Goal: Task Accomplishment & Management: Manage account settings

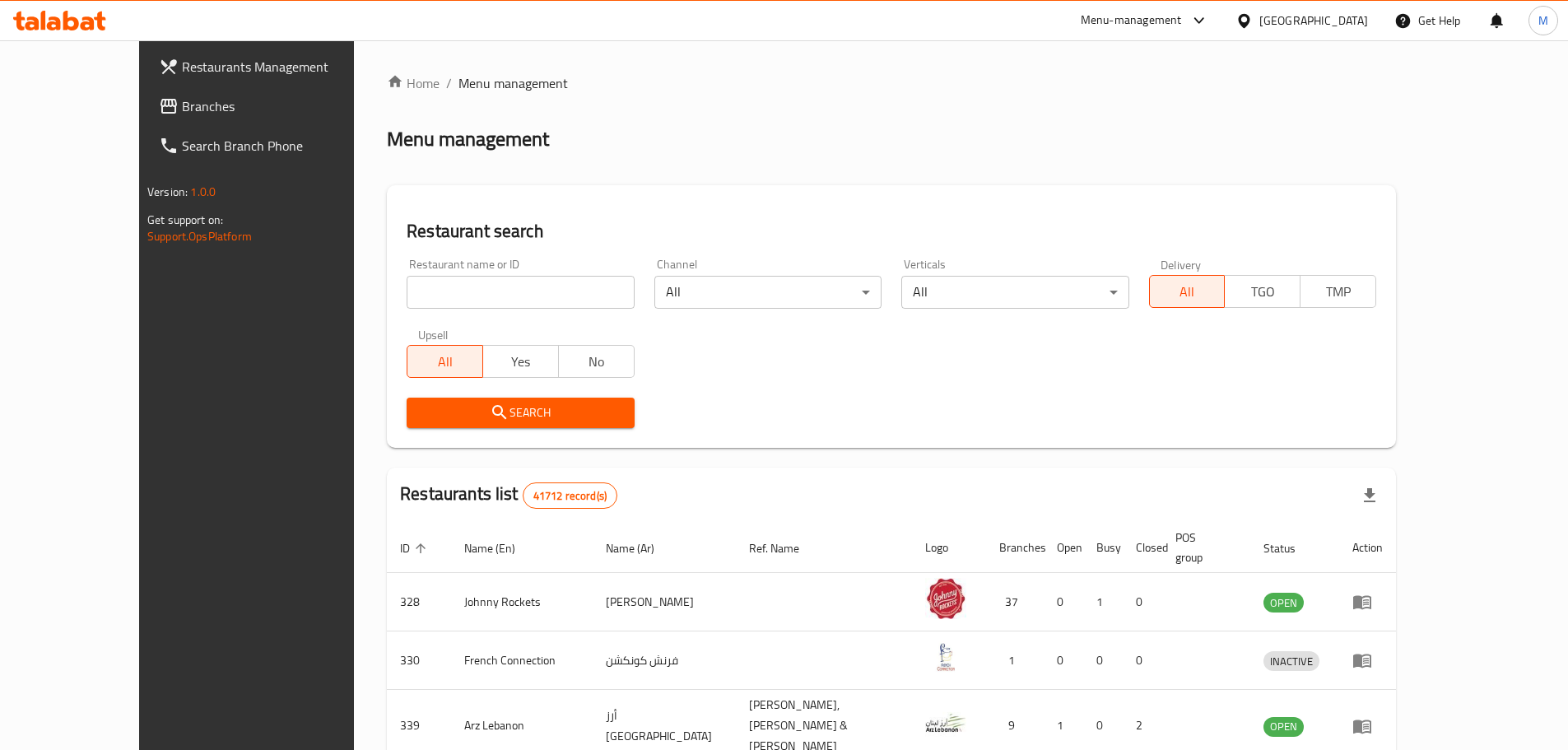
click at [1270, 18] on div "[GEOGRAPHIC_DATA]" at bounding box center [1314, 21] width 109 height 18
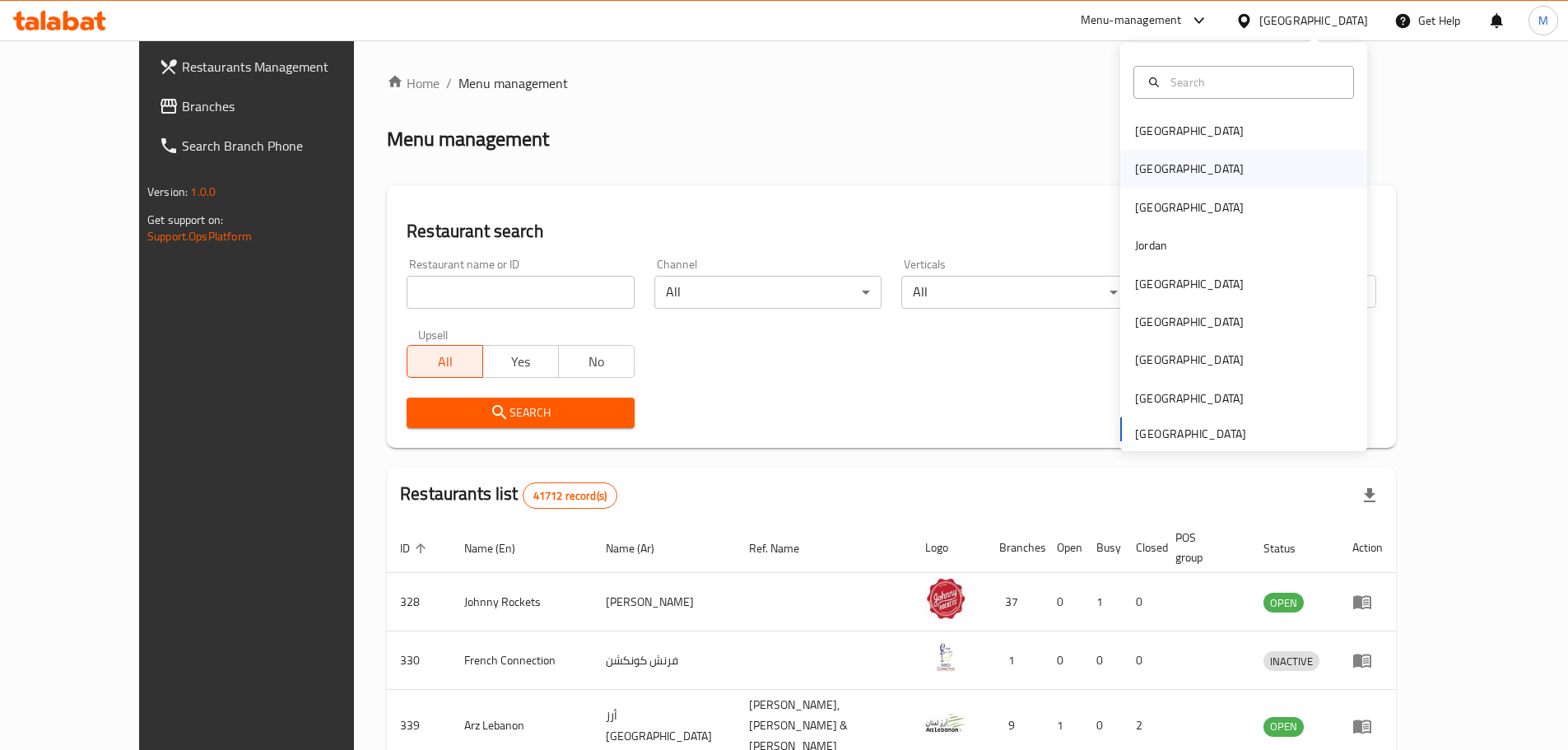
click at [1179, 171] on div "[GEOGRAPHIC_DATA]" at bounding box center [1243, 168] width 247 height 38
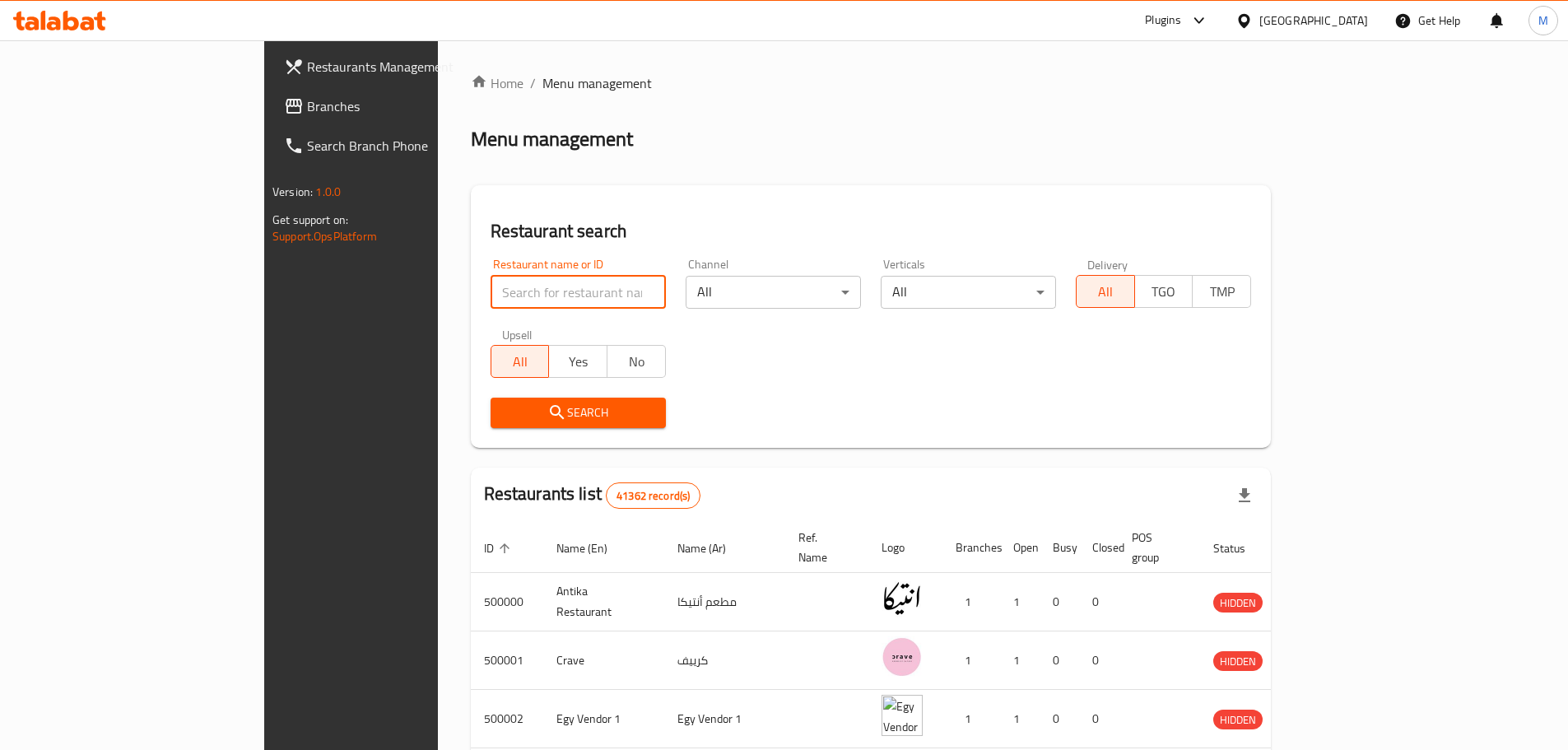
click at [491, 294] on input "search" at bounding box center [579, 292] width 176 height 33
paste input "[PERSON_NAME]"
type input "[PERSON_NAME]"
click button "Search" at bounding box center [579, 412] width 176 height 30
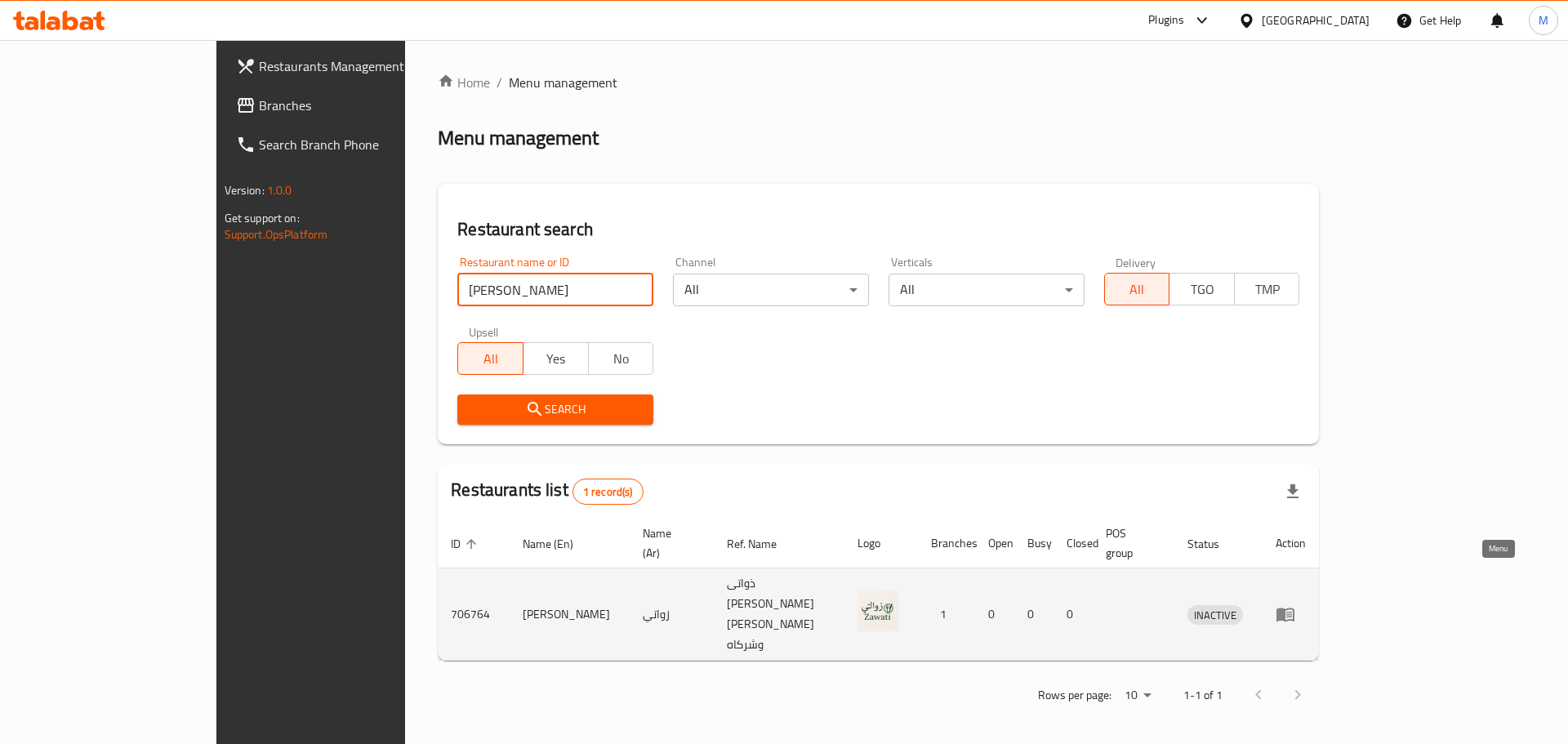
click at [1294, 608] on icon "enhanced table" at bounding box center [1285, 615] width 18 height 14
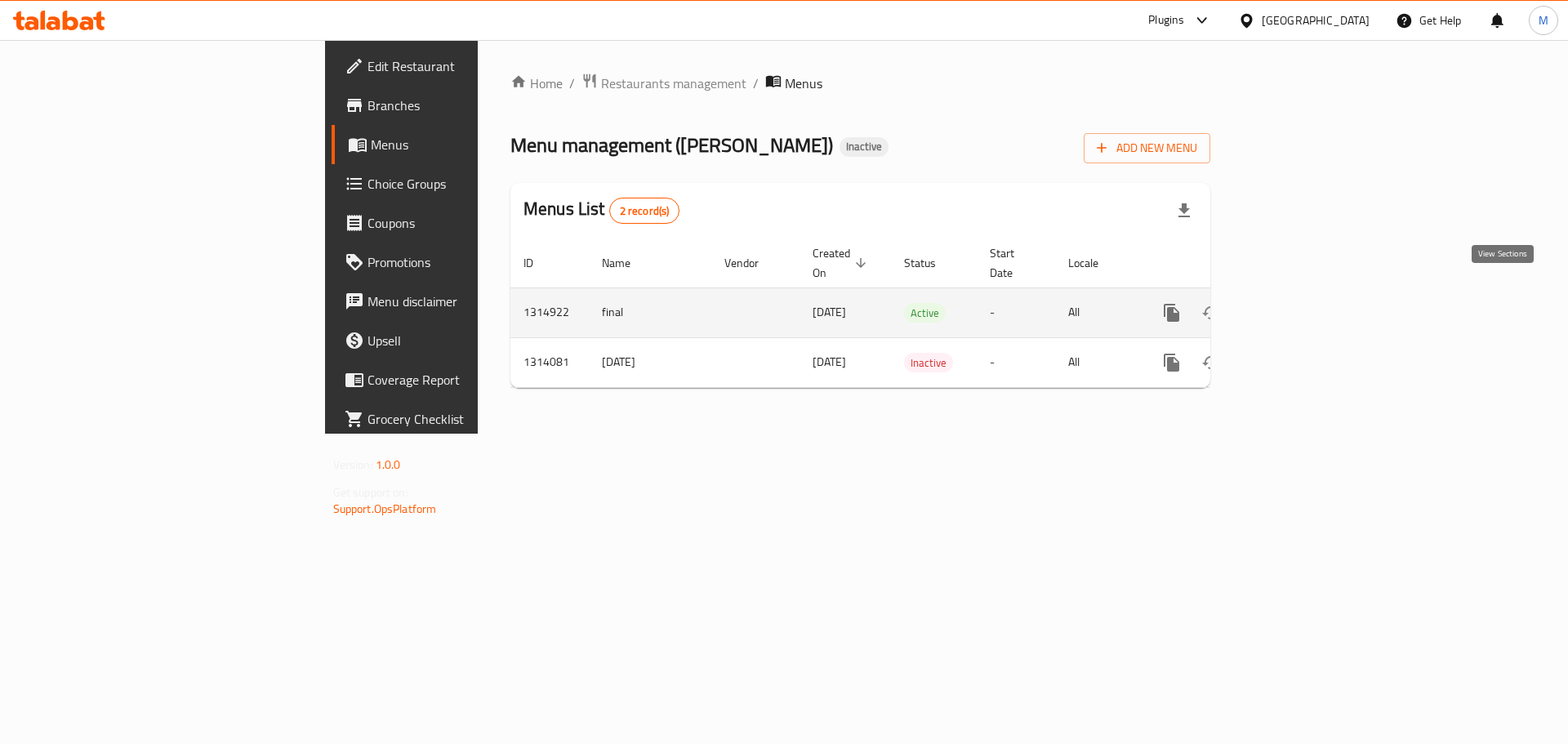
click at [1309, 293] on link "enhanced table" at bounding box center [1288, 312] width 39 height 39
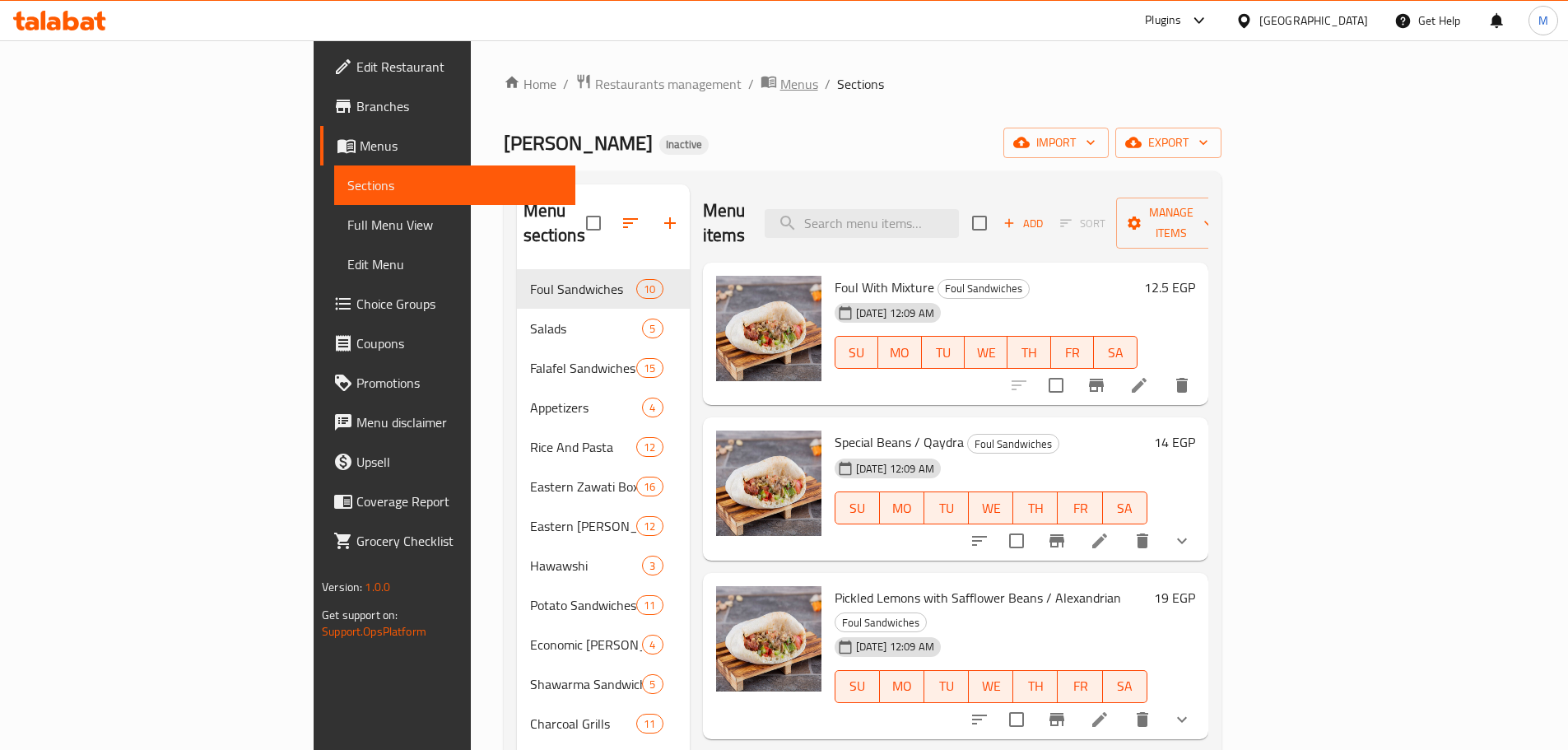
click at [780, 85] on span "Menus" at bounding box center [799, 84] width 38 height 20
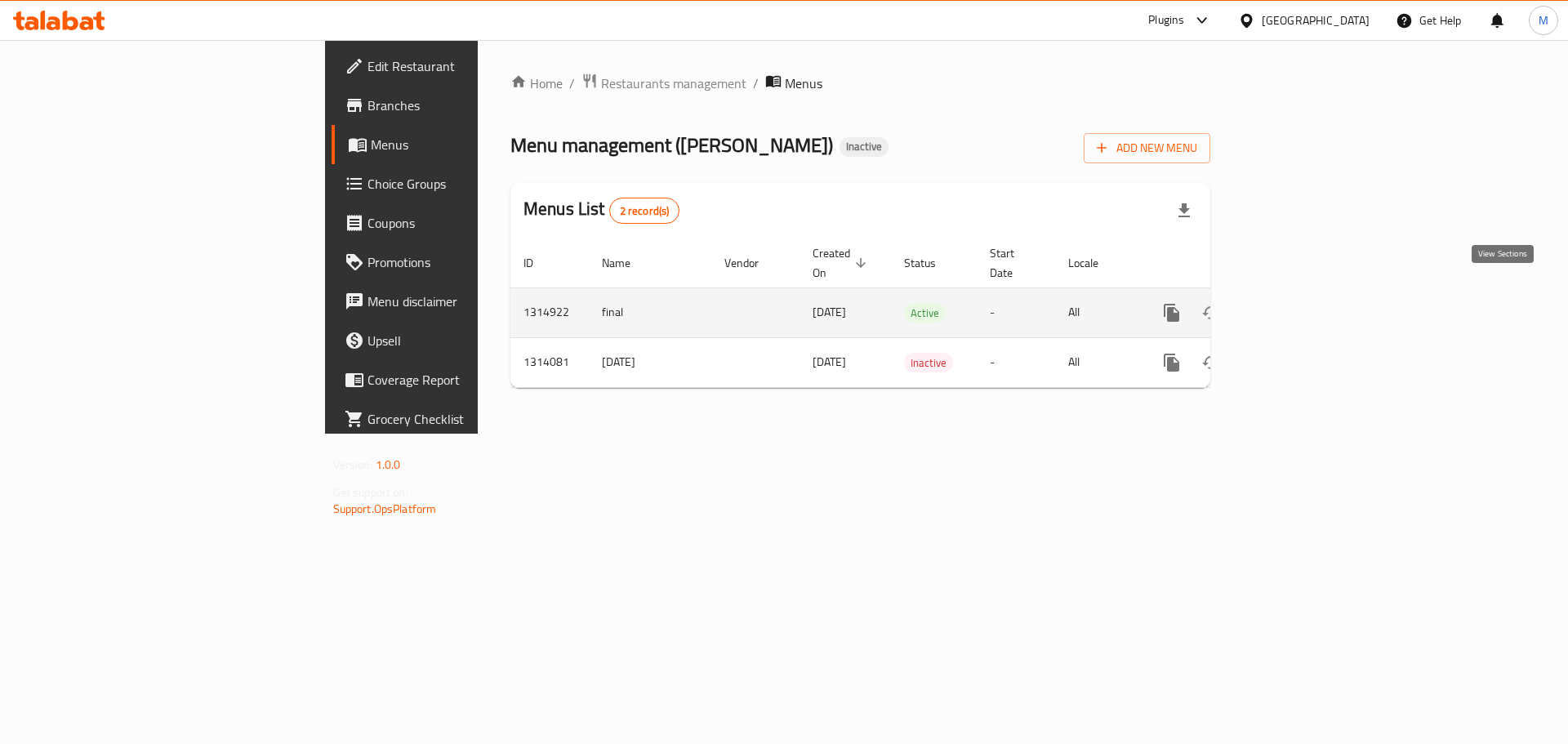
click at [1299, 303] on icon "enhanced table" at bounding box center [1289, 313] width 20 height 20
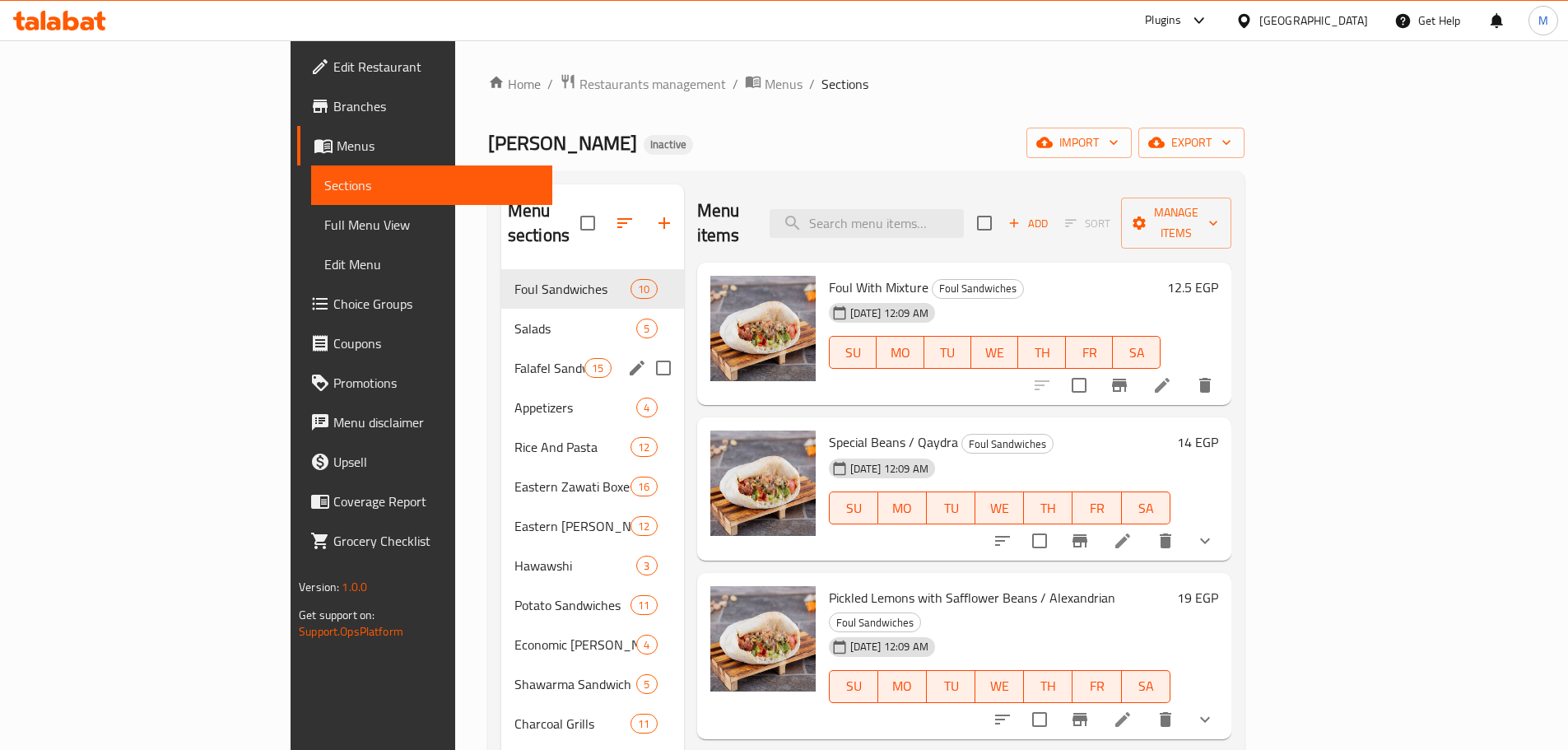
click at [514, 358] on span "Falafel Sandwiches" at bounding box center [549, 368] width 70 height 20
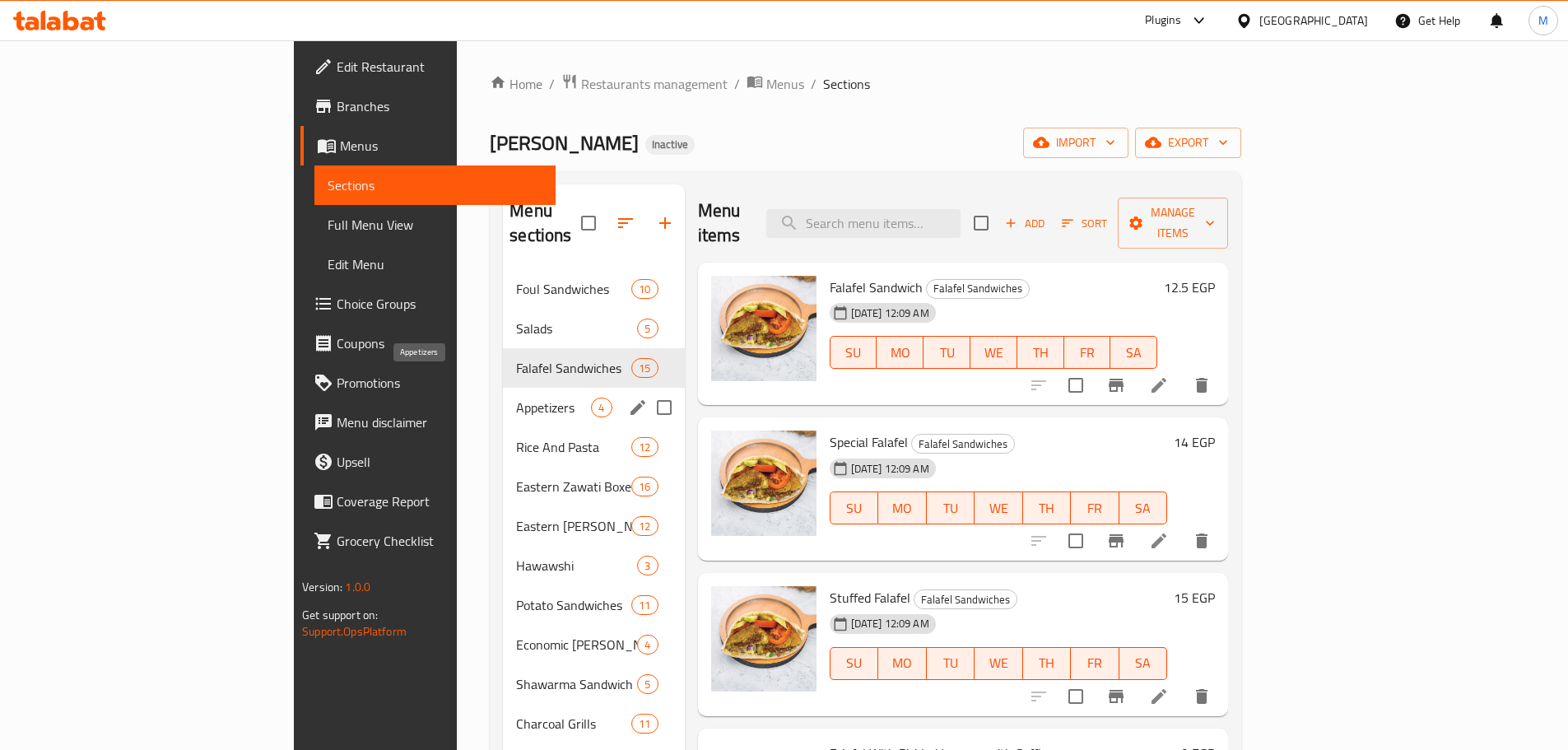
click at [516, 397] on span "Appetizers" at bounding box center [554, 407] width 75 height 20
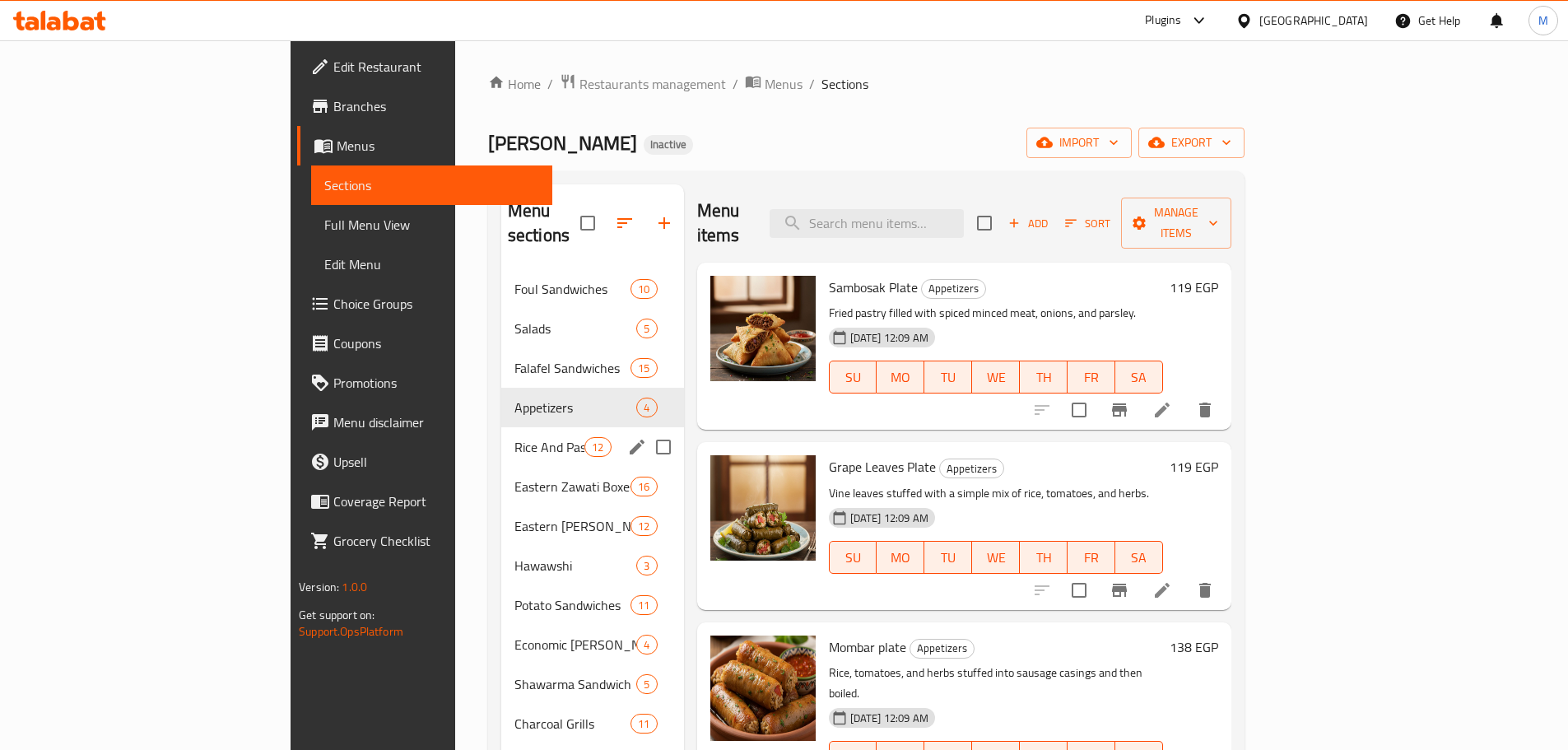
click at [501, 438] on div "Rice And Pasta 12" at bounding box center [592, 446] width 182 height 39
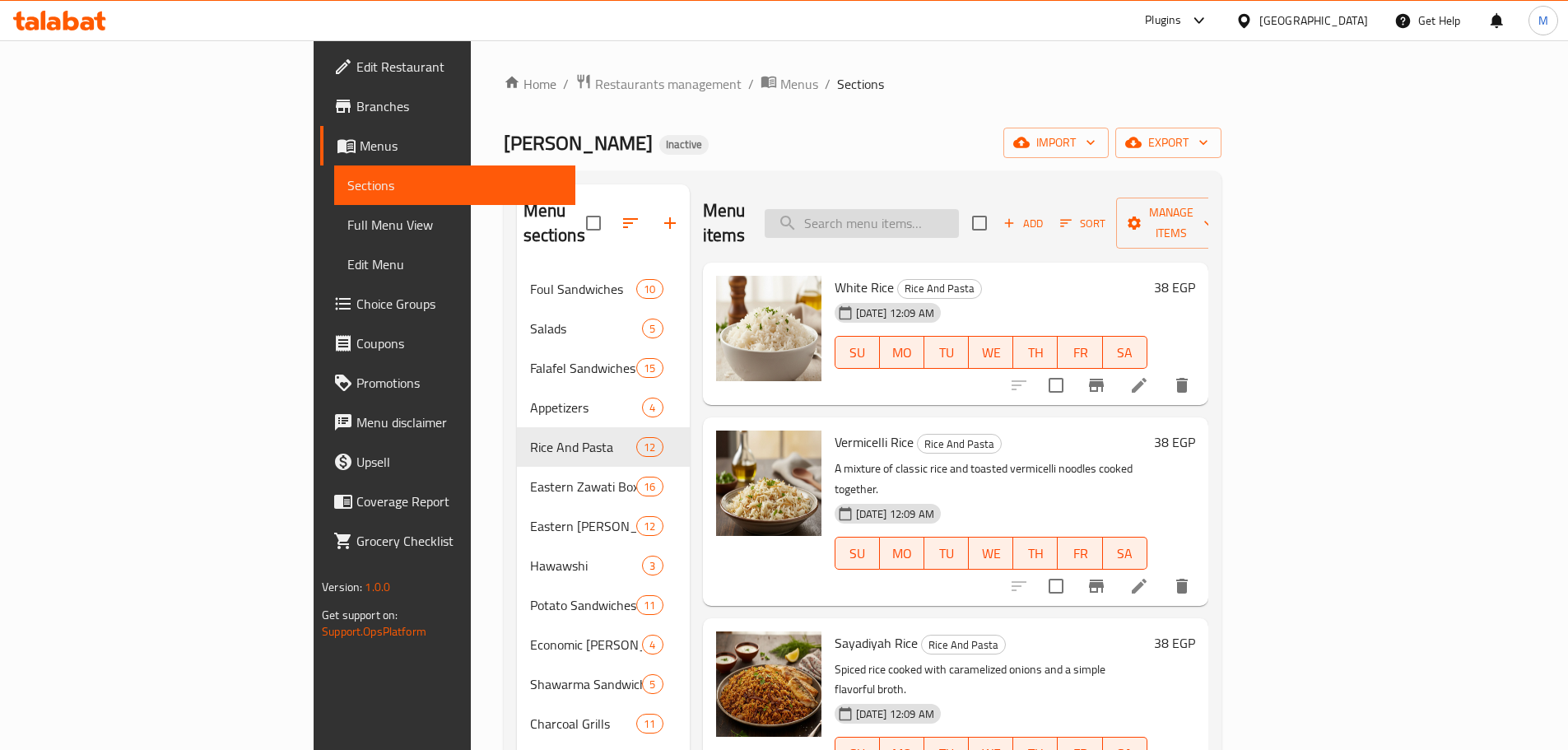
click at [959, 225] on input "search" at bounding box center [861, 223] width 194 height 28
paste input "[PERSON_NAME]"
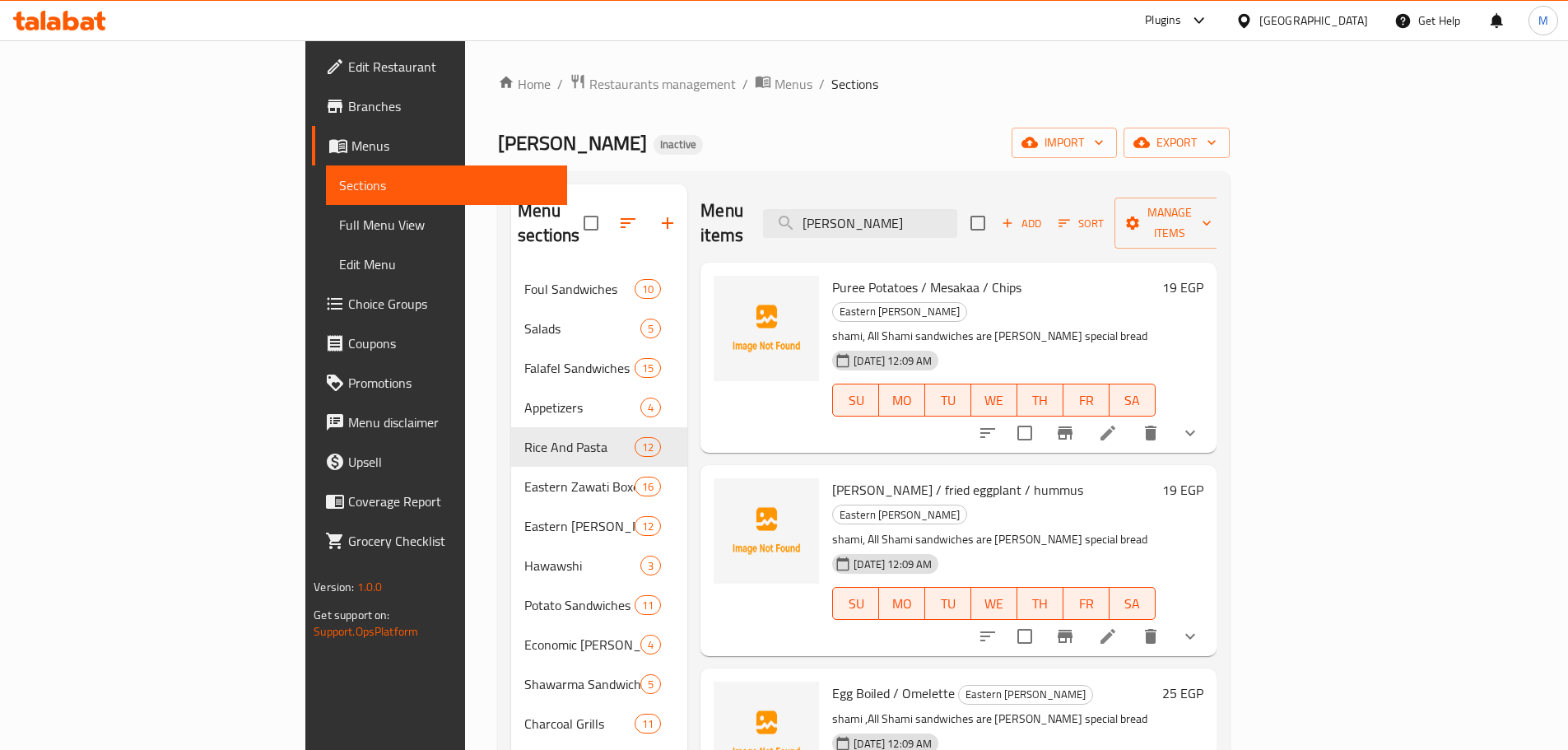
paste input "Boughasha Honey Pie"
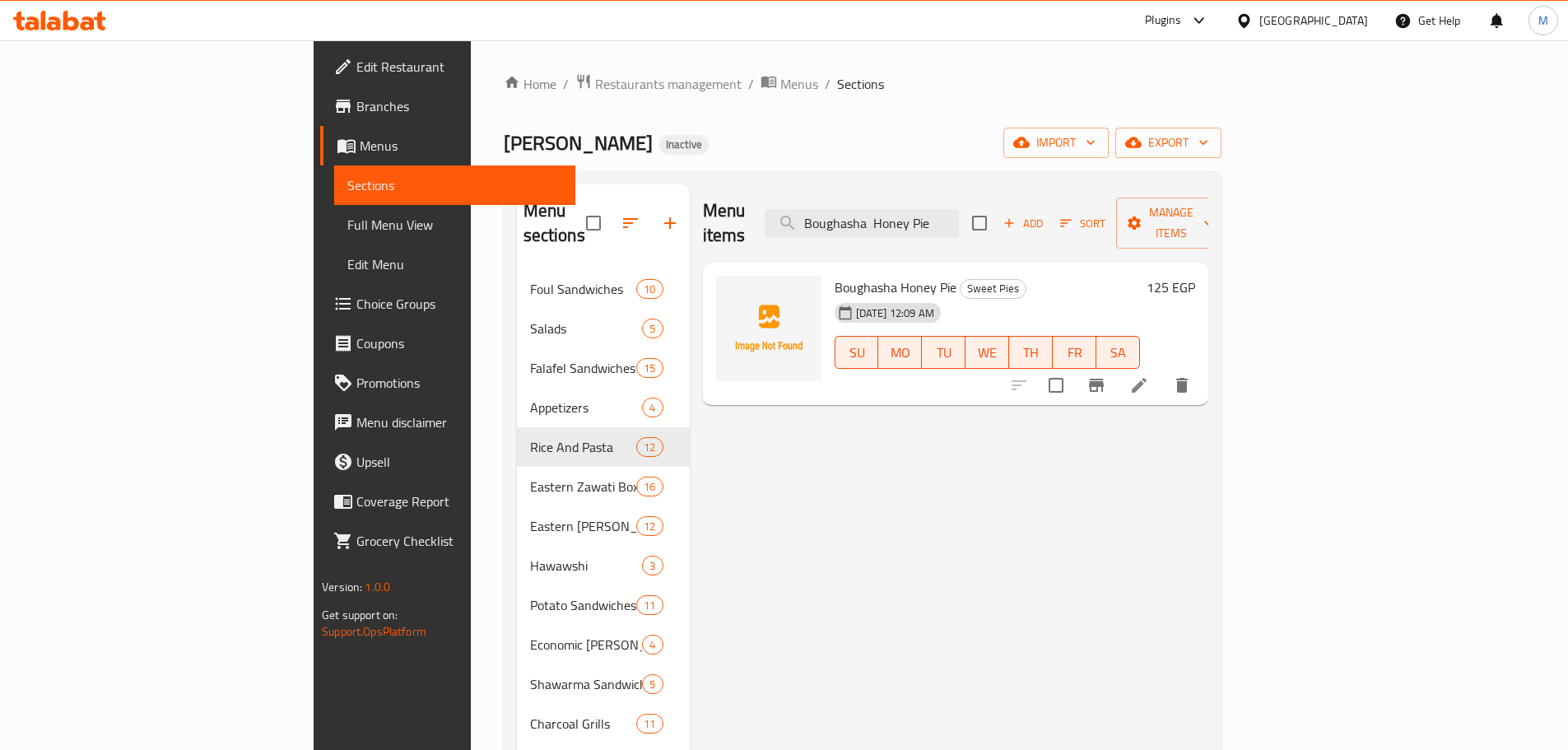
paste input "Four Seasons [PERSON_NAME]"
paste input "crepe Chicken Pane/Shish Tawook"
click at [1192, 375] on icon "show more" at bounding box center [1182, 385] width 20 height 20
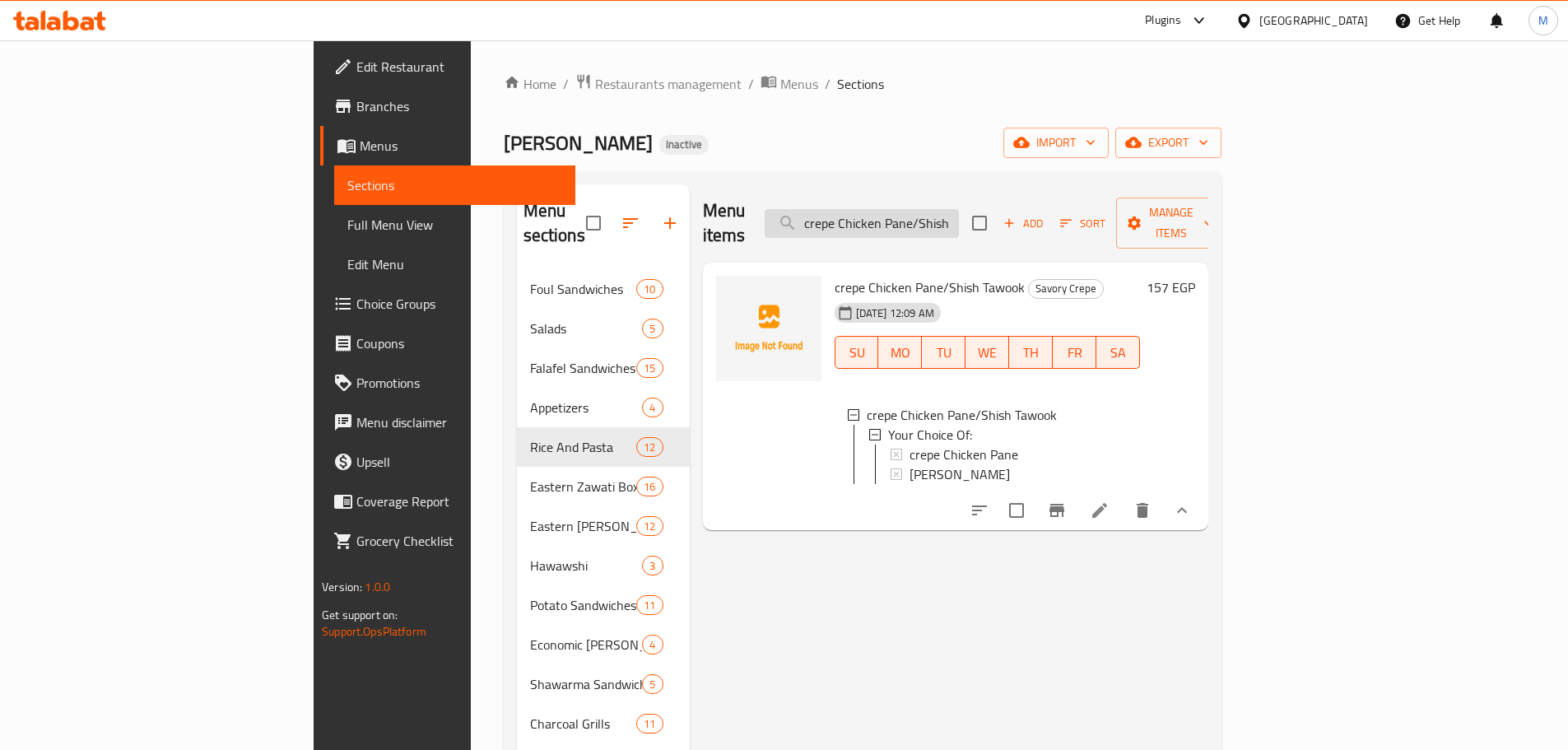
click at [959, 215] on input "crepe Chicken Pane/Shish Tawook" at bounding box center [861, 223] width 194 height 28
paste input "minced /kofta Crepe"
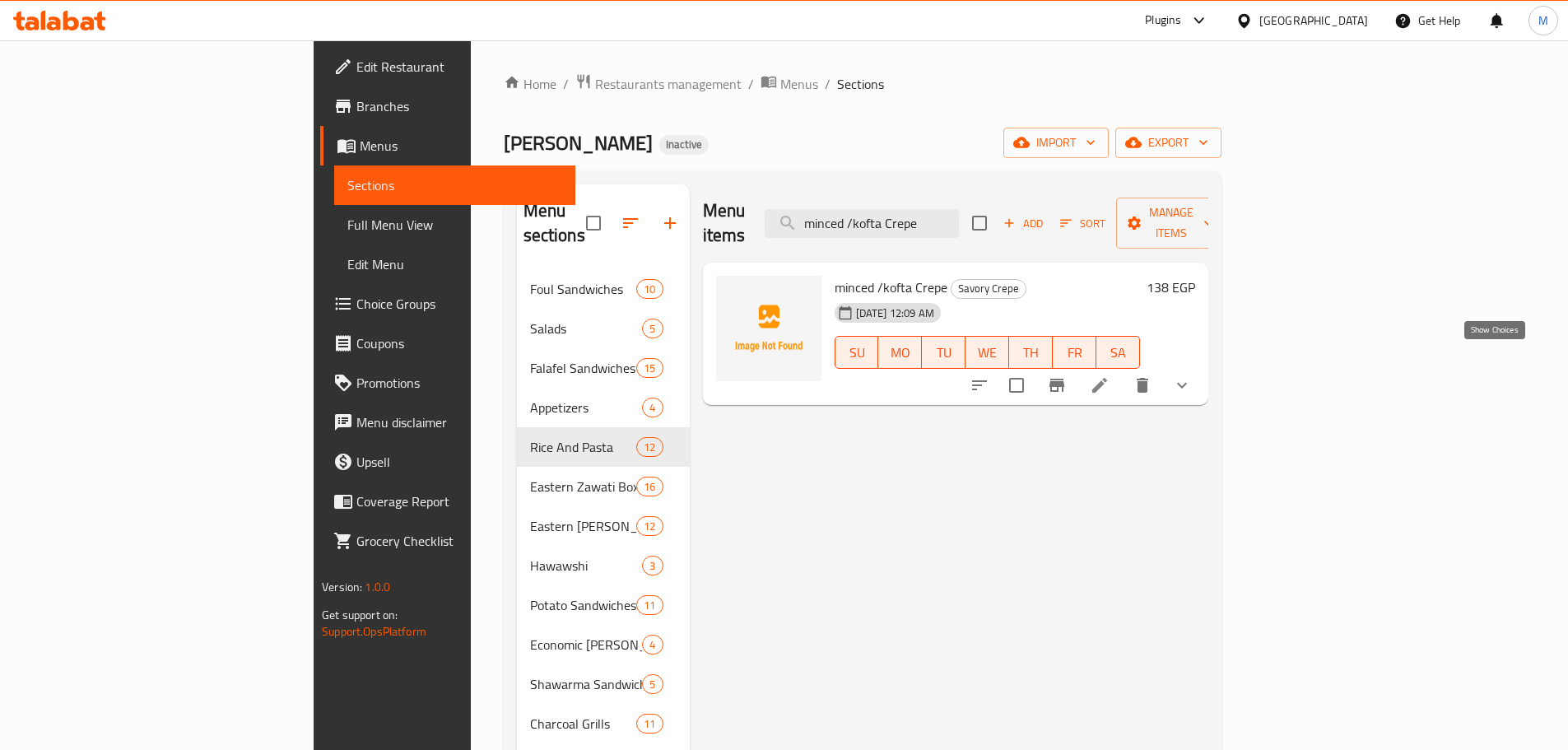
type input "minced /kofta Crepe"
click at [1192, 375] on icon "show more" at bounding box center [1182, 385] width 20 height 20
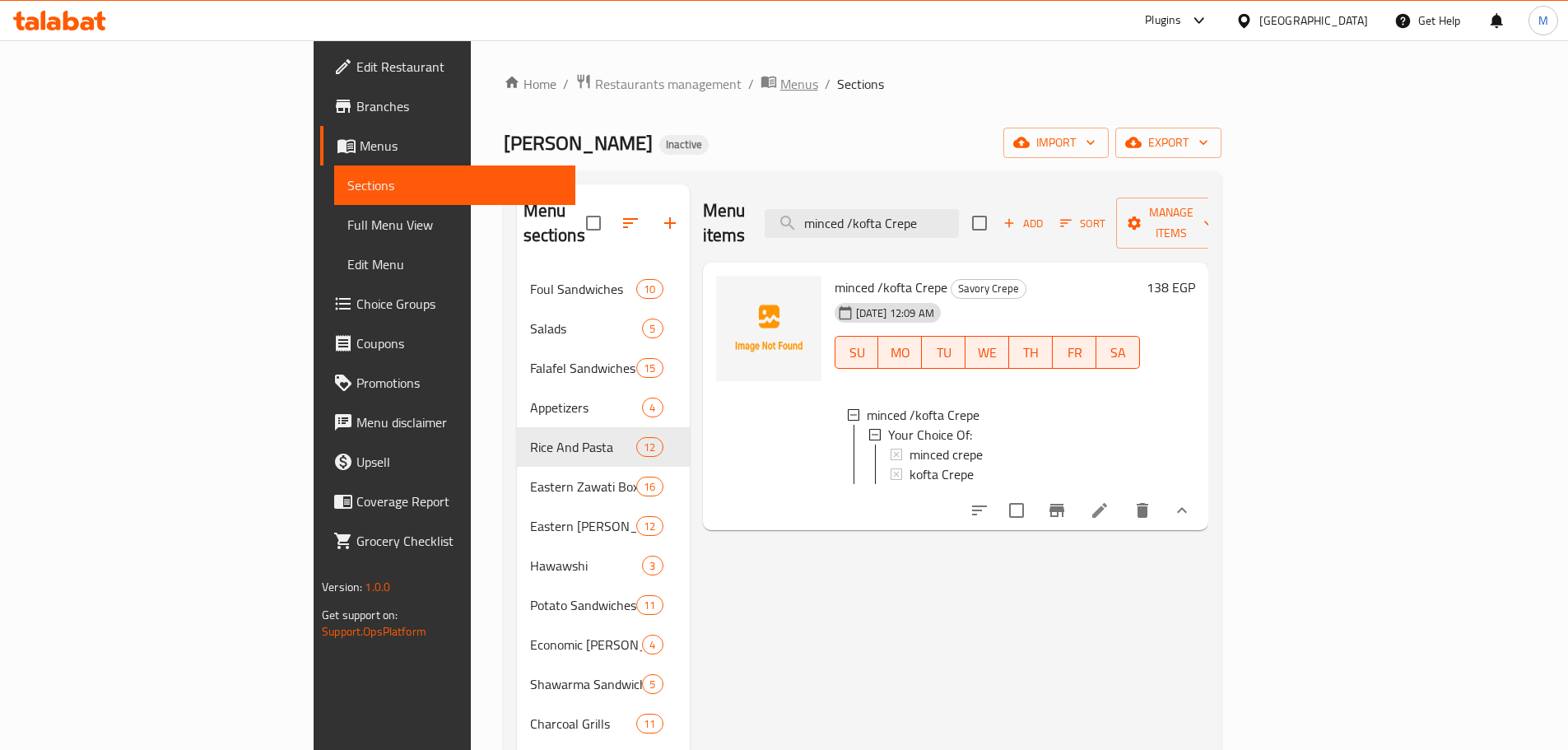
click at [780, 83] on span "Menus" at bounding box center [799, 84] width 38 height 20
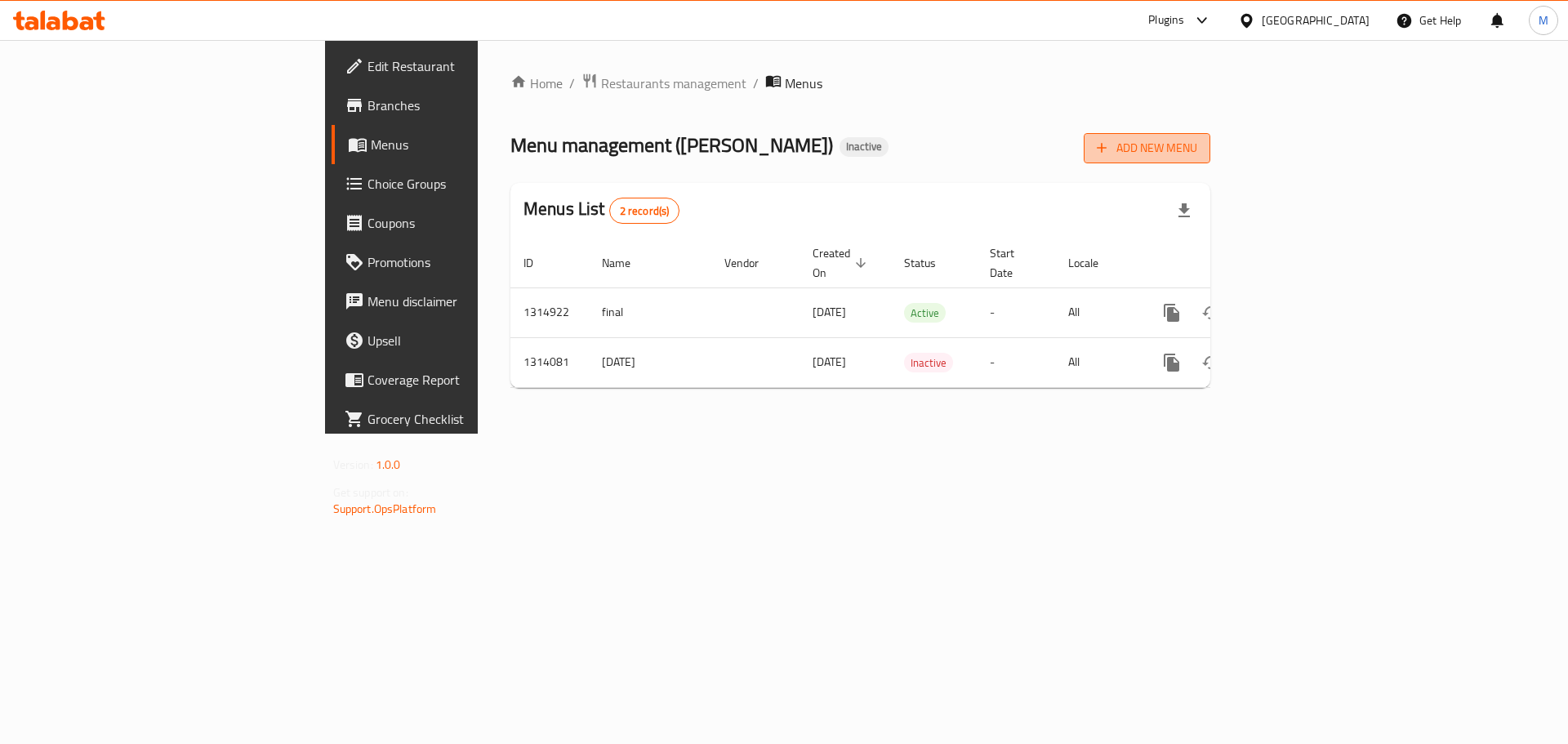
click at [1197, 145] on span "Add New Menu" at bounding box center [1147, 148] width 100 height 21
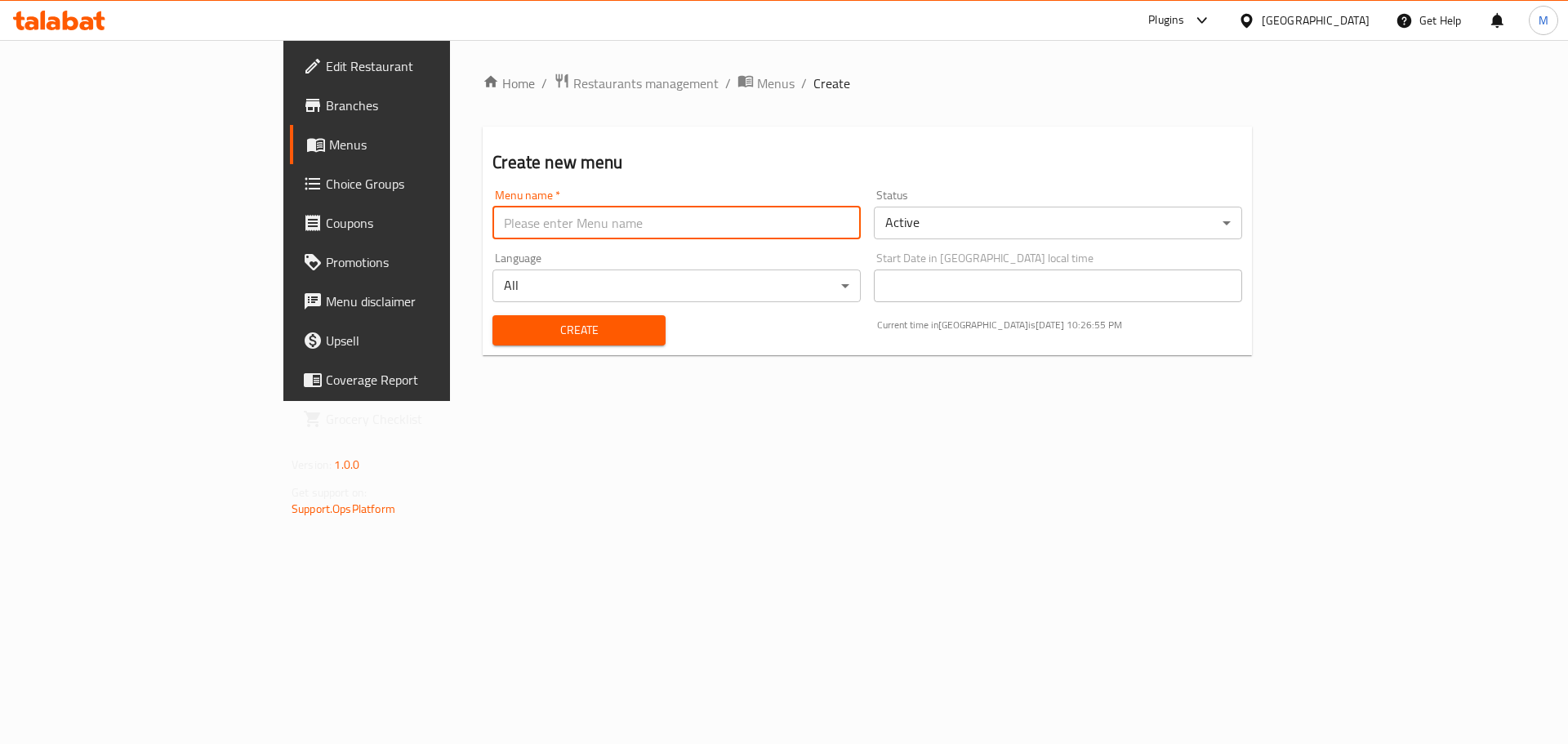
click at [492, 224] on input "text" at bounding box center [676, 222] width 368 height 32
paste input "342471945"
type input "342471945 - [DATE]"
click at [500, 340] on button "Create" at bounding box center [578, 330] width 173 height 30
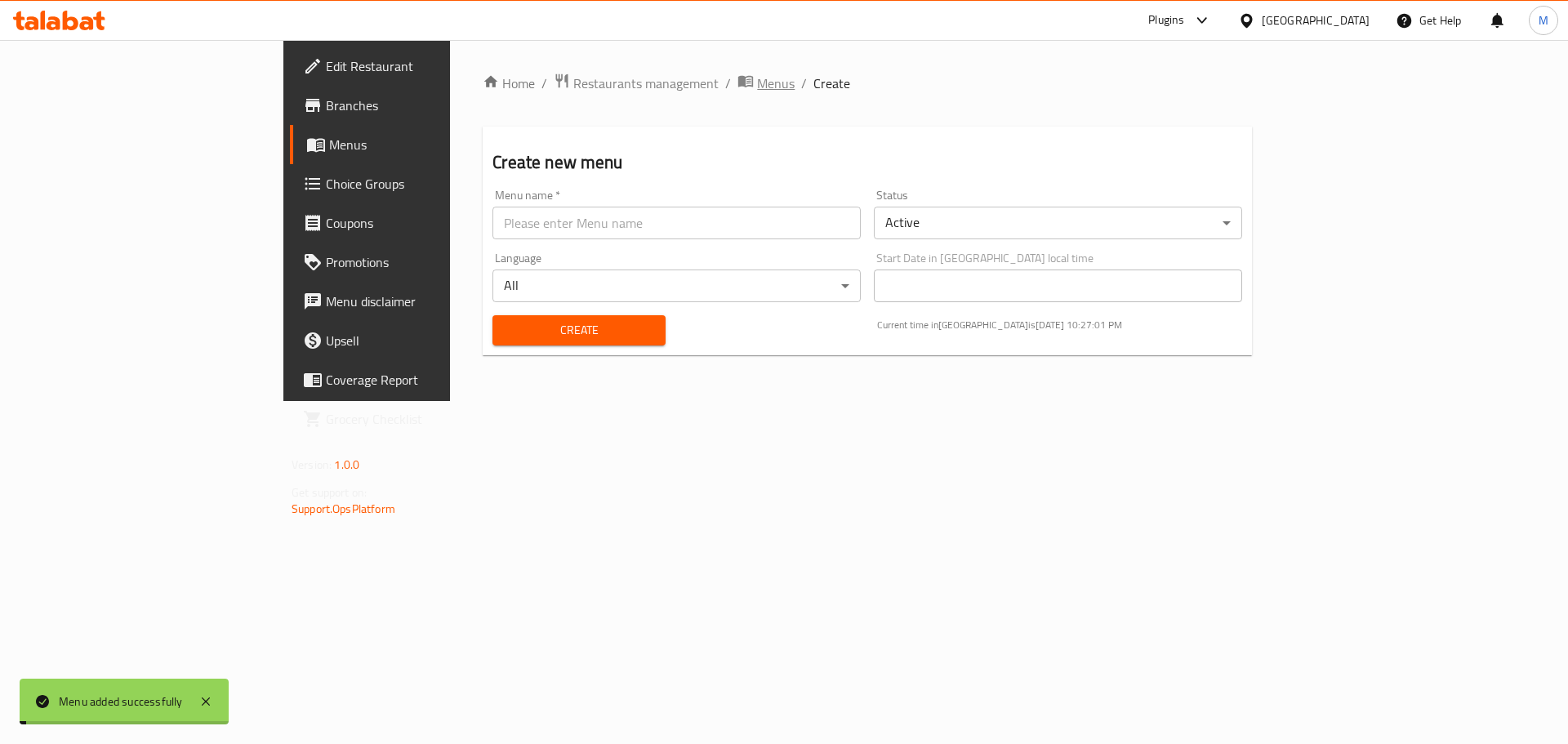
click at [757, 83] on span "Menus" at bounding box center [775, 84] width 37 height 20
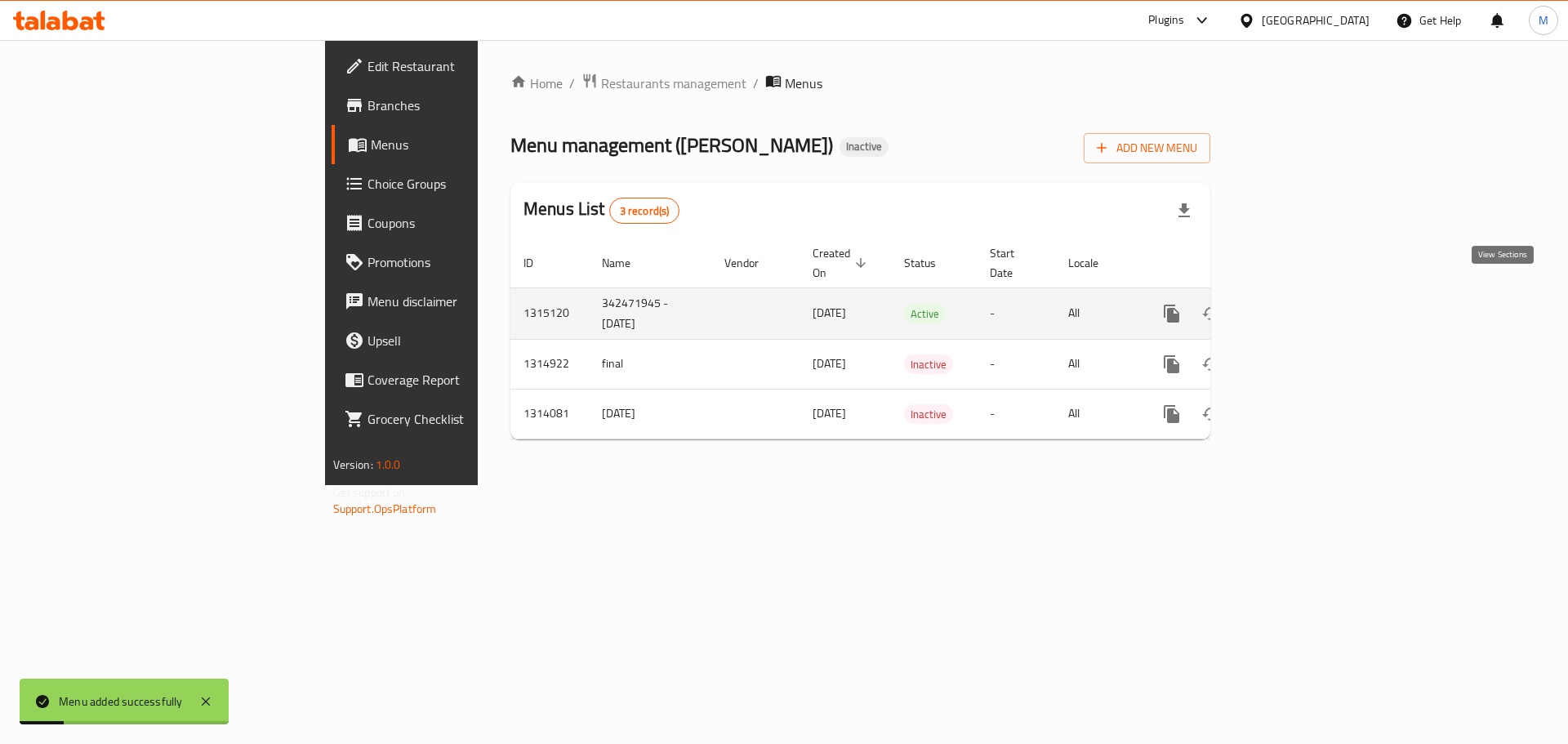
click at [1299, 304] on icon "enhanced table" at bounding box center [1289, 314] width 20 height 20
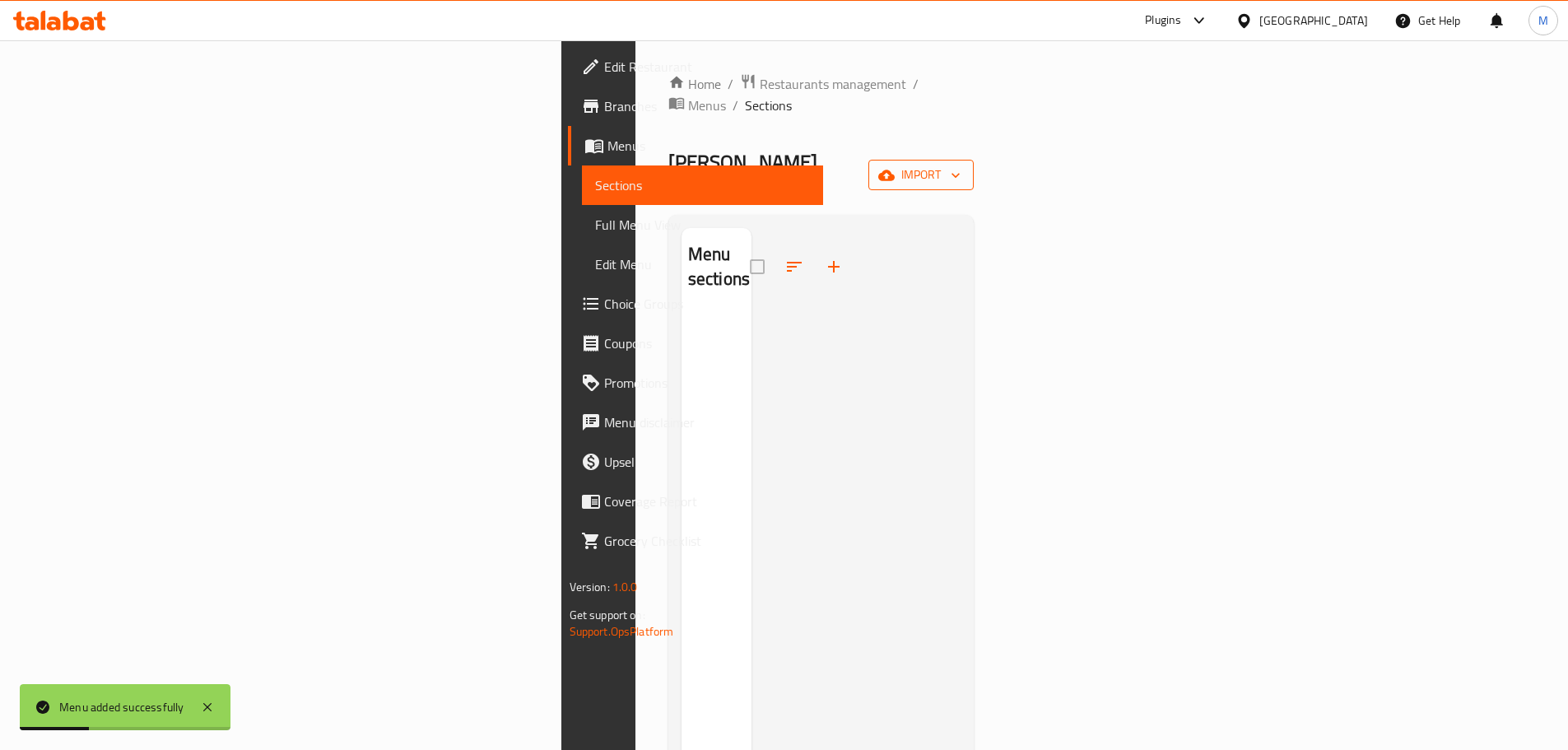
click at [963, 167] on icon "button" at bounding box center [956, 176] width 17 height 17
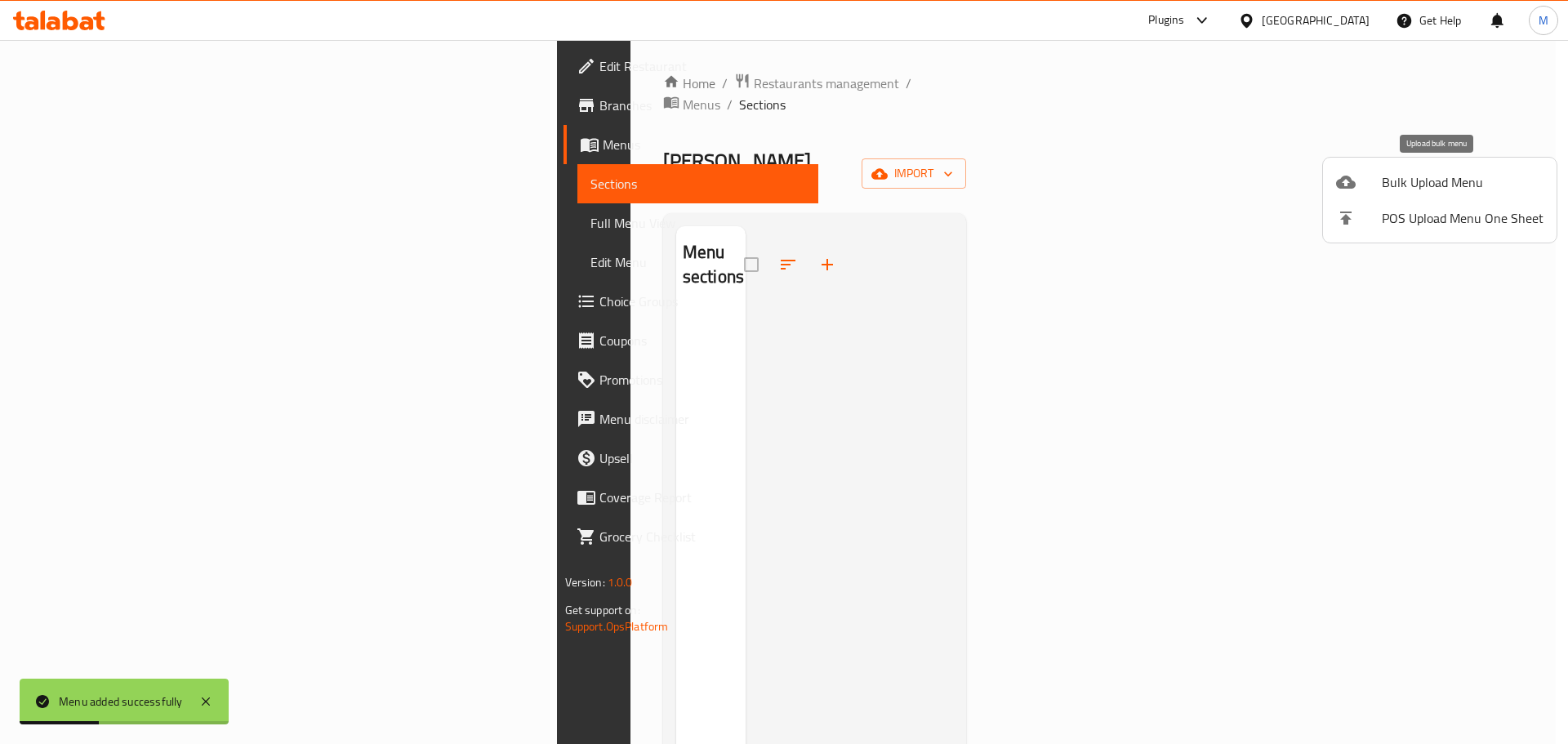
click at [1400, 192] on span "Bulk Upload Menu" at bounding box center [1462, 182] width 162 height 20
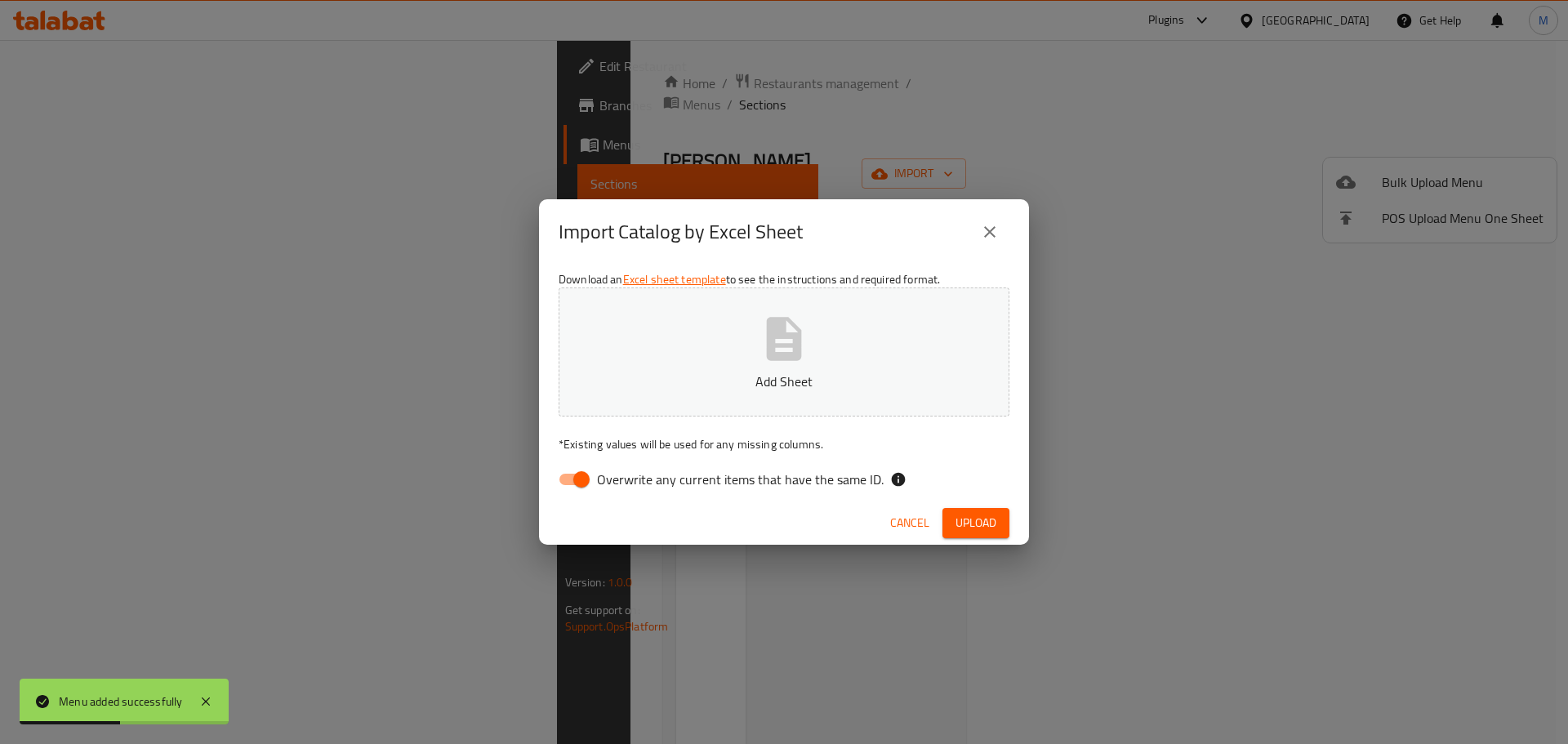
click at [567, 477] on input "Overwrite any current items that have the same ID." at bounding box center [582, 479] width 93 height 31
checkbox input "false"
click at [751, 324] on button "Add Sheet" at bounding box center [783, 351] width 450 height 129
click at [971, 515] on span "Upload" at bounding box center [975, 523] width 41 height 21
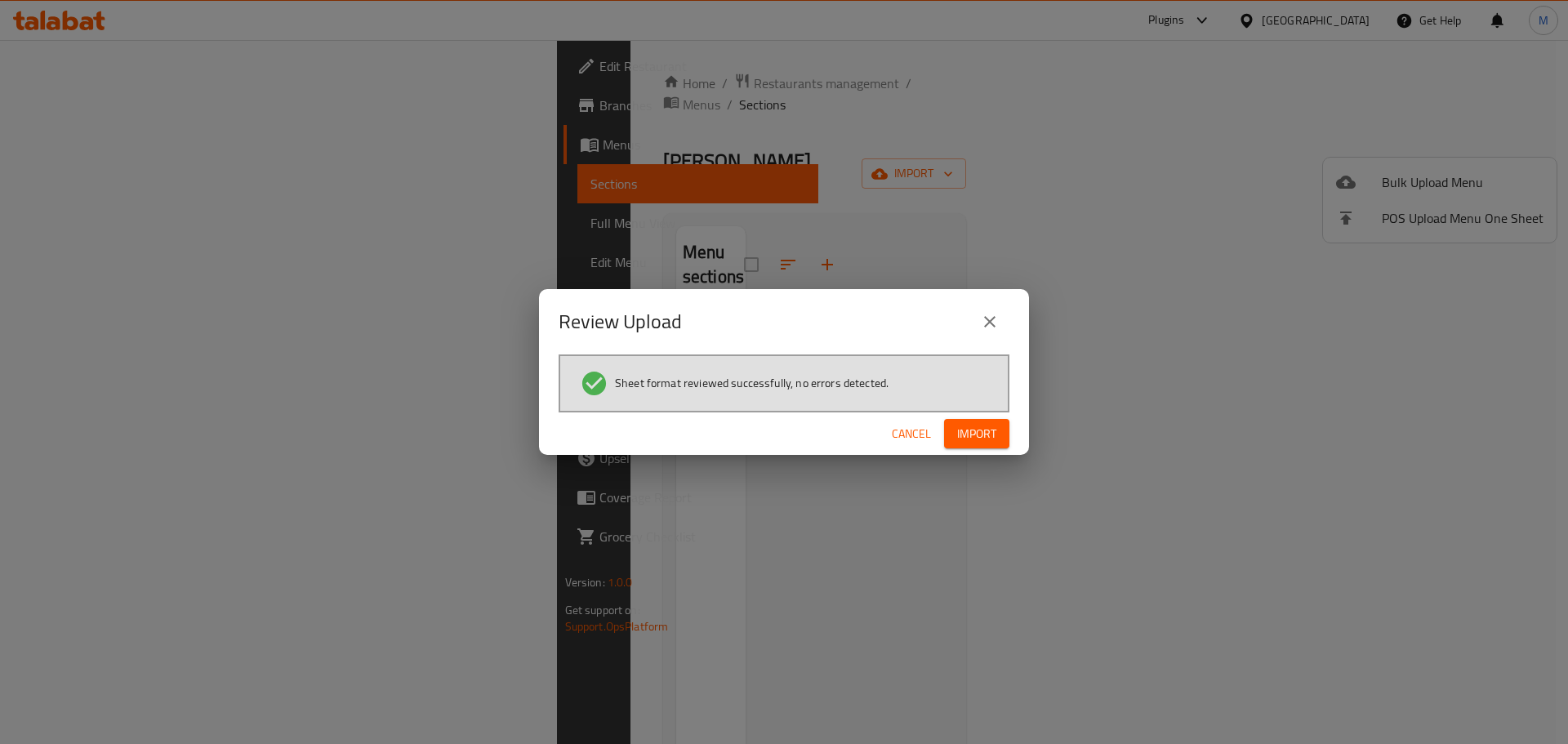
click at [962, 416] on div "Cancel Import" at bounding box center [784, 434] width 489 height 43
click at [986, 435] on span "Import" at bounding box center [976, 434] width 39 height 21
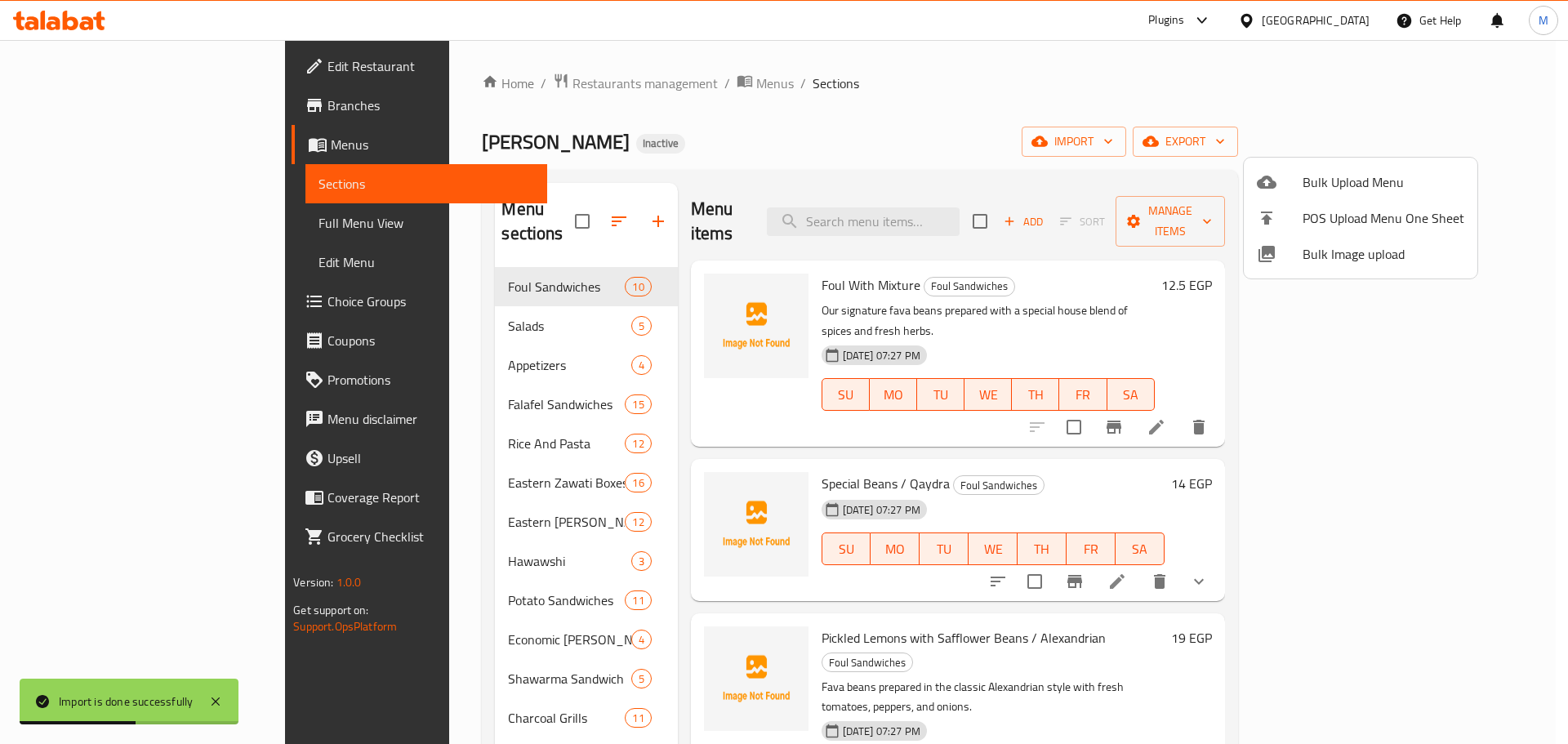
click at [77, 233] on div at bounding box center [784, 372] width 1568 height 744
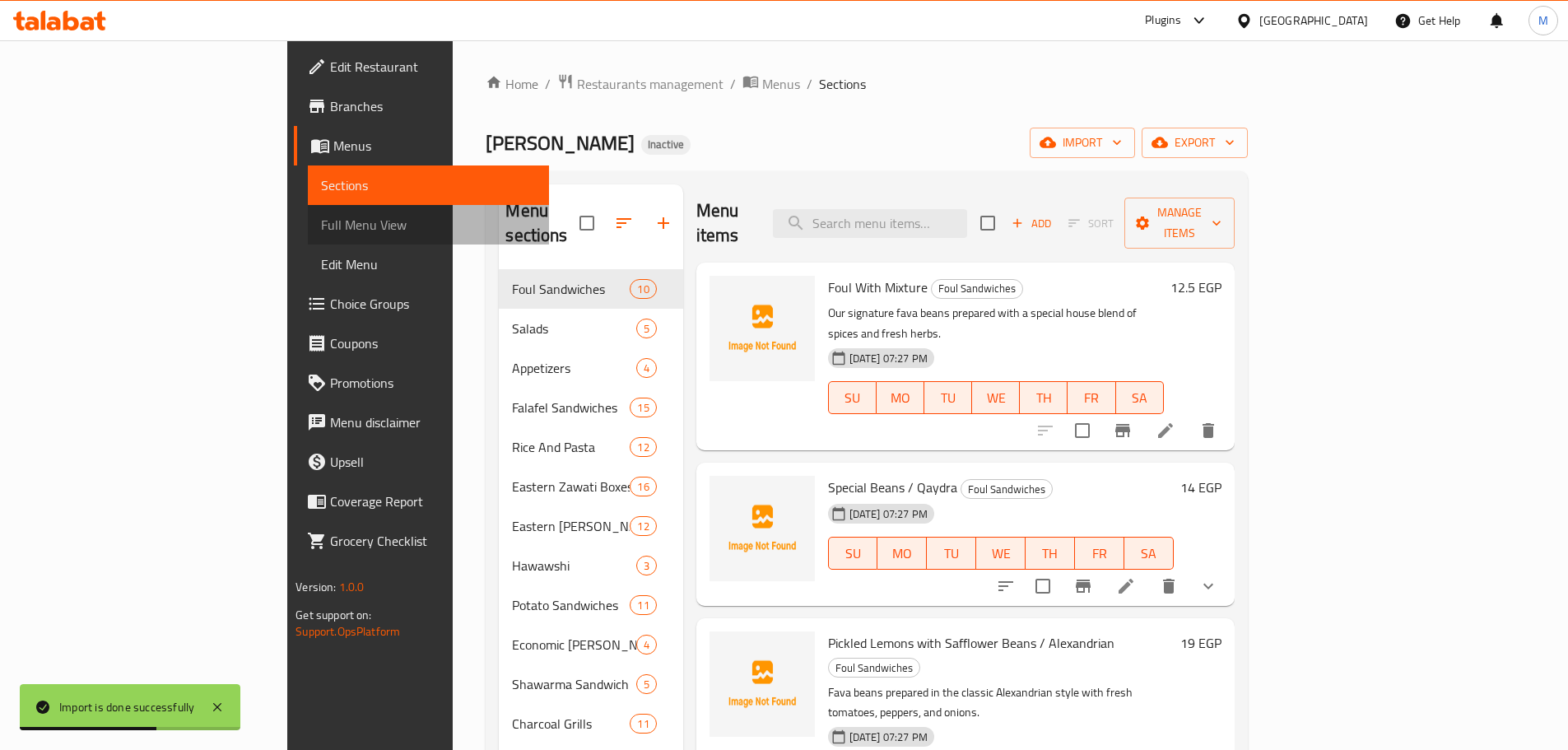
click at [321, 217] on span "Full Menu View" at bounding box center [428, 225] width 215 height 20
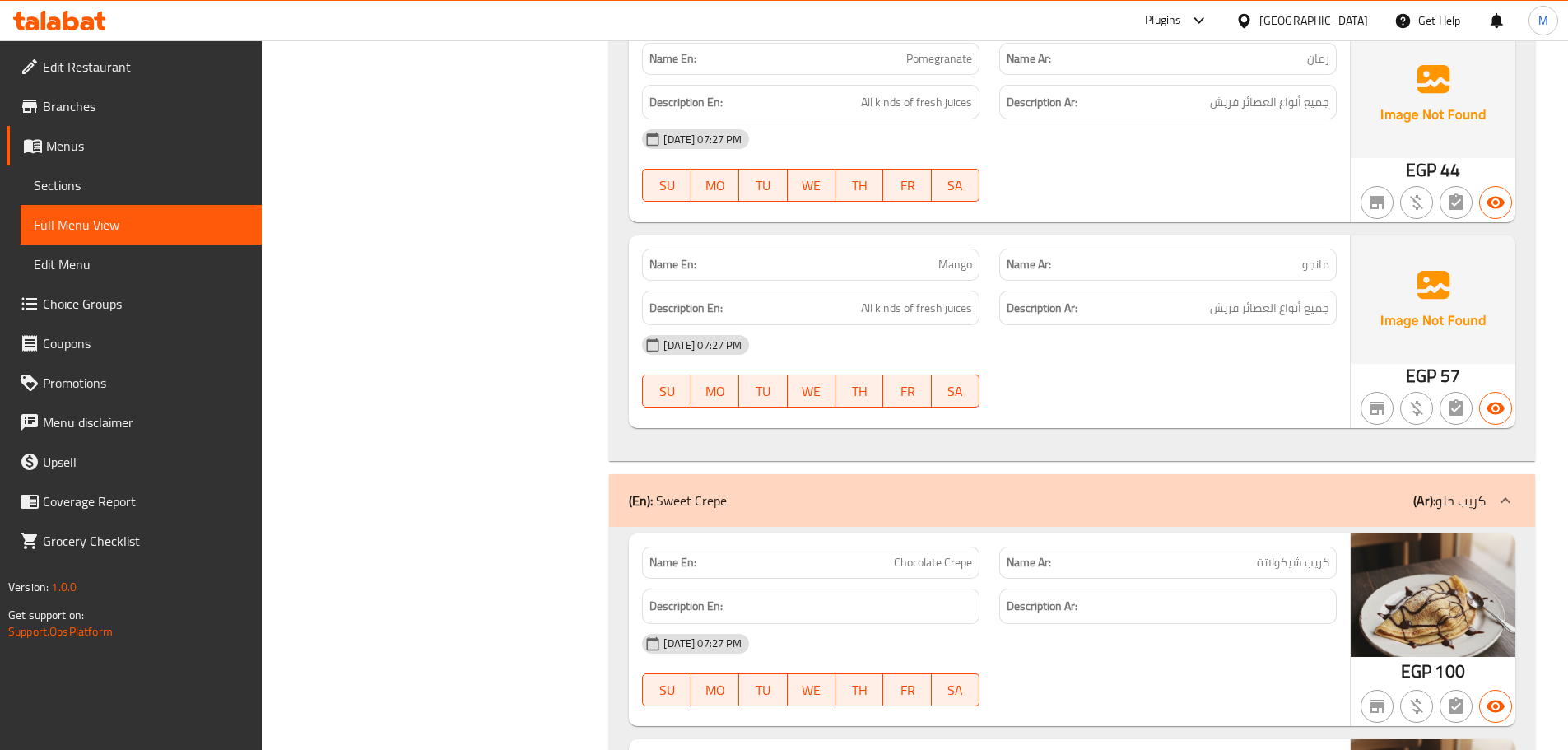
scroll to position [63151, 0]
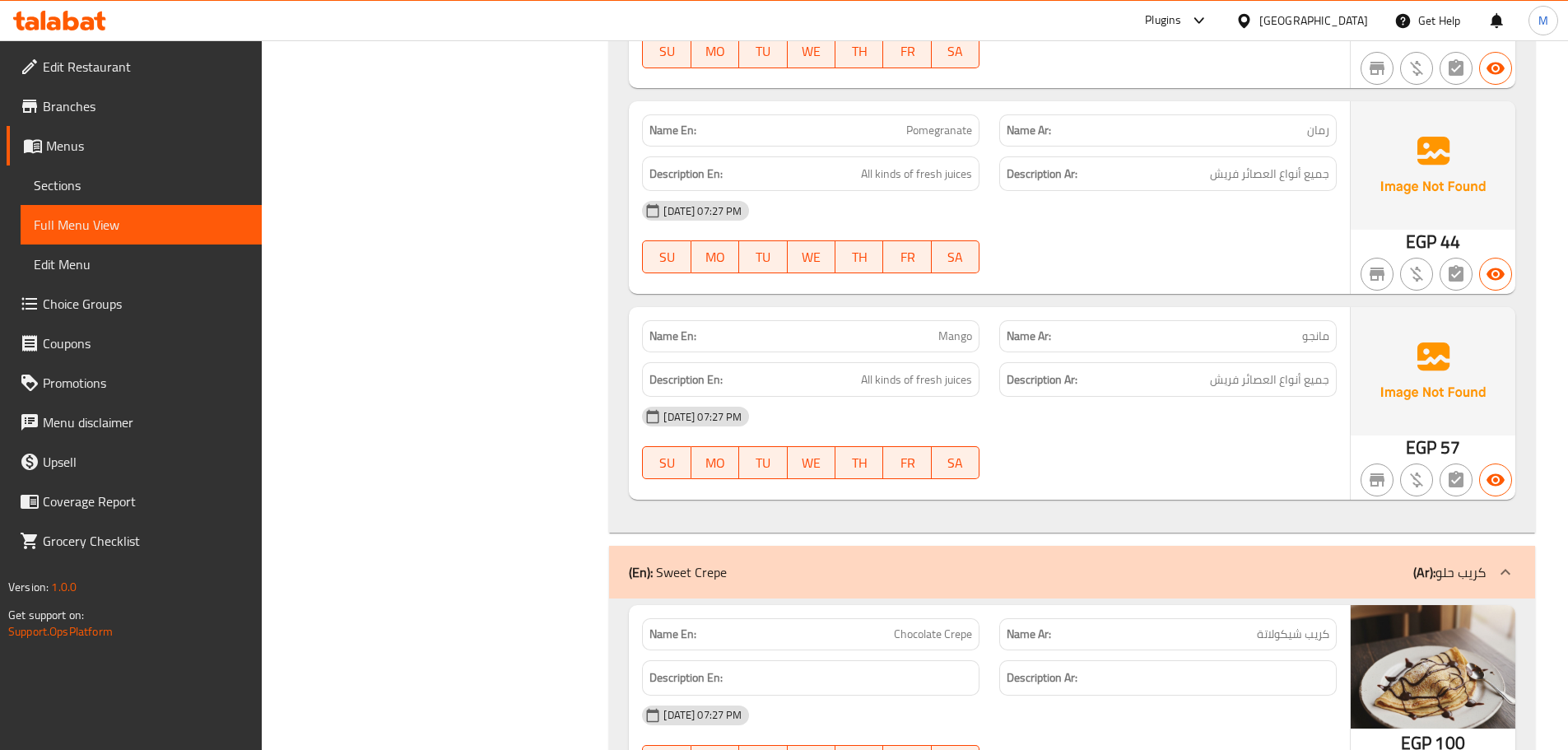
click at [132, 177] on span "Sections" at bounding box center [140, 186] width 215 height 20
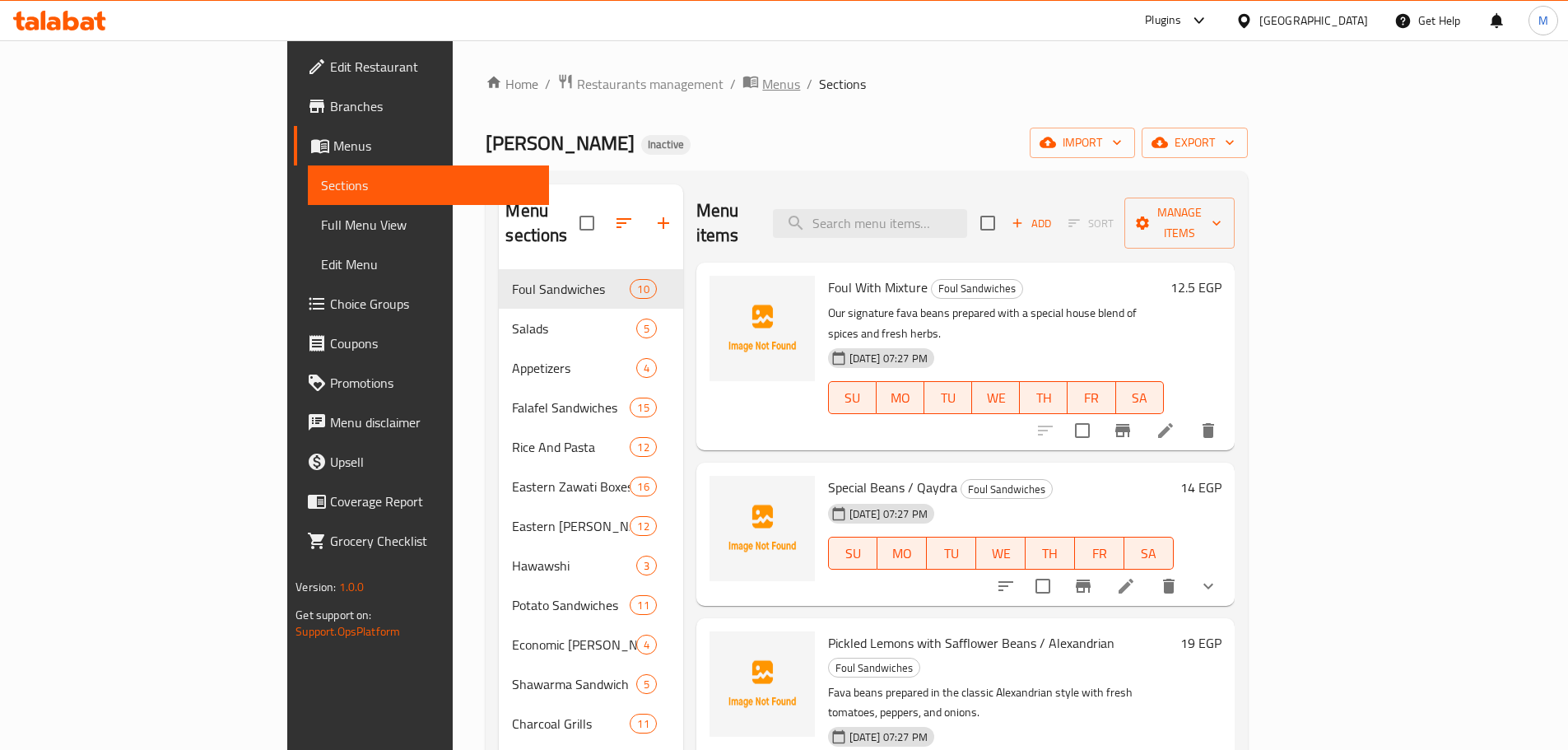
click at [762, 85] on span "Menus" at bounding box center [780, 84] width 38 height 20
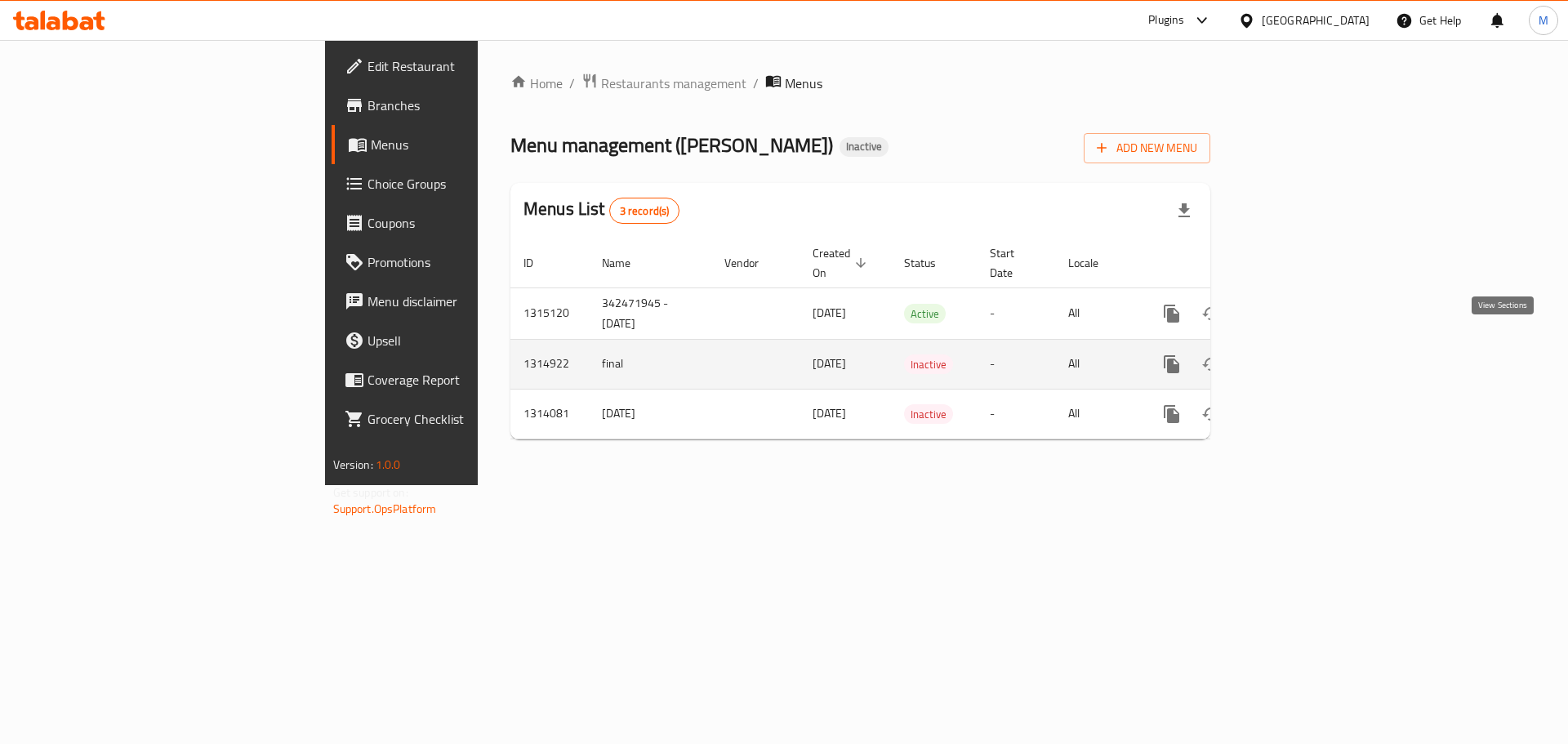
click at [1309, 344] on link "enhanced table" at bounding box center [1288, 363] width 39 height 39
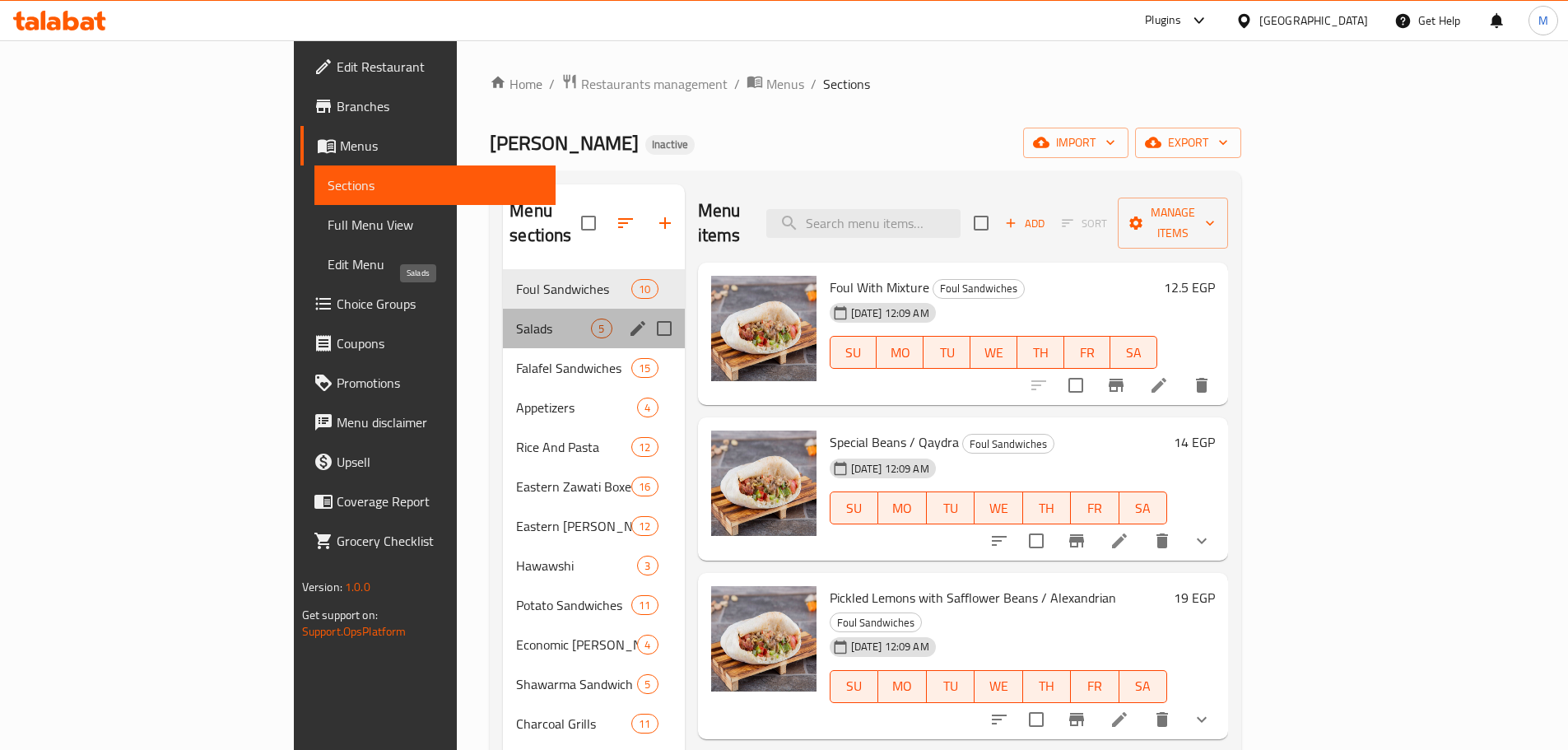
click at [516, 319] on span "Salads" at bounding box center [554, 329] width 75 height 20
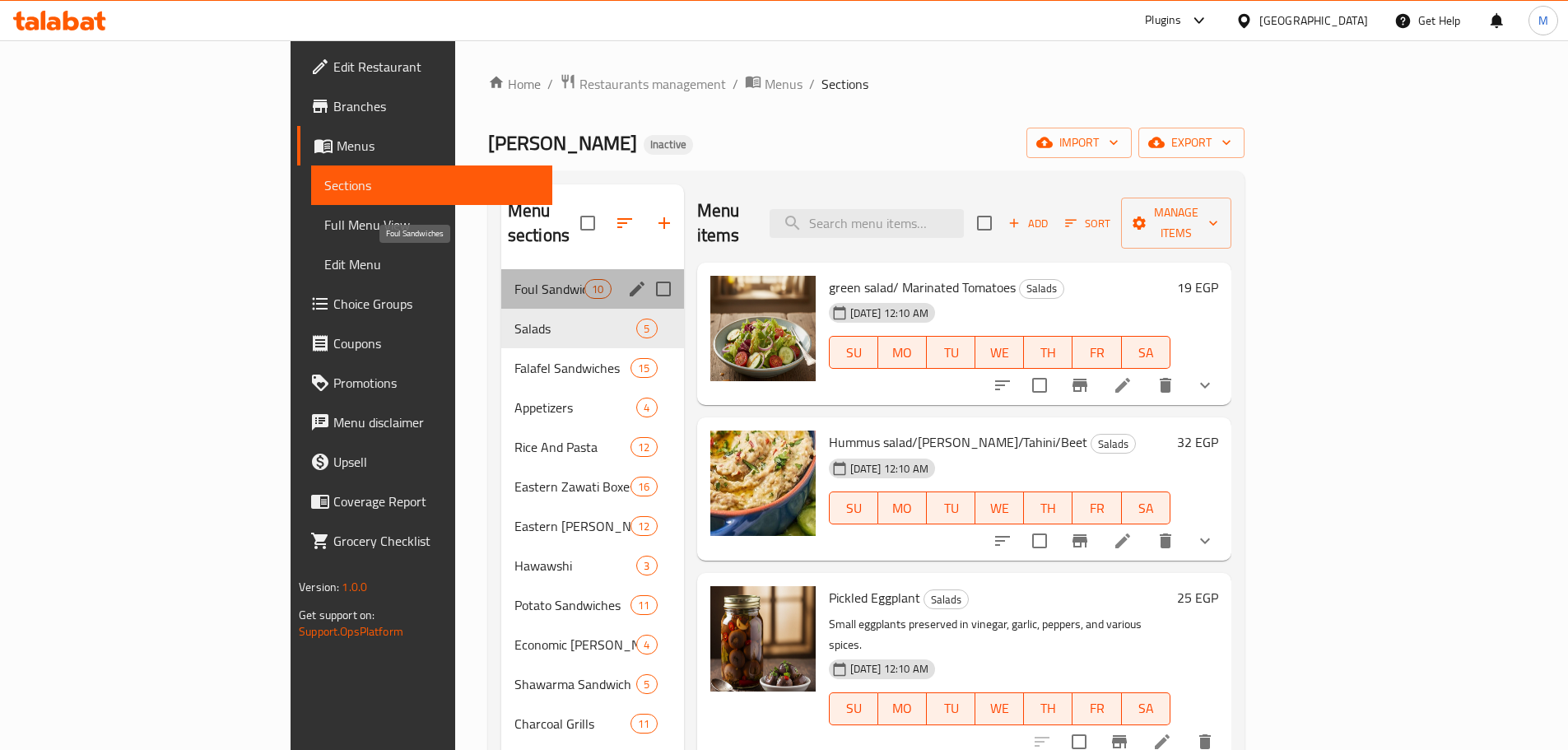
click at [514, 279] on span "Foul Sandwiches" at bounding box center [549, 289] width 70 height 20
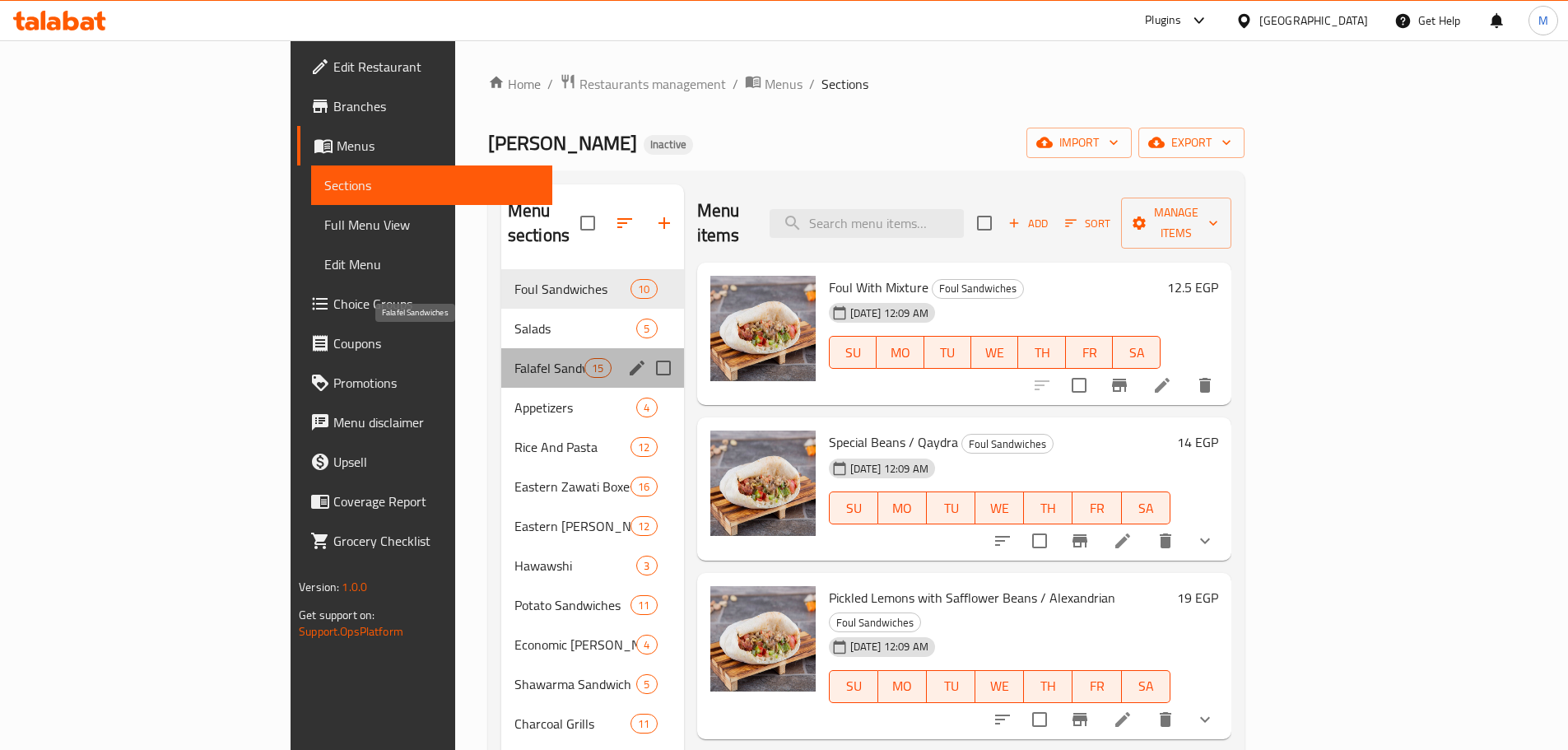
click at [514, 358] on span "Falafel Sandwiches" at bounding box center [549, 368] width 70 height 20
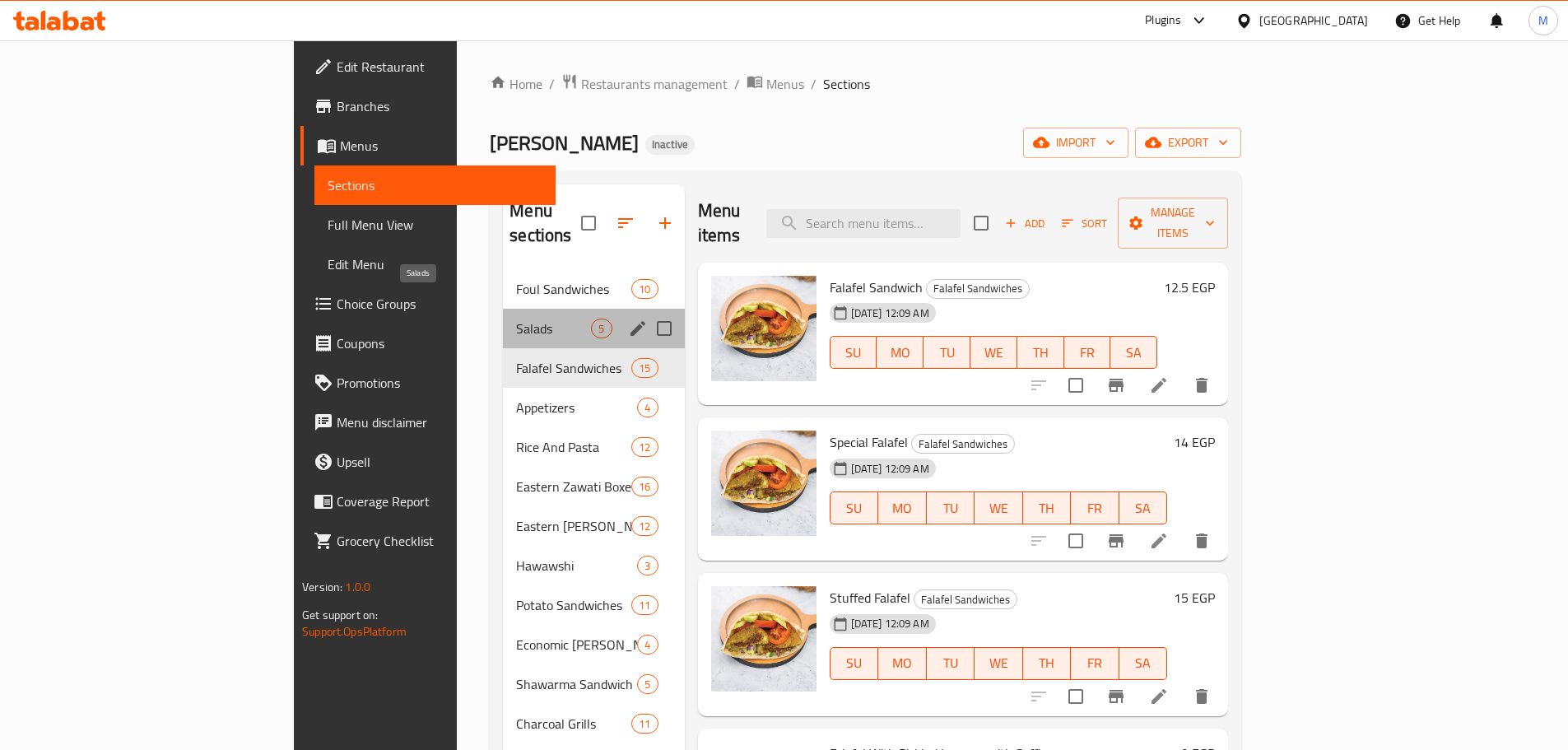
click at [516, 319] on span "Salads" at bounding box center [554, 329] width 75 height 20
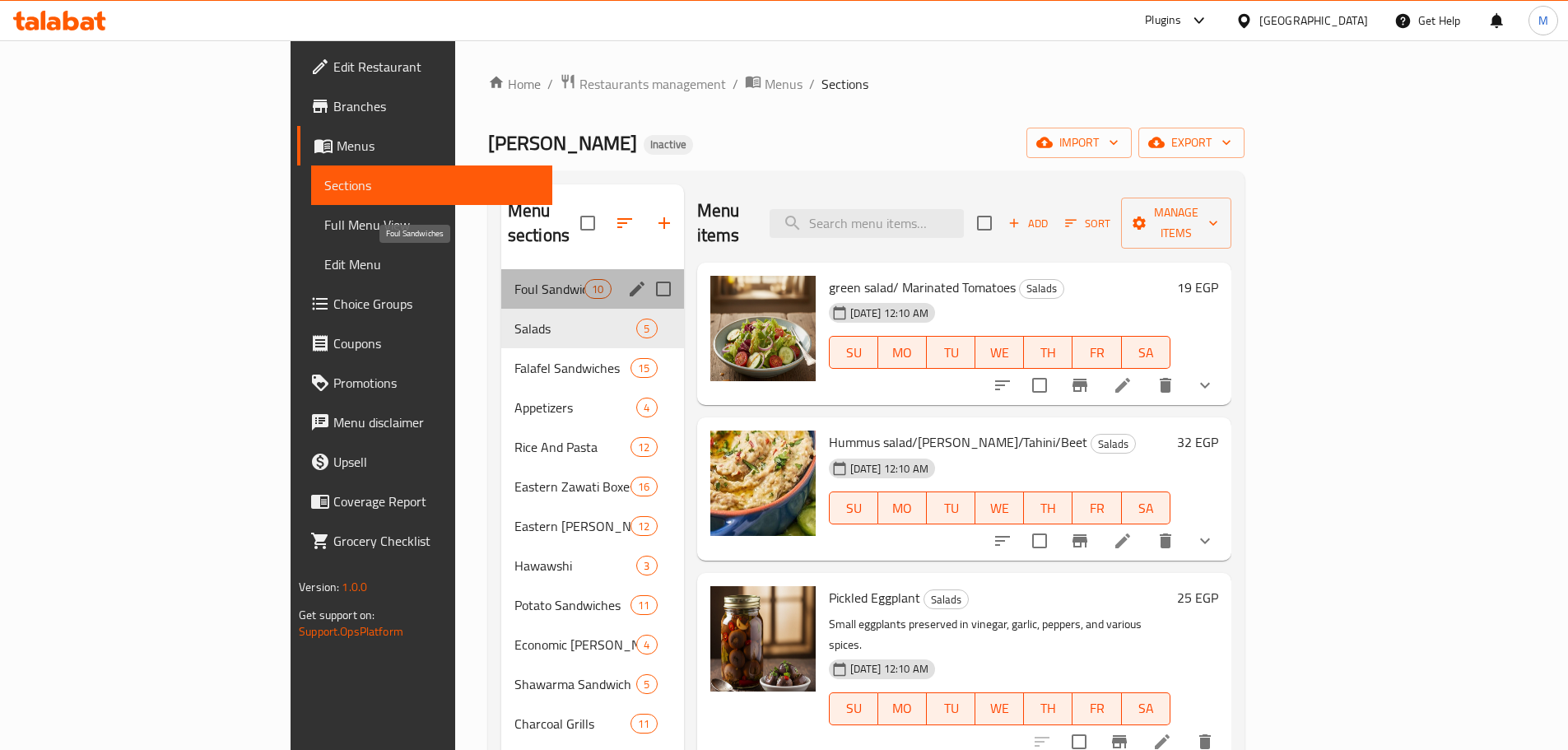
click at [514, 279] on span "Foul Sandwiches" at bounding box center [549, 289] width 70 height 20
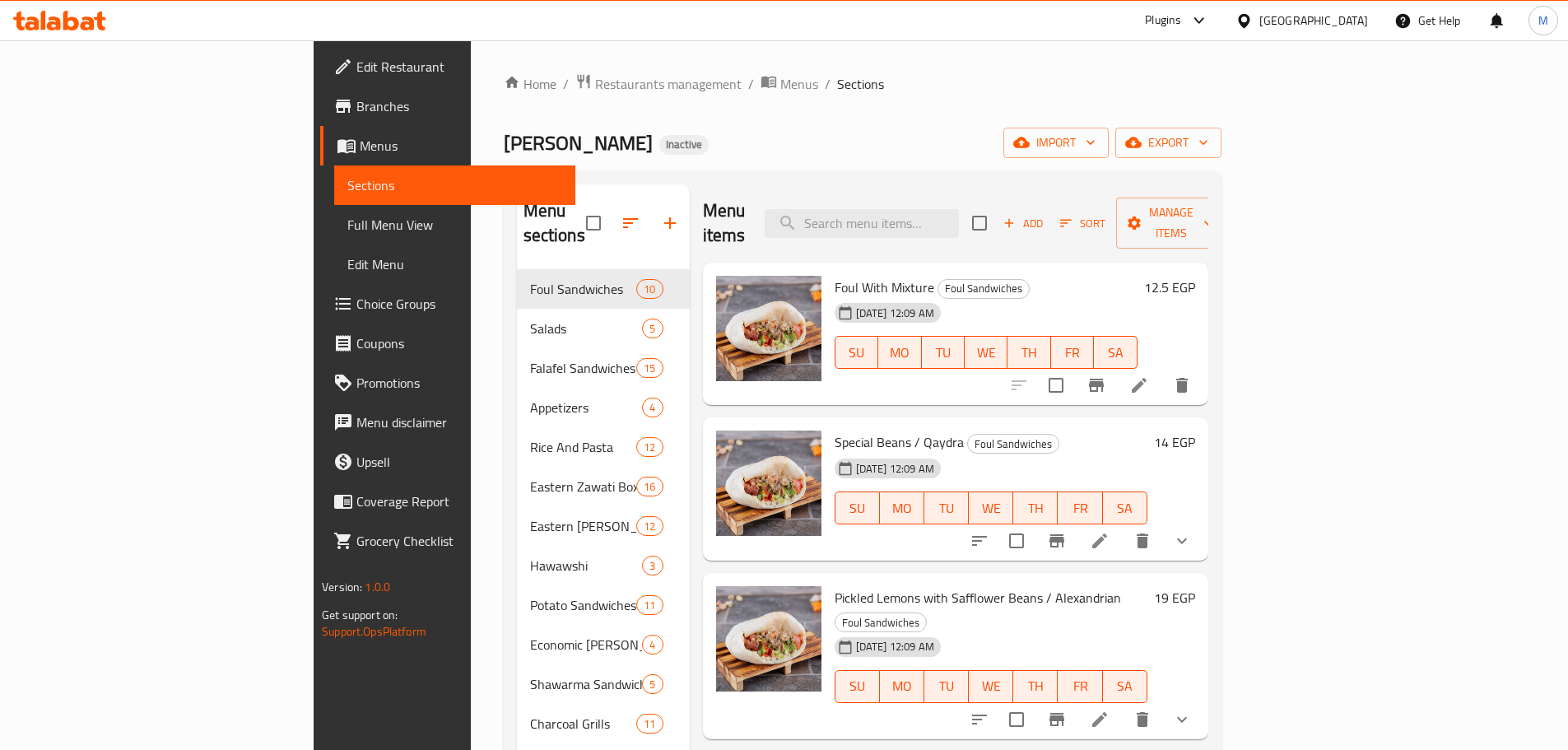
click at [969, 89] on ol "Home / Restaurants management / Menus / Sections" at bounding box center [862, 84] width 718 height 22
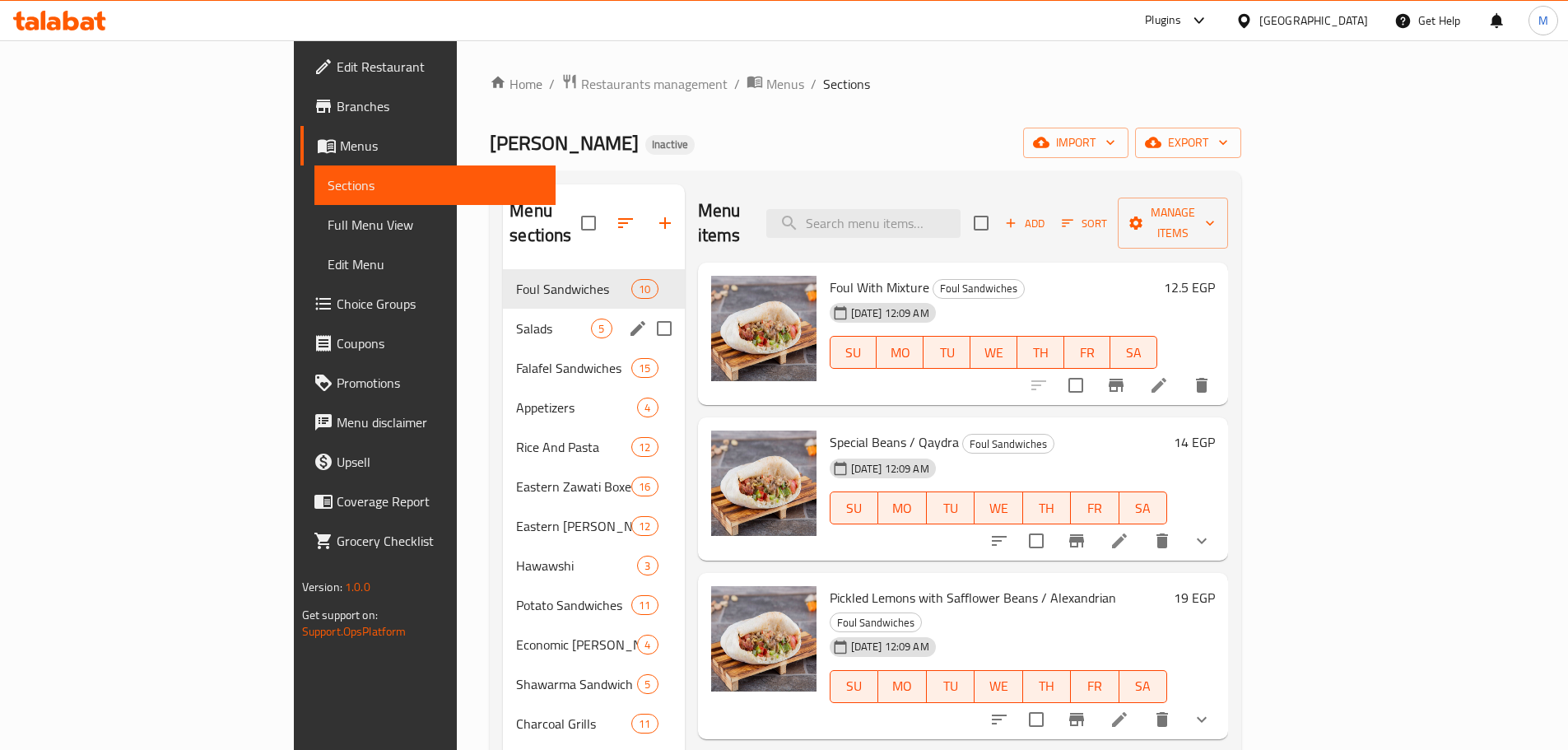
click at [516, 319] on span "Salads" at bounding box center [554, 329] width 75 height 20
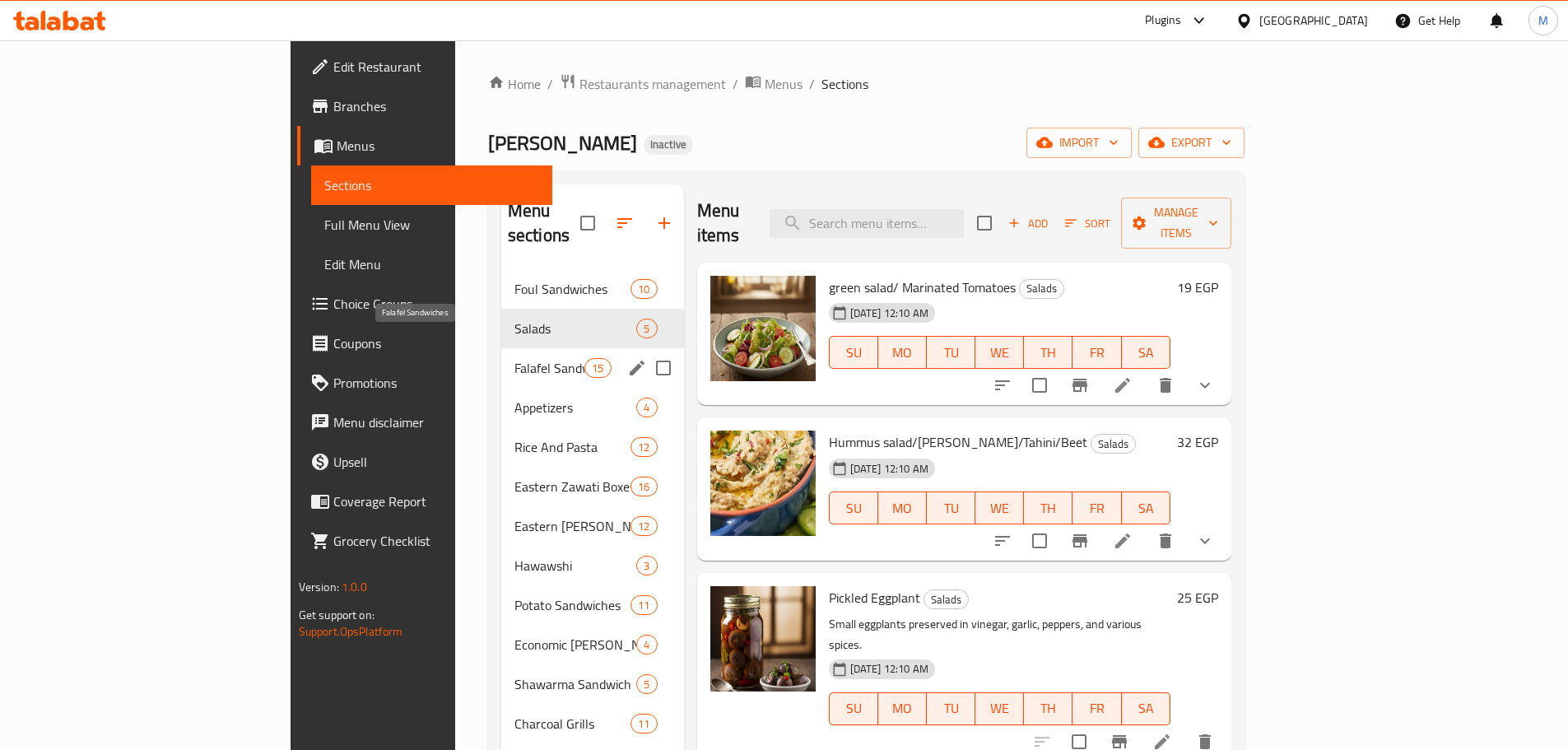
click at [514, 358] on span "Falafel Sandwiches" at bounding box center [549, 368] width 70 height 20
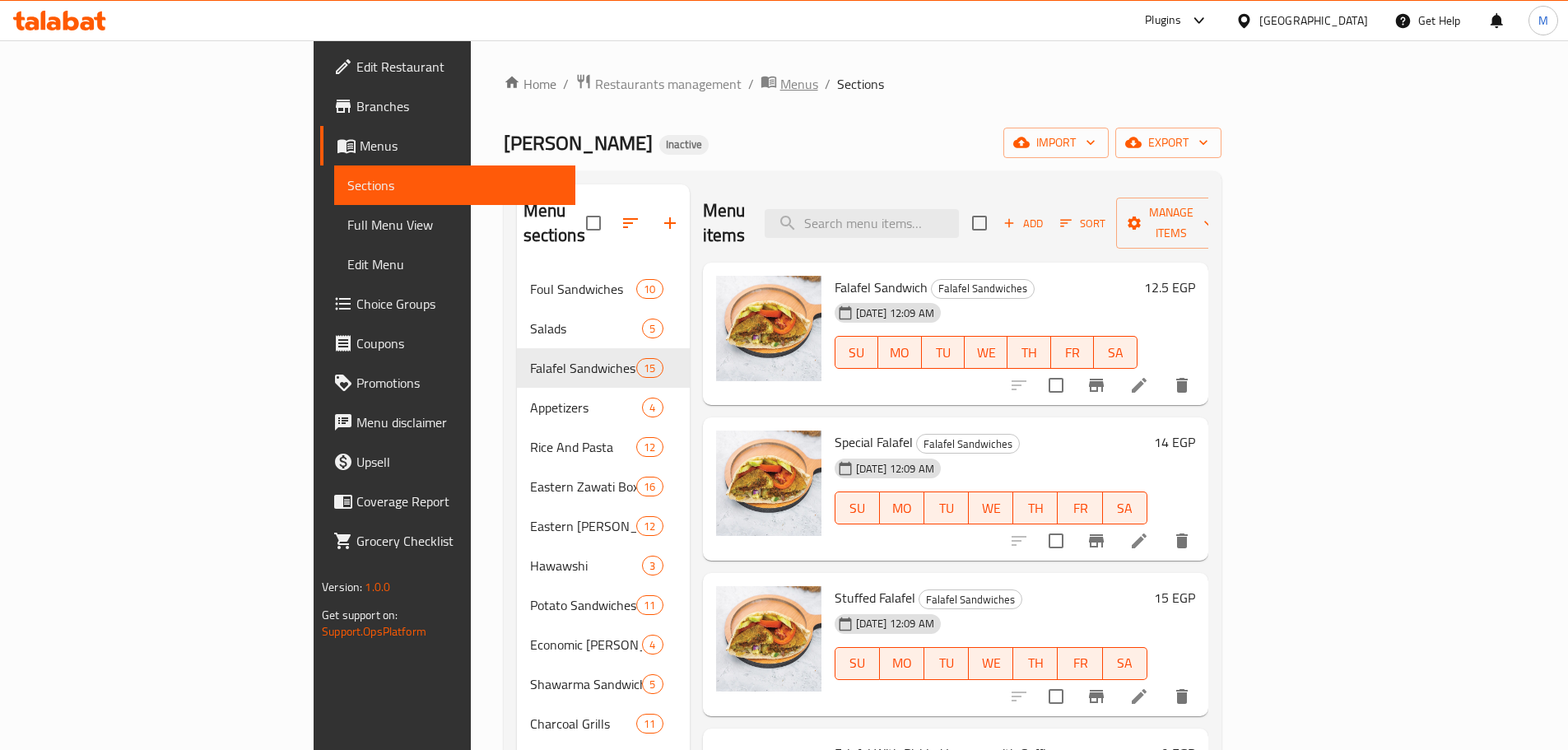
click at [780, 79] on span "Menus" at bounding box center [799, 84] width 38 height 20
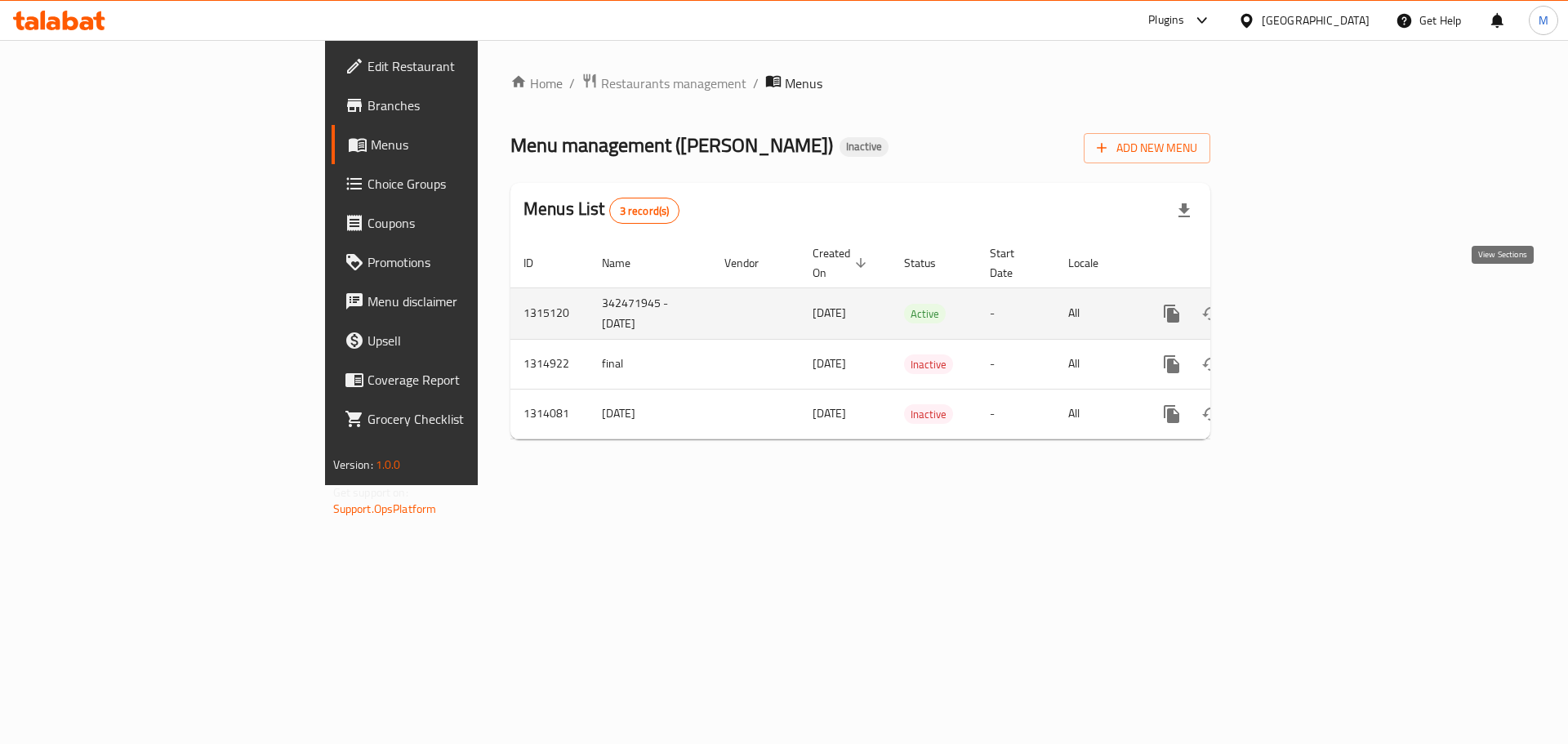
click at [1299, 304] on icon "enhanced table" at bounding box center [1289, 314] width 20 height 20
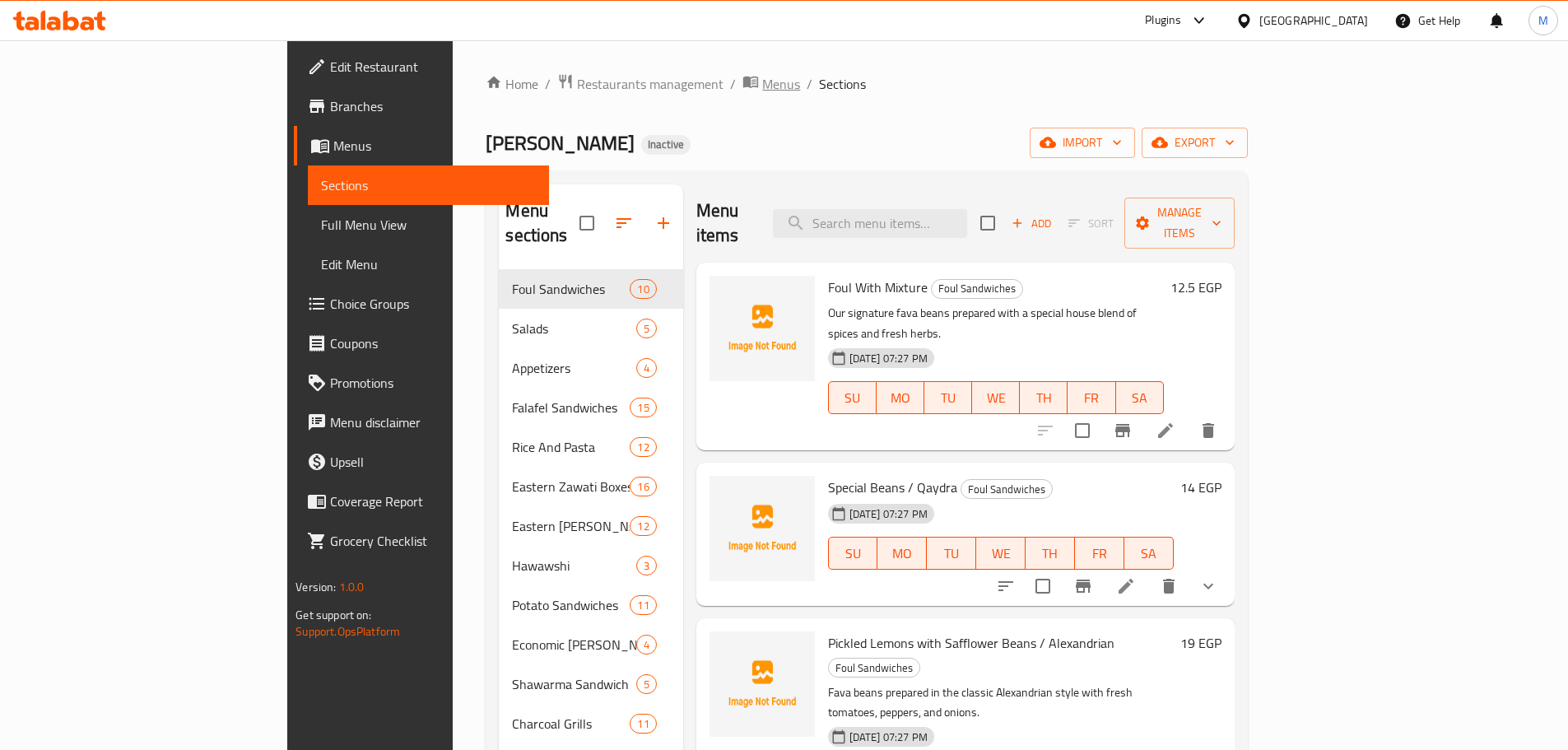
click at [762, 81] on span "Menus" at bounding box center [780, 84] width 38 height 20
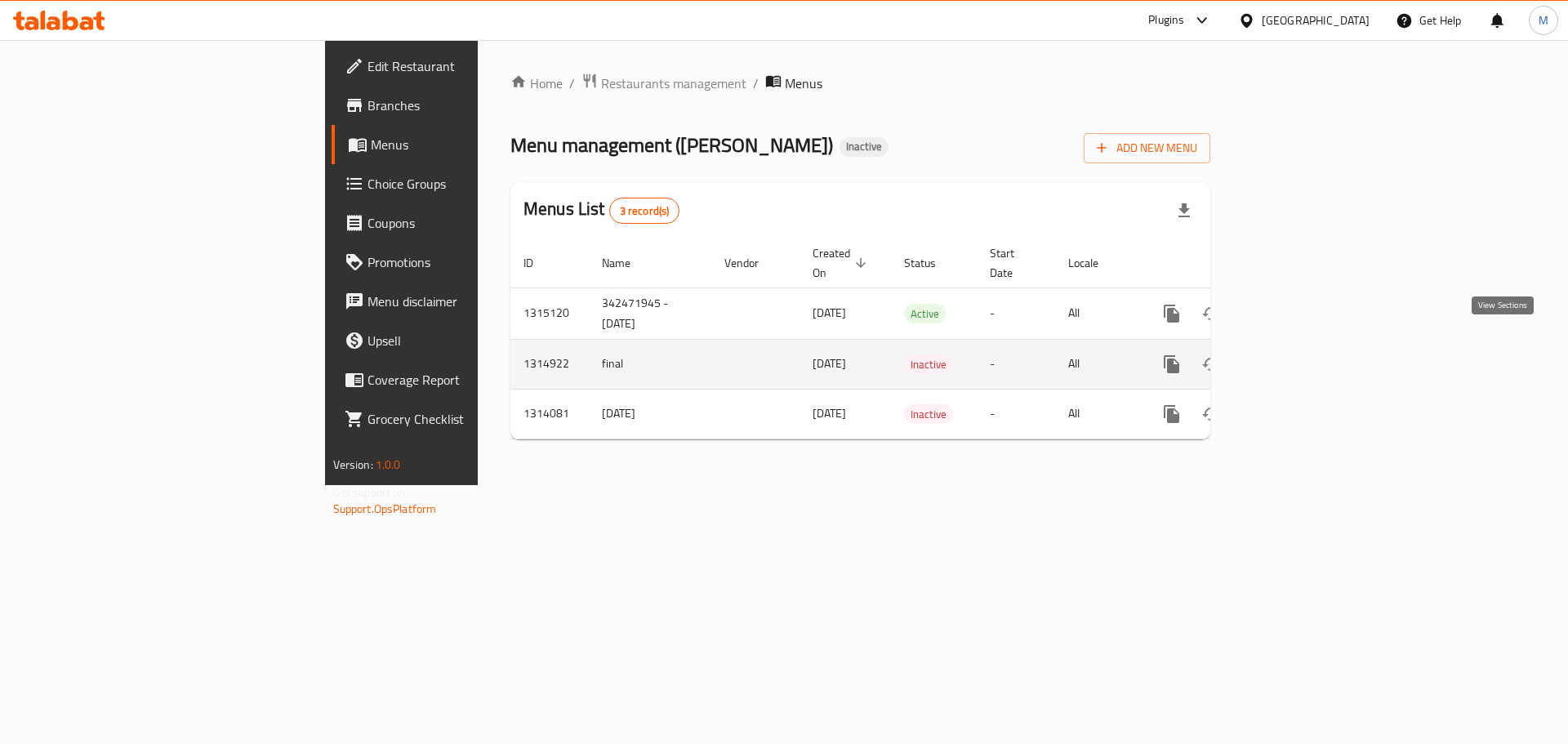
click at [1297, 357] on icon "enhanced table" at bounding box center [1289, 364] width 15 height 15
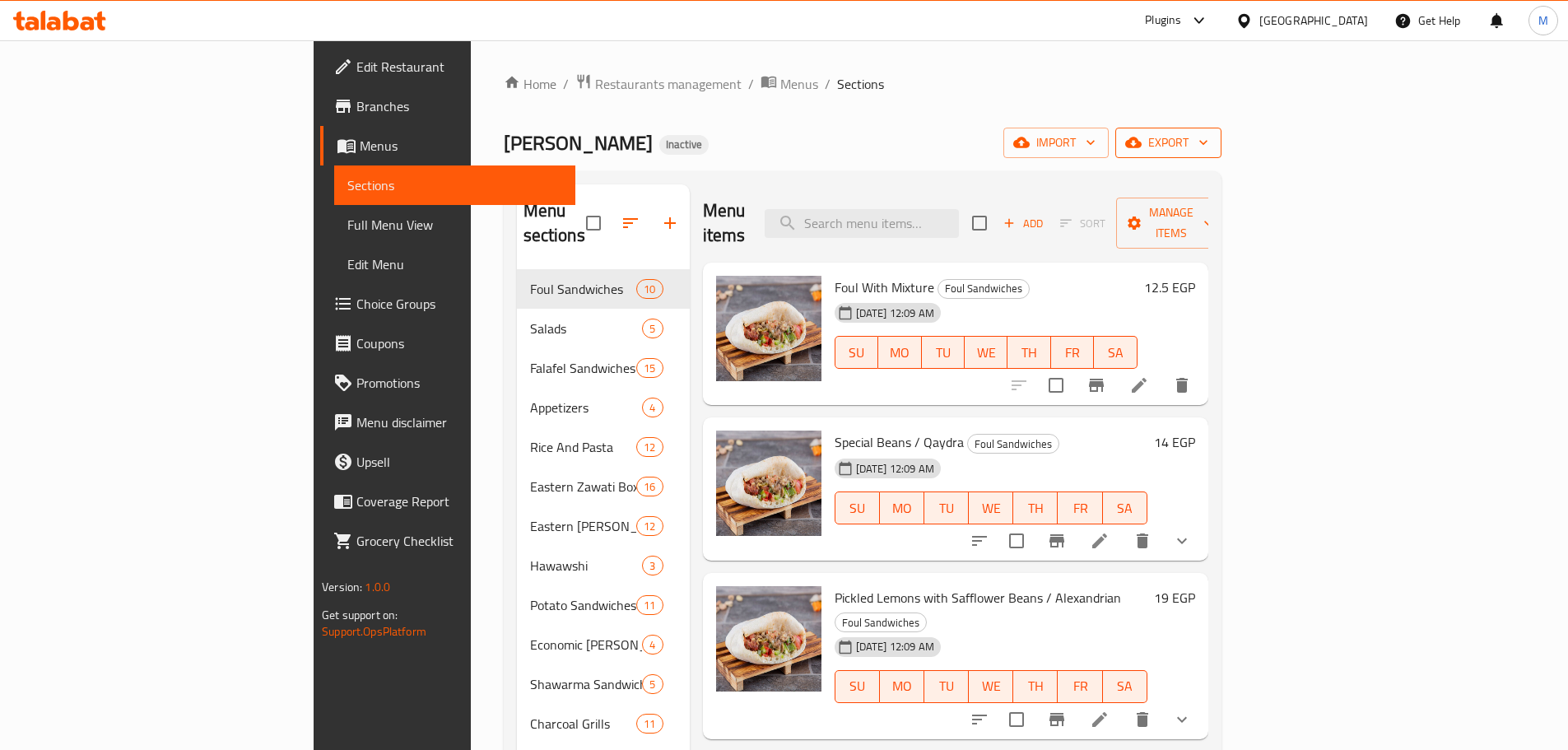
click at [1208, 139] on span "export" at bounding box center [1167, 142] width 79 height 21
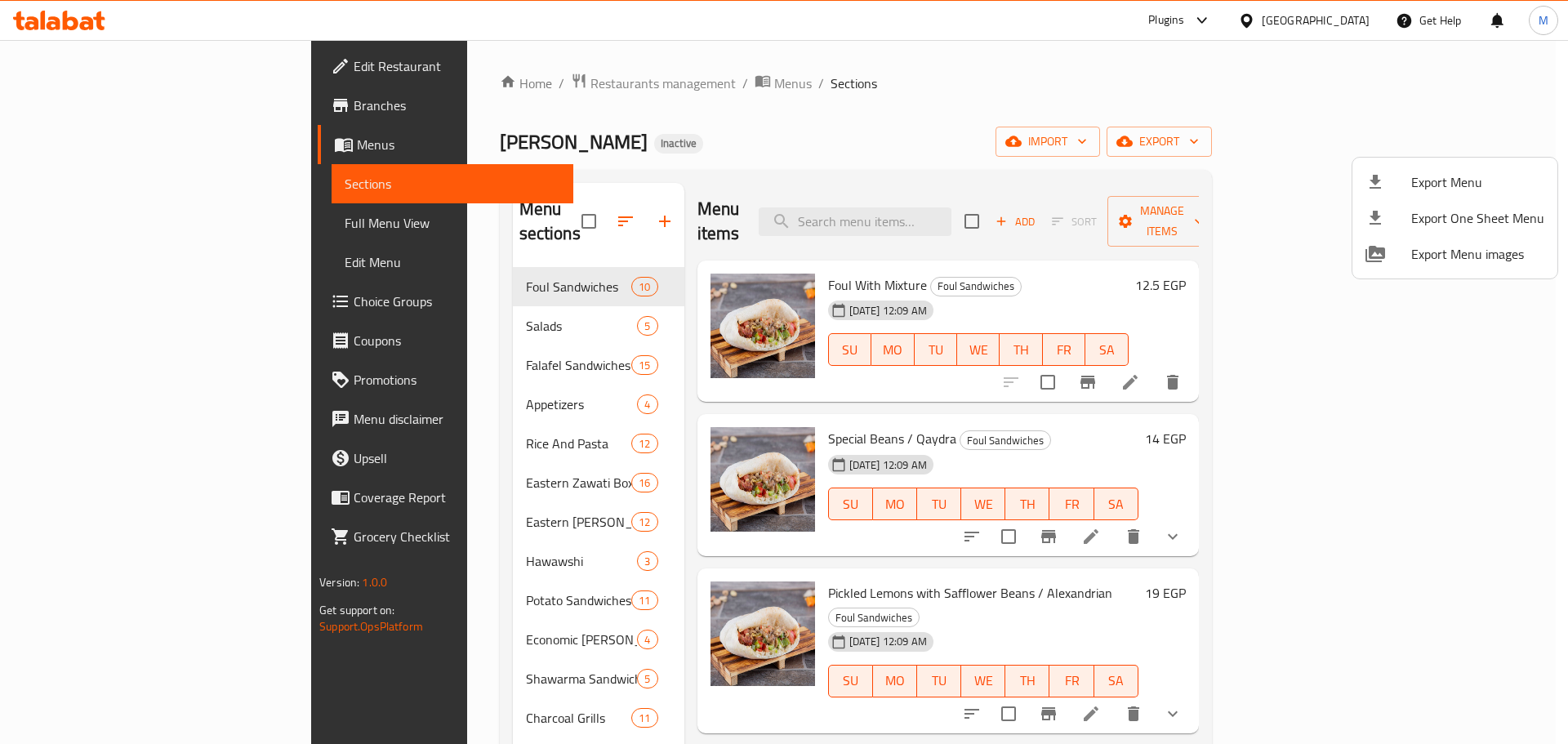
click at [1003, 130] on div at bounding box center [784, 372] width 1568 height 744
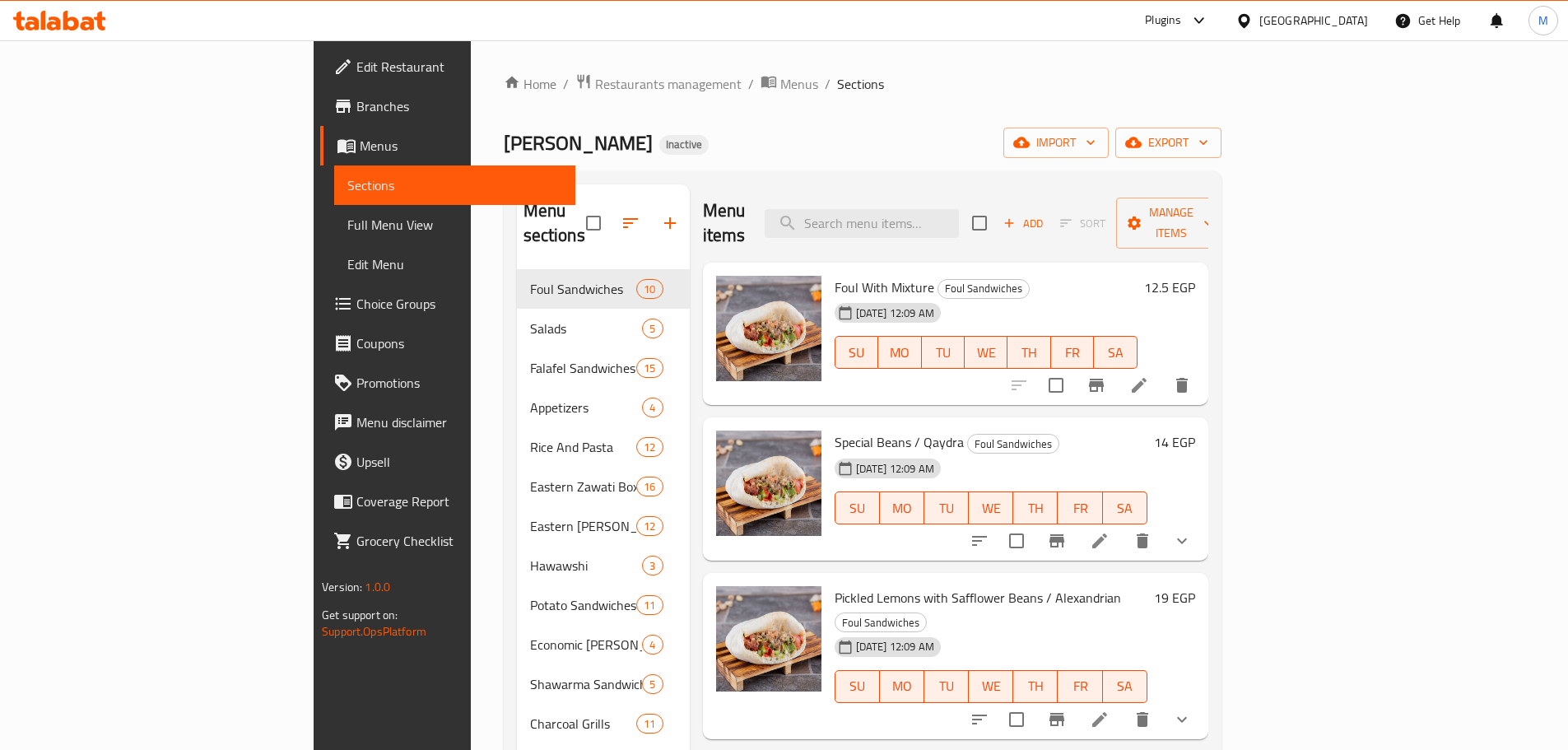
click at [780, 78] on span "Menus" at bounding box center [799, 84] width 38 height 20
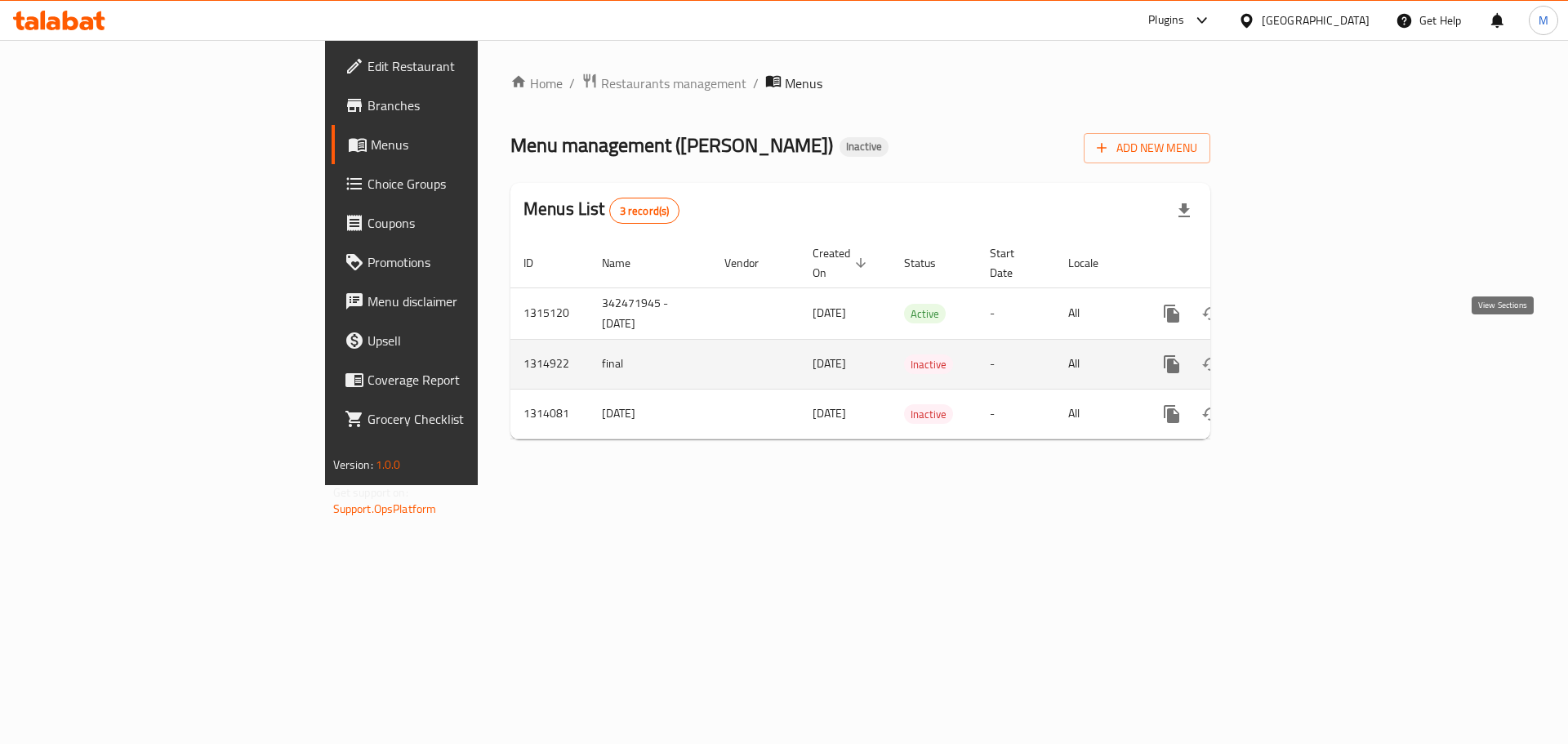
click at [1297, 357] on icon "enhanced table" at bounding box center [1289, 364] width 15 height 15
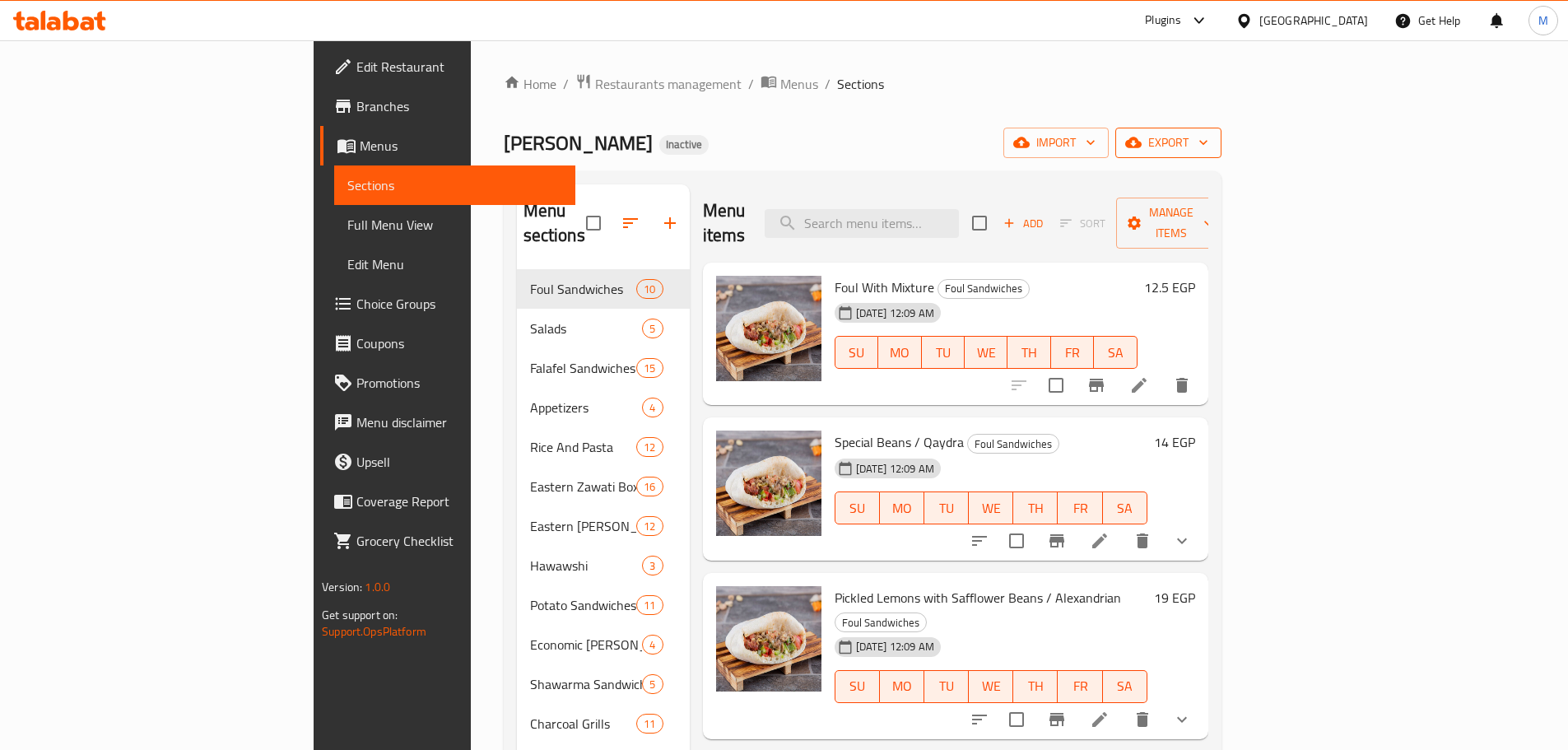
click at [1208, 139] on span "export" at bounding box center [1167, 142] width 79 height 21
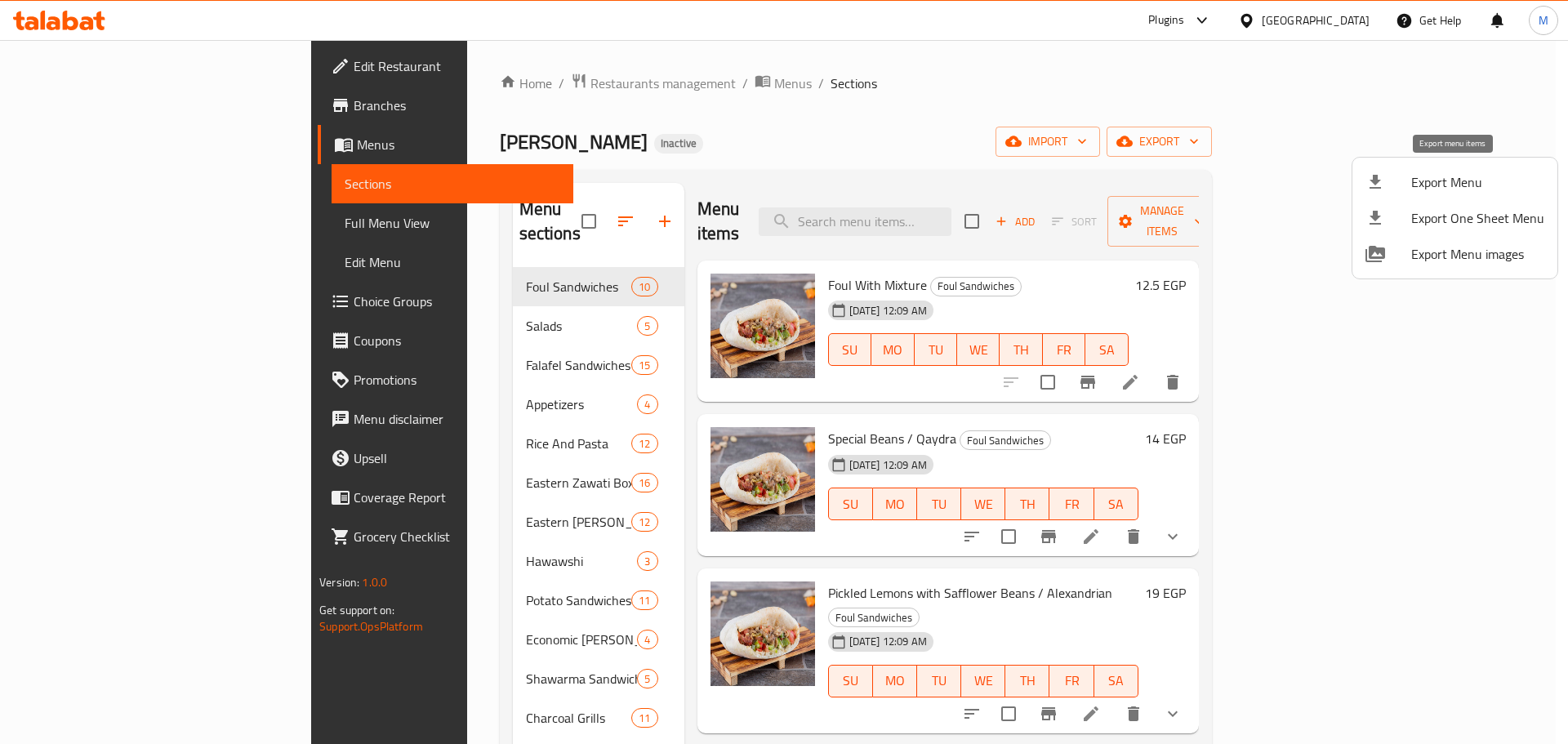
click at [1451, 180] on span "Export Menu" at bounding box center [1478, 182] width 133 height 20
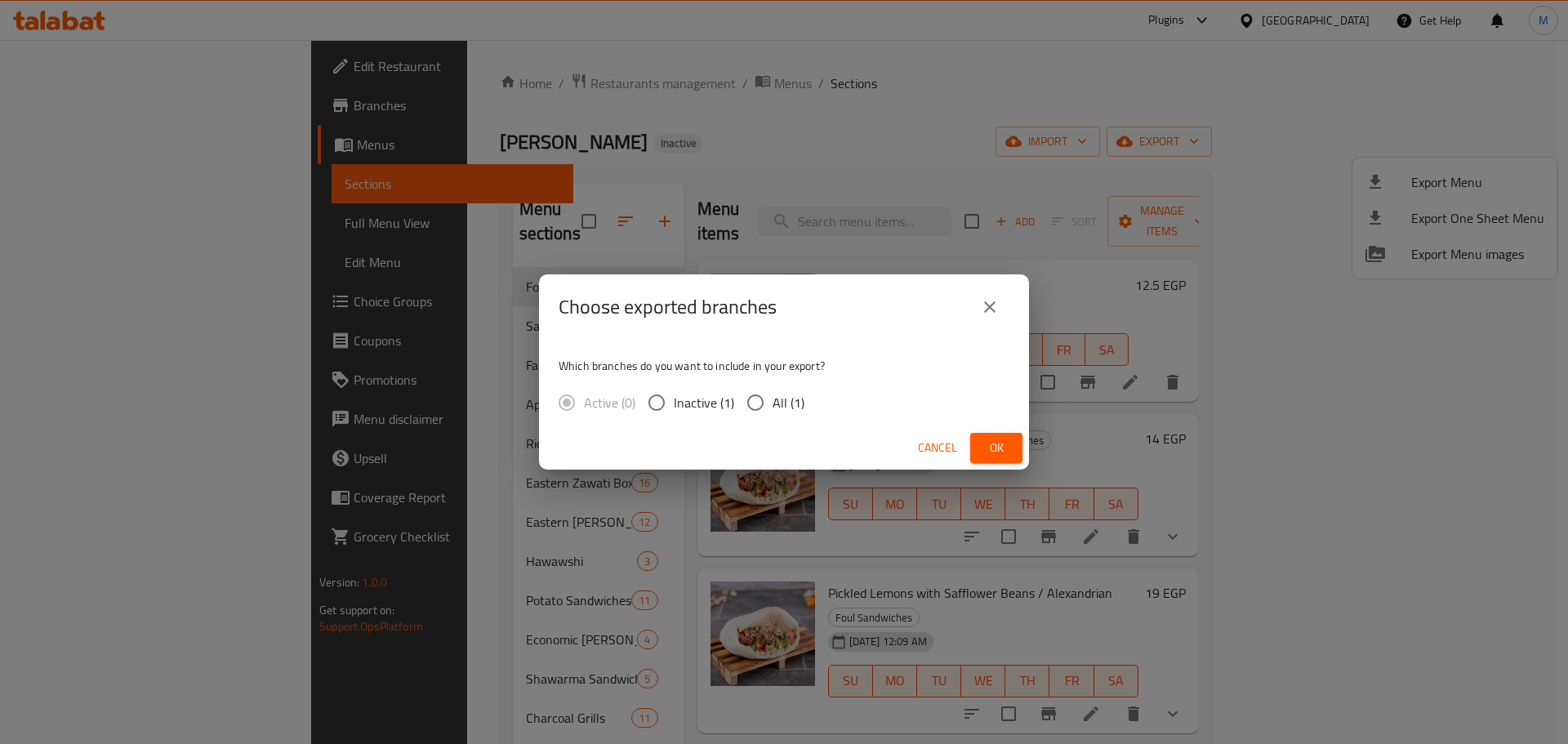
click at [757, 404] on input "All (1)" at bounding box center [755, 402] width 34 height 34
radio input "true"
click at [999, 436] on button "Ok" at bounding box center [996, 448] width 52 height 30
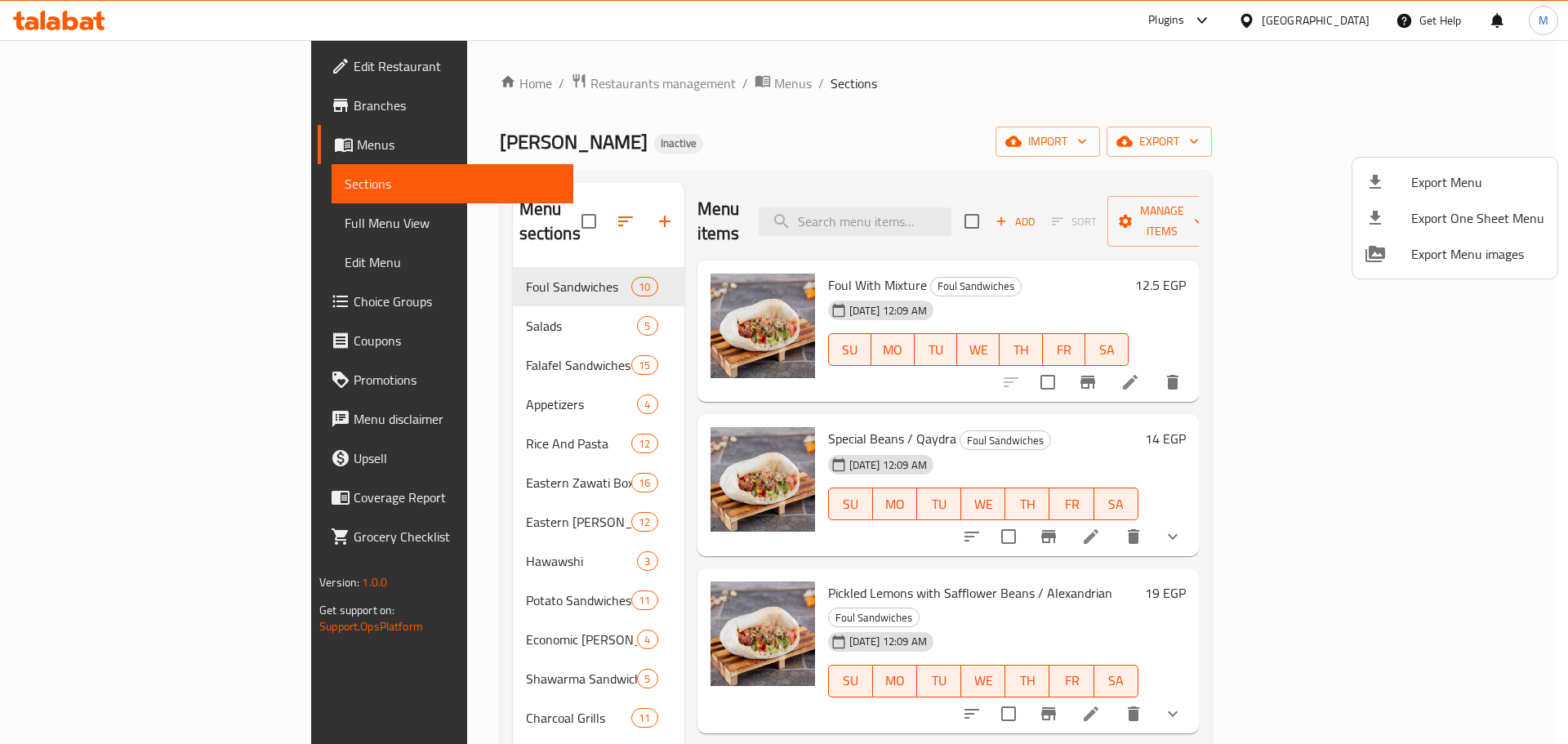
click at [586, 85] on div at bounding box center [784, 372] width 1568 height 744
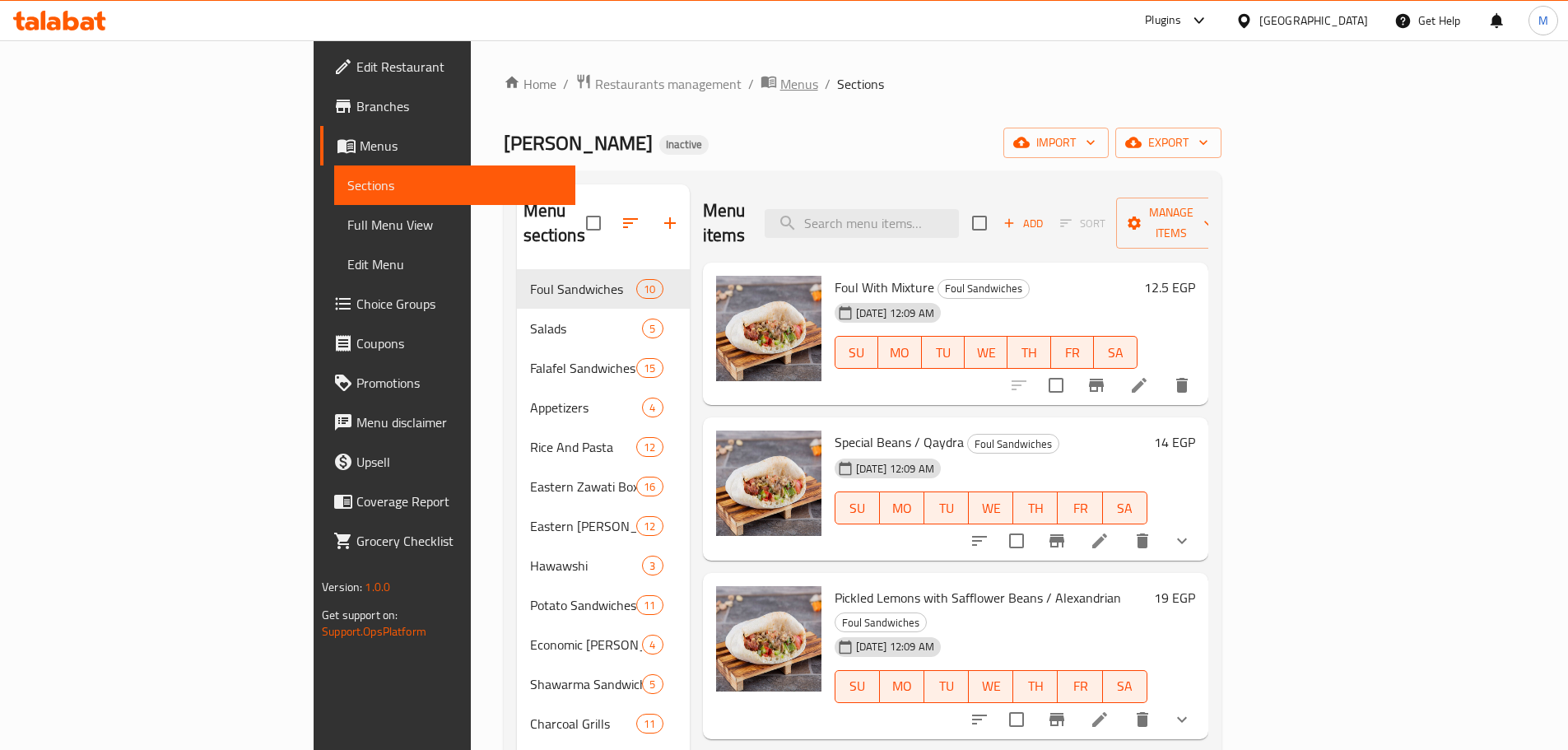
click at [780, 84] on span "Menus" at bounding box center [799, 84] width 38 height 20
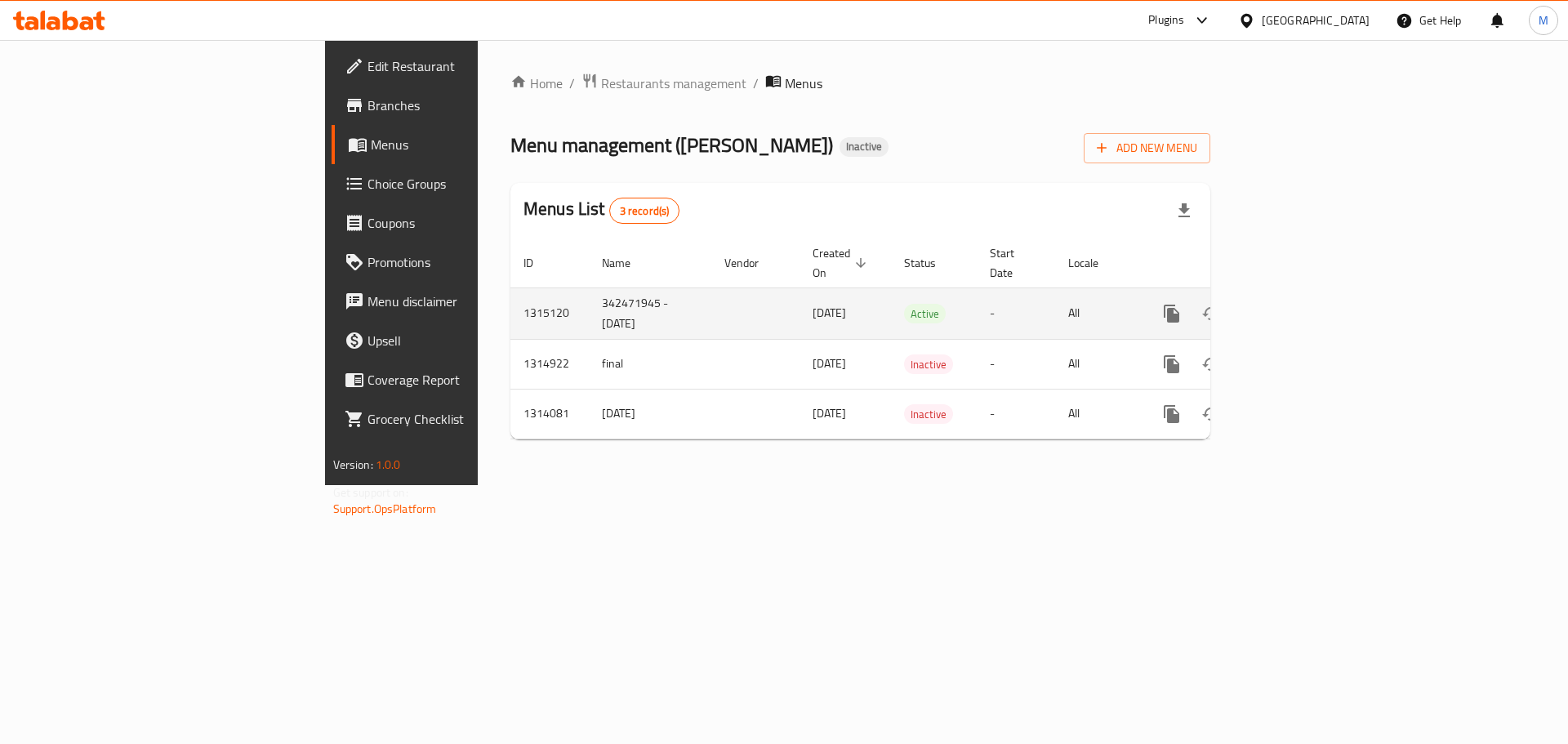
click at [589, 287] on td "342471945 - [DATE]" at bounding box center [650, 313] width 123 height 51
drag, startPoint x: 396, startPoint y: 283, endPoint x: 411, endPoint y: 298, distance: 21.2
click at [589, 298] on td "342471945 - [DATE]" at bounding box center [650, 313] width 123 height 51
copy td "342471945 - [DATE]"
click at [1256, 306] on icon "enhanced table" at bounding box center [1250, 314] width 12 height 15
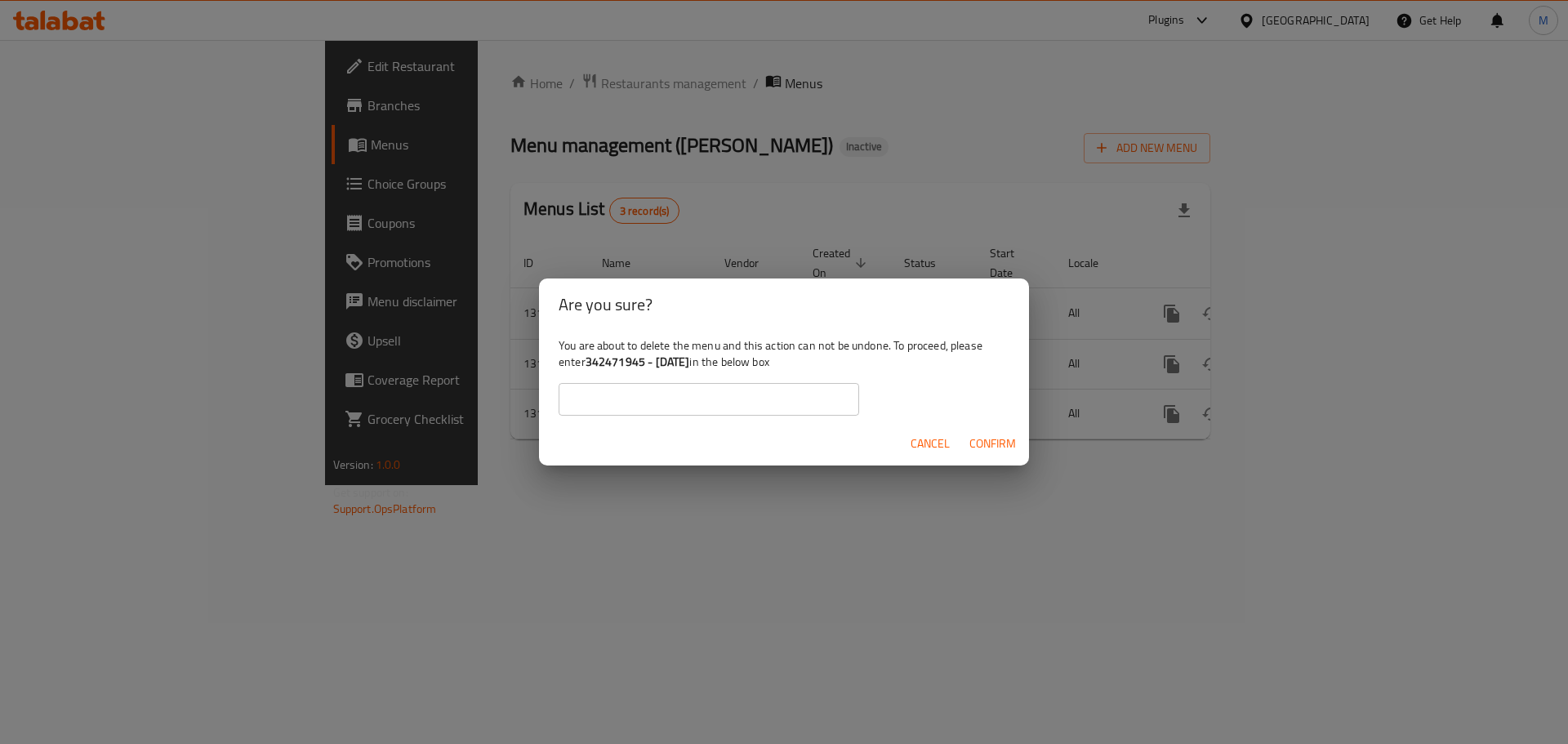
click at [734, 406] on input "text" at bounding box center [709, 399] width 300 height 32
paste input "342471945 - [DATE]"
type input "342471945 - [DATE]"
click at [991, 443] on span "Confirm" at bounding box center [992, 444] width 46 height 21
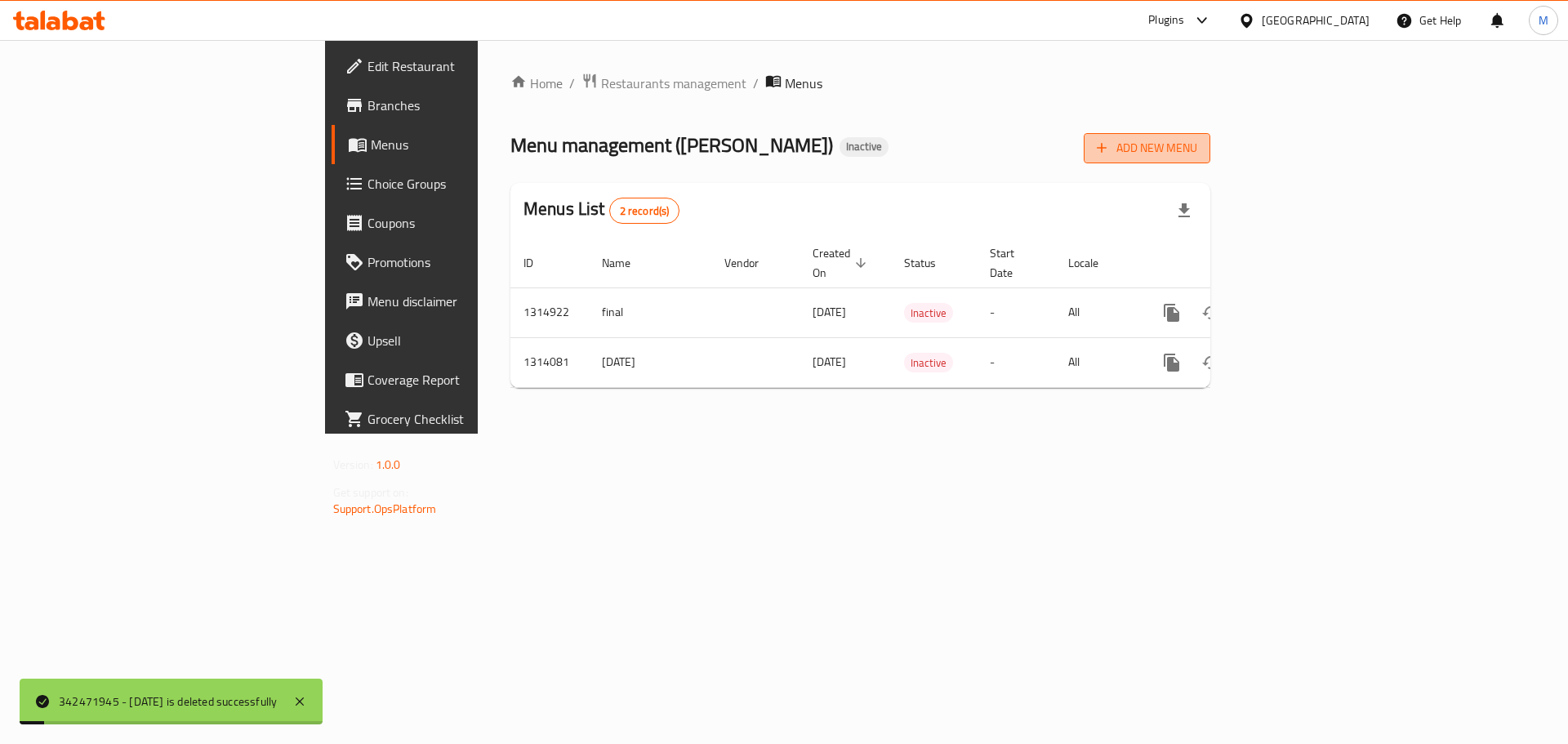
click at [1197, 138] on span "Add New Menu" at bounding box center [1147, 148] width 100 height 21
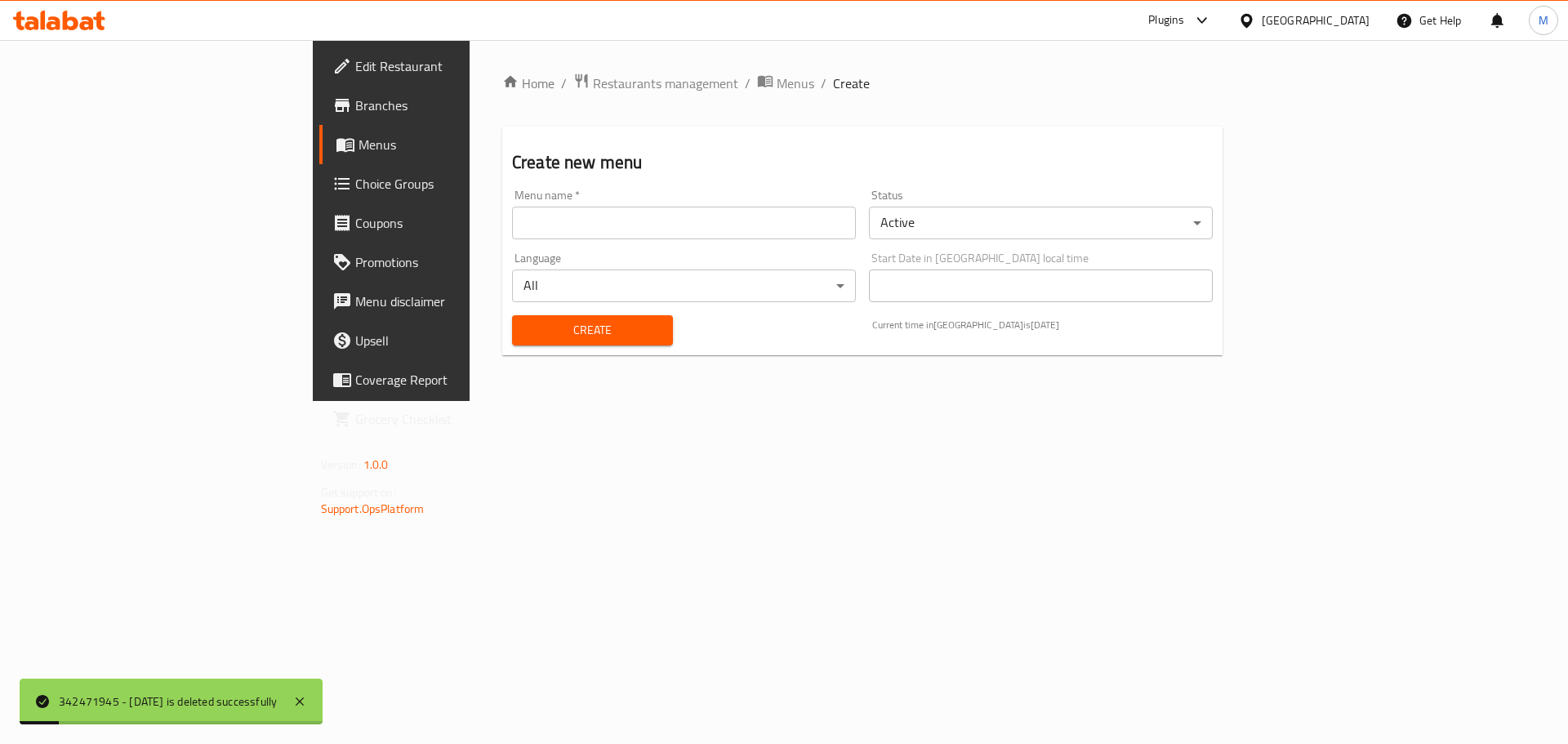
click at [673, 226] on input "text" at bounding box center [684, 222] width 343 height 32
paste input "342471945 - [DATE]"
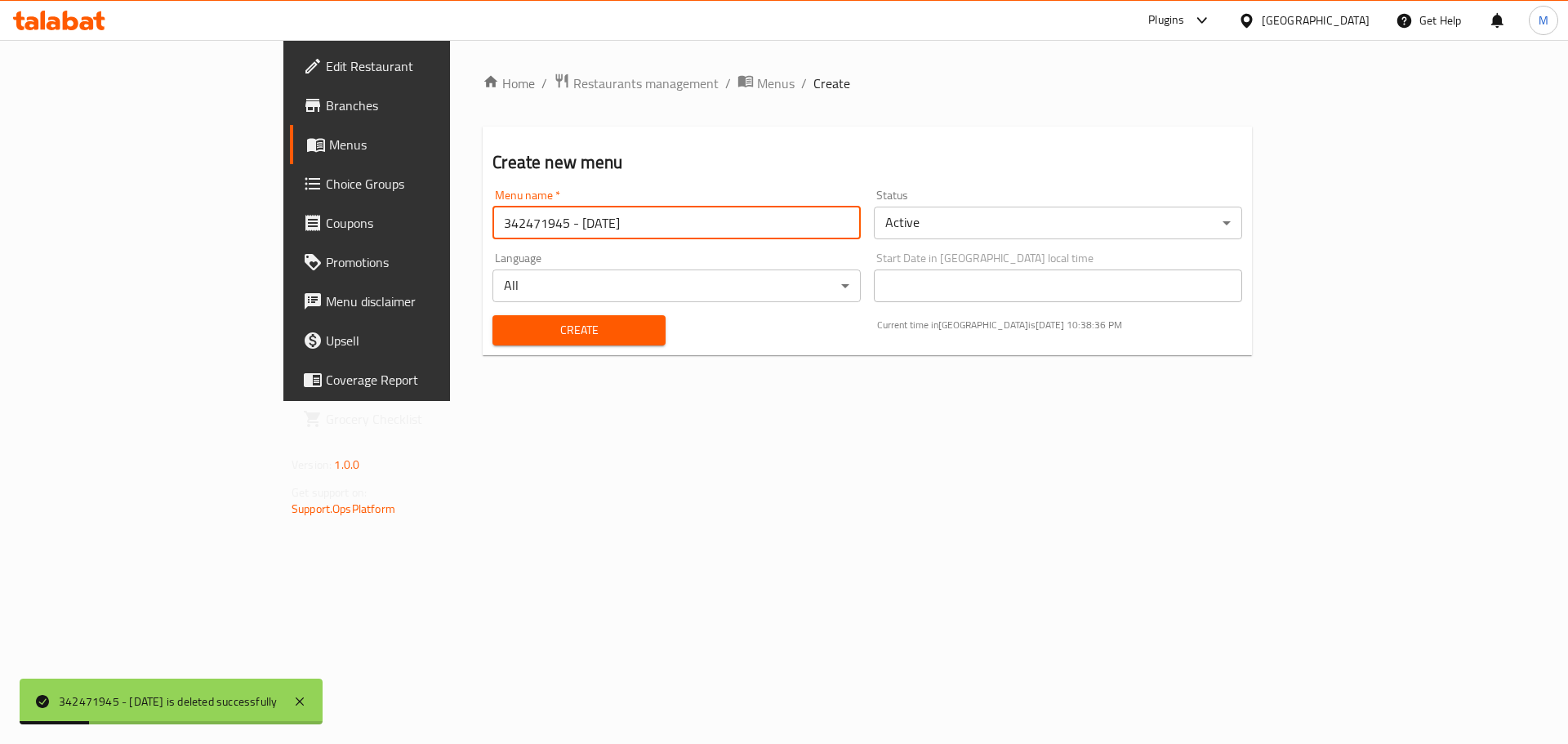
type input "342471945 - [DATE]"
click at [505, 338] on span "Create" at bounding box center [578, 330] width 146 height 21
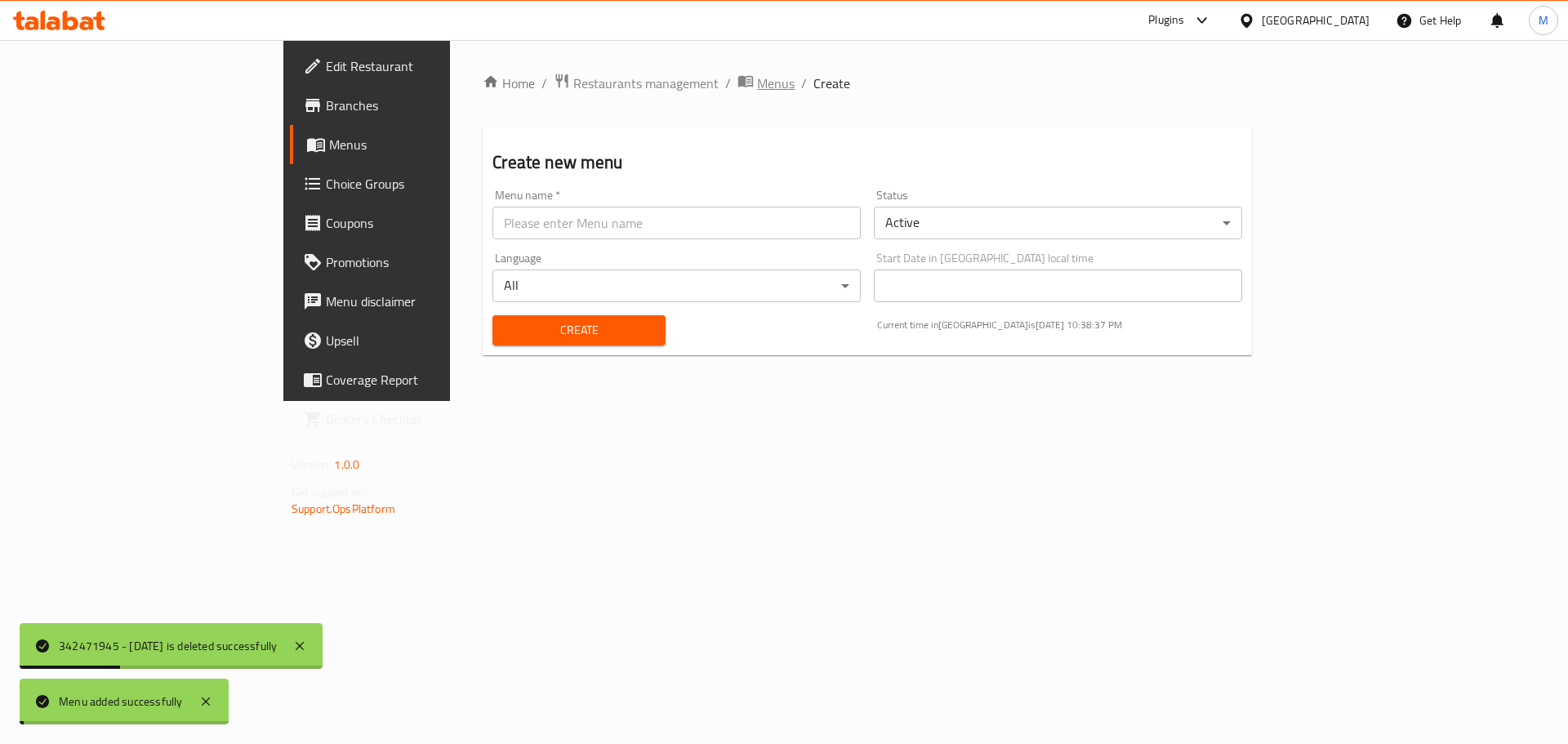
click at [757, 80] on span "Menus" at bounding box center [775, 84] width 37 height 20
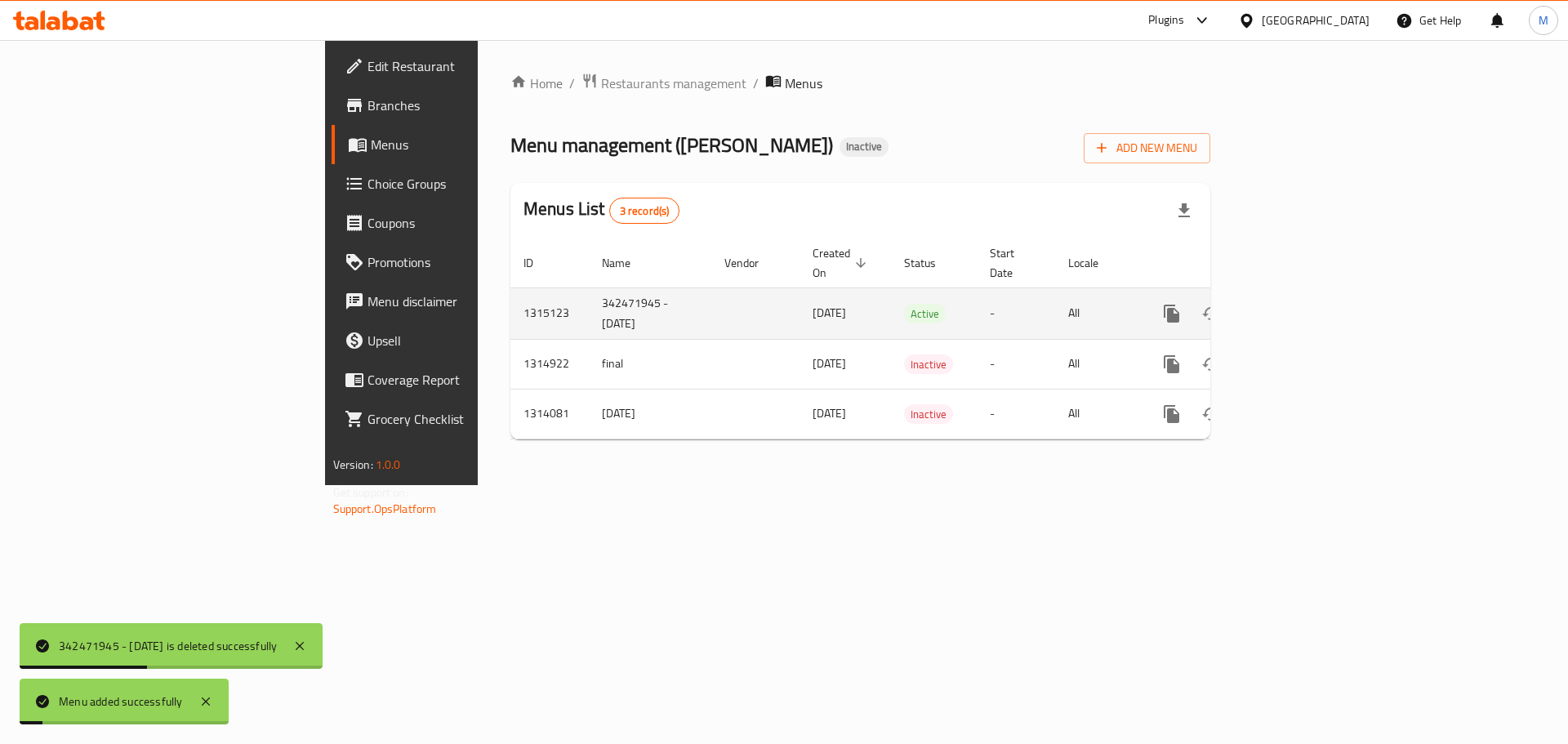
click at [1309, 294] on link "enhanced table" at bounding box center [1288, 313] width 39 height 39
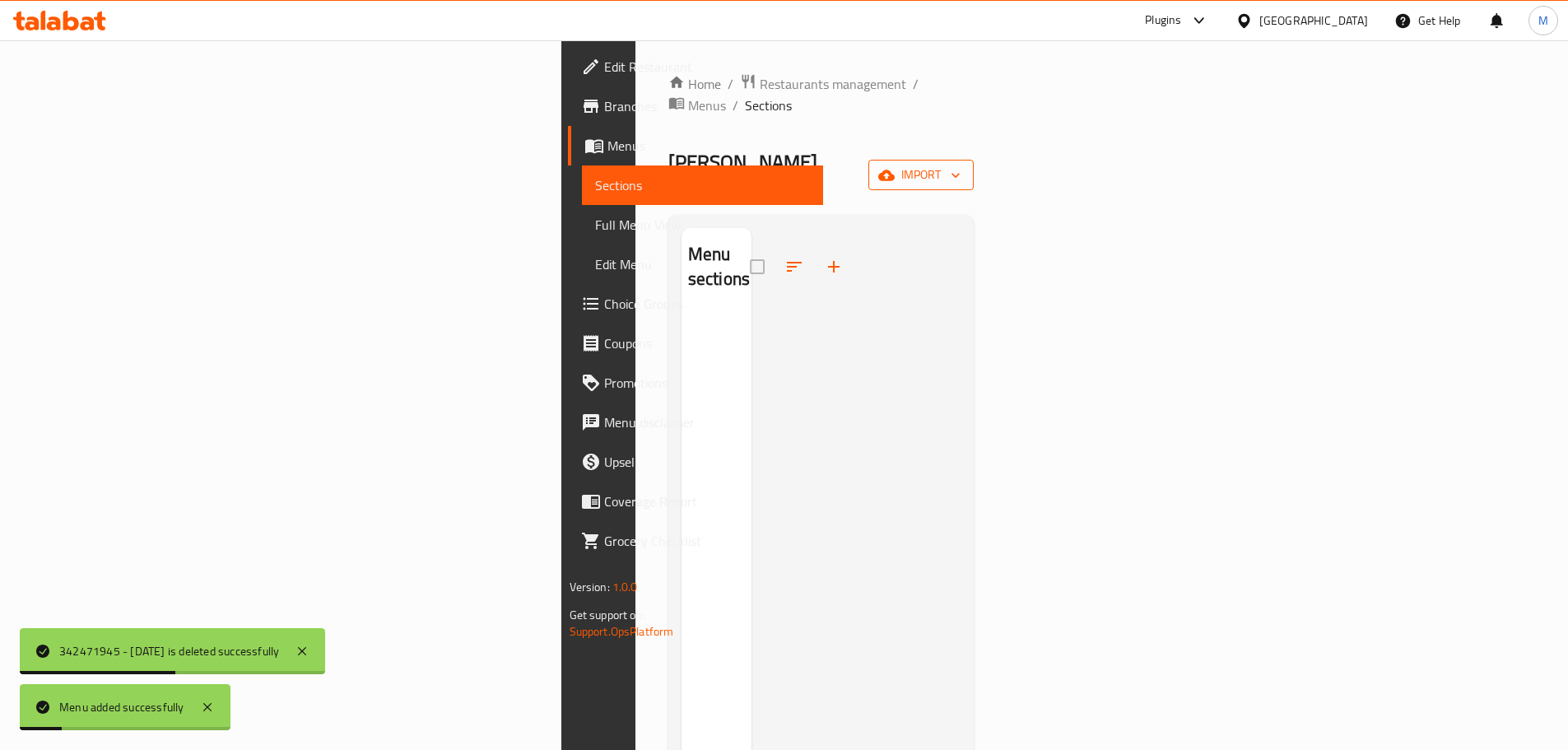
click at [961, 165] on span "import" at bounding box center [921, 175] width 79 height 21
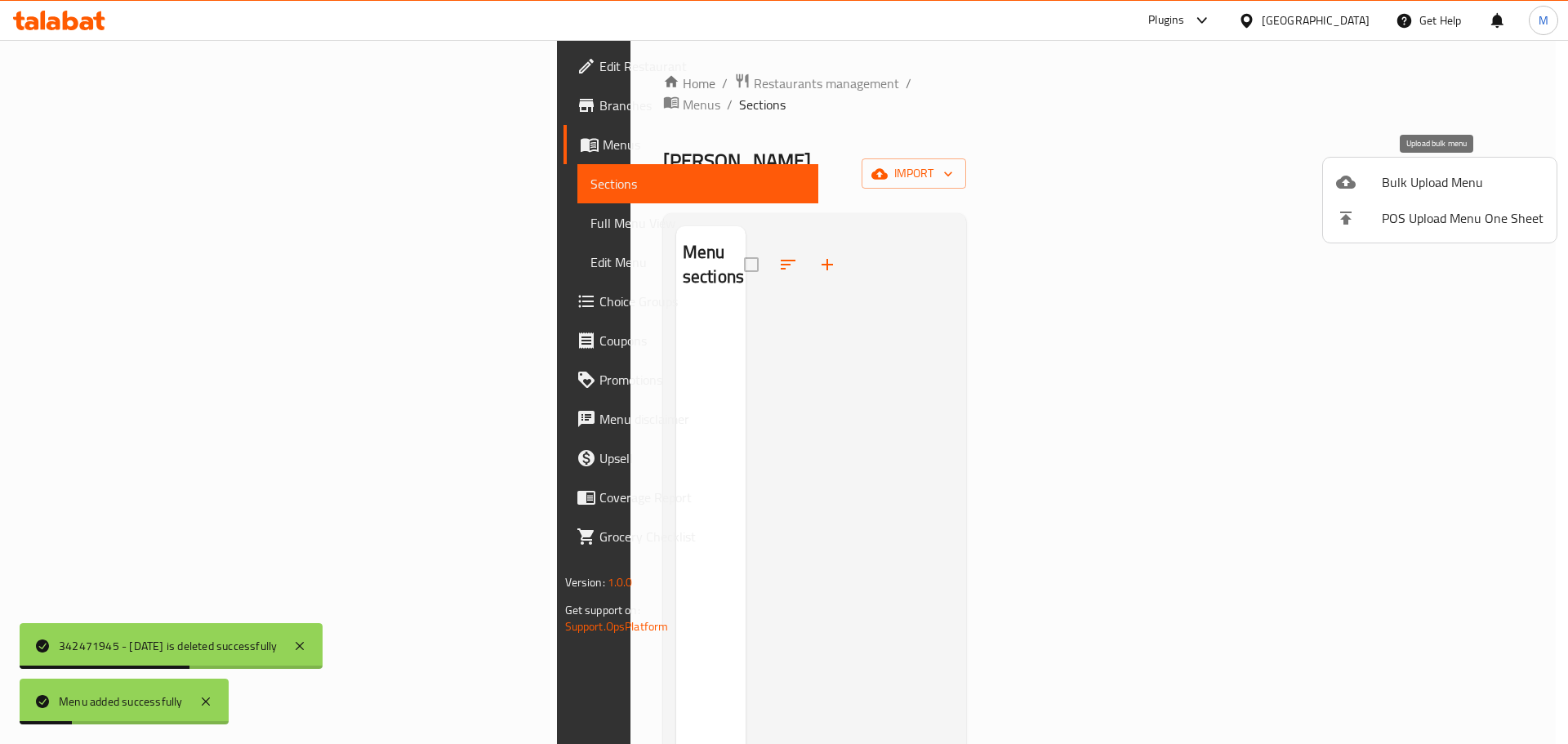
click at [1445, 174] on span "Bulk Upload Menu" at bounding box center [1462, 182] width 162 height 20
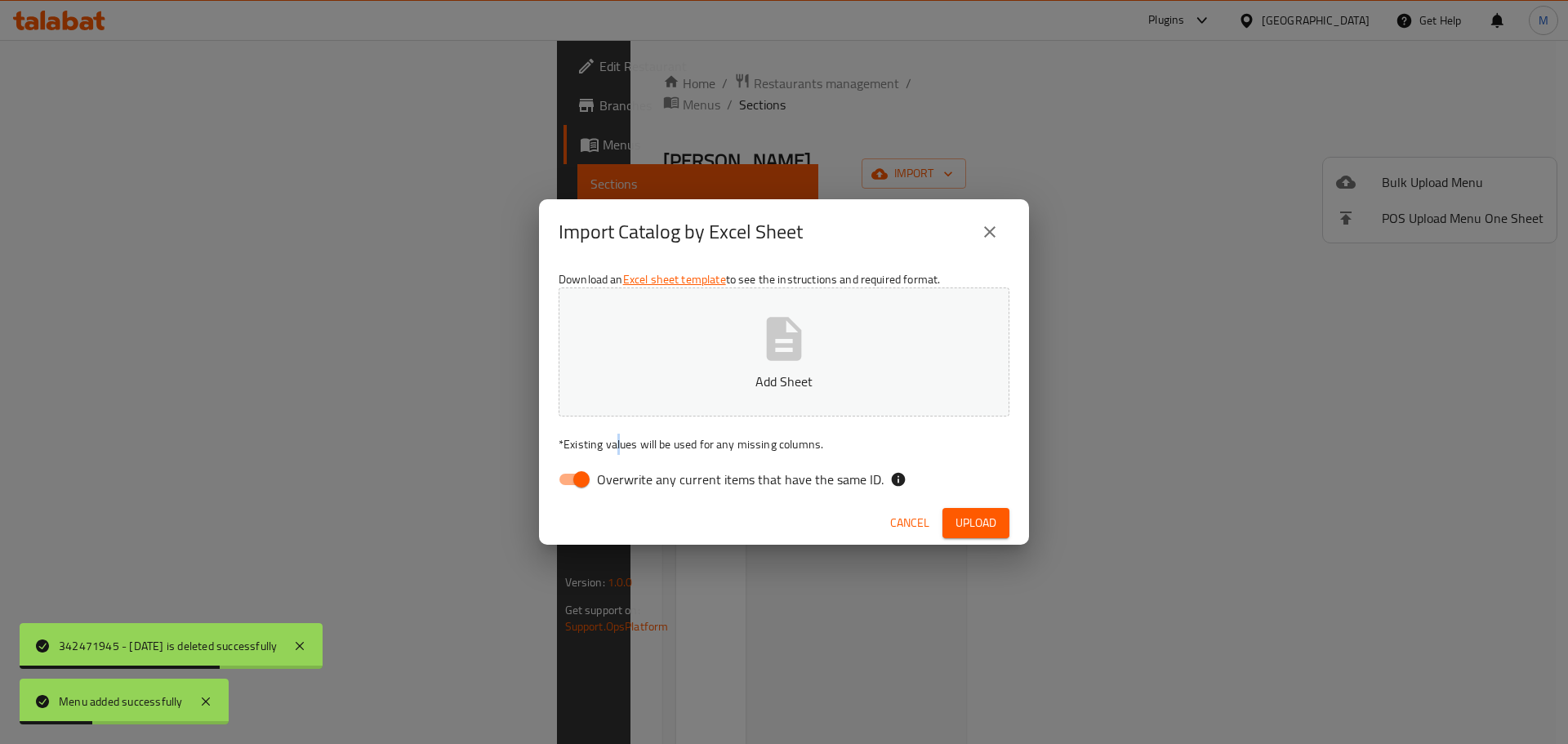
click at [615, 452] on p "* Existing values will be used for any missing columns." at bounding box center [783, 445] width 450 height 17
click at [578, 470] on input "Overwrite any current items that have the same ID." at bounding box center [582, 479] width 93 height 31
checkbox input "false"
click at [674, 368] on button "Add Sheet" at bounding box center [783, 351] width 450 height 129
click at [965, 506] on div "Cancel Upload" at bounding box center [784, 523] width 489 height 43
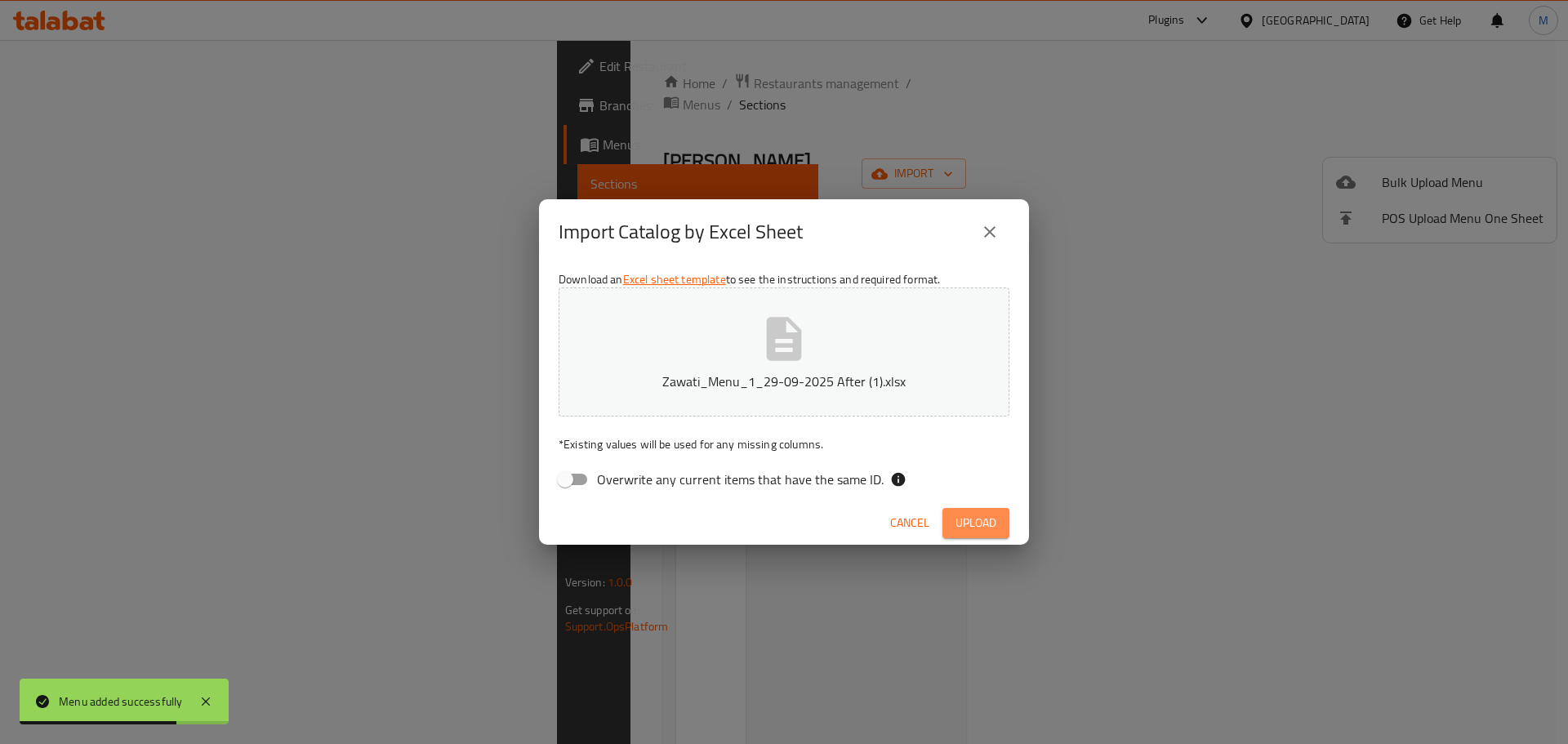
click at [979, 525] on span "Upload" at bounding box center [975, 523] width 41 height 21
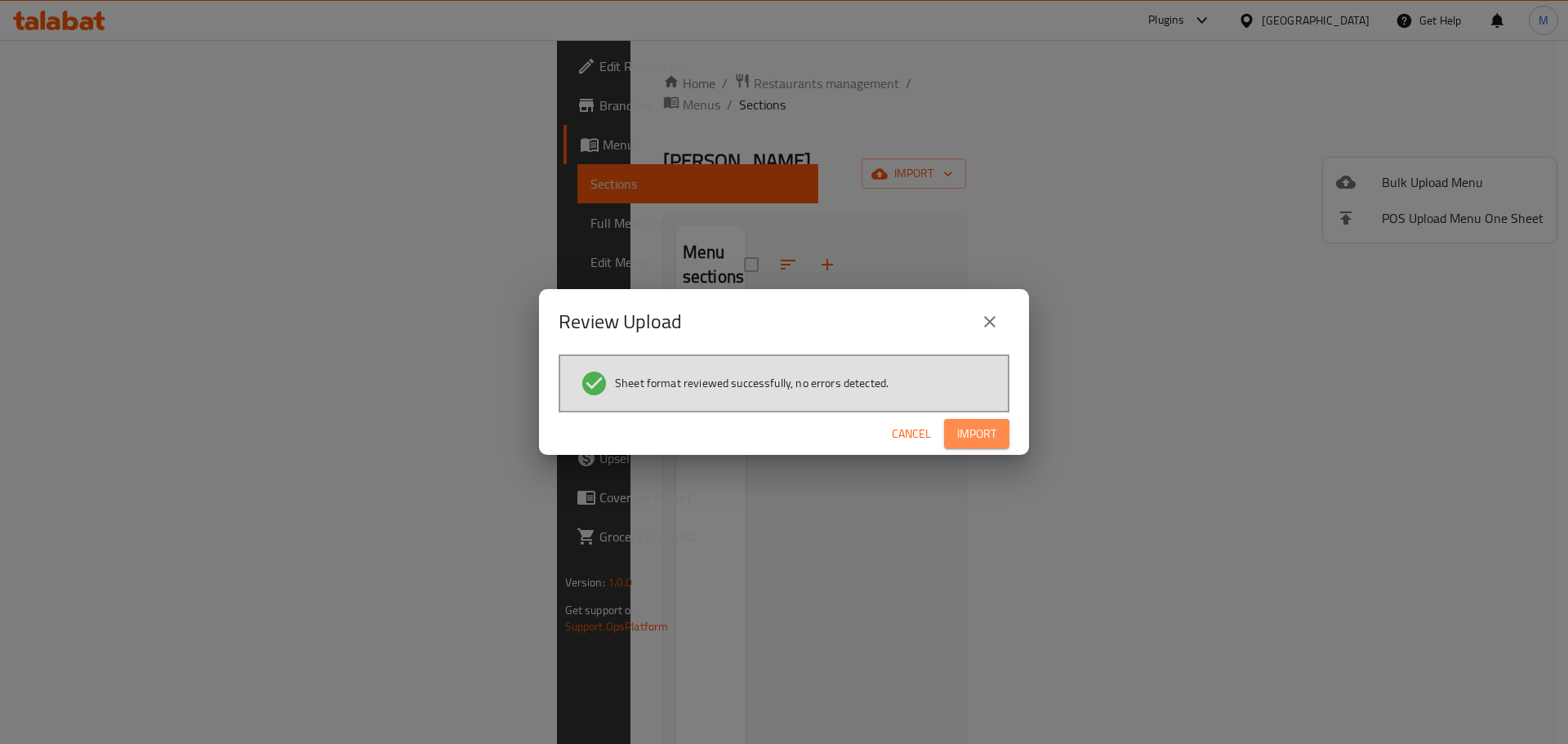
click at [957, 433] on span "Import" at bounding box center [976, 434] width 39 height 21
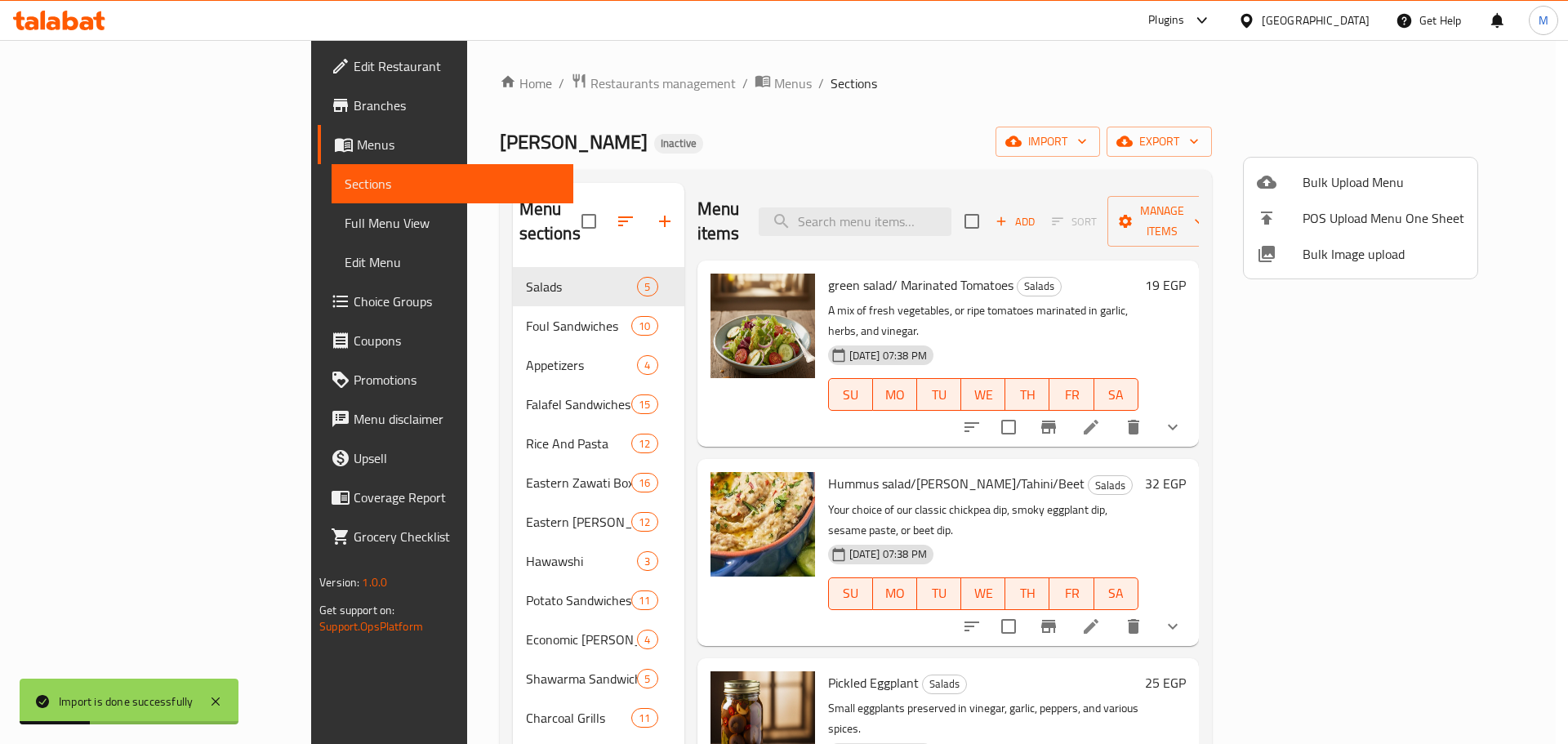
click at [845, 95] on div at bounding box center [784, 372] width 1568 height 744
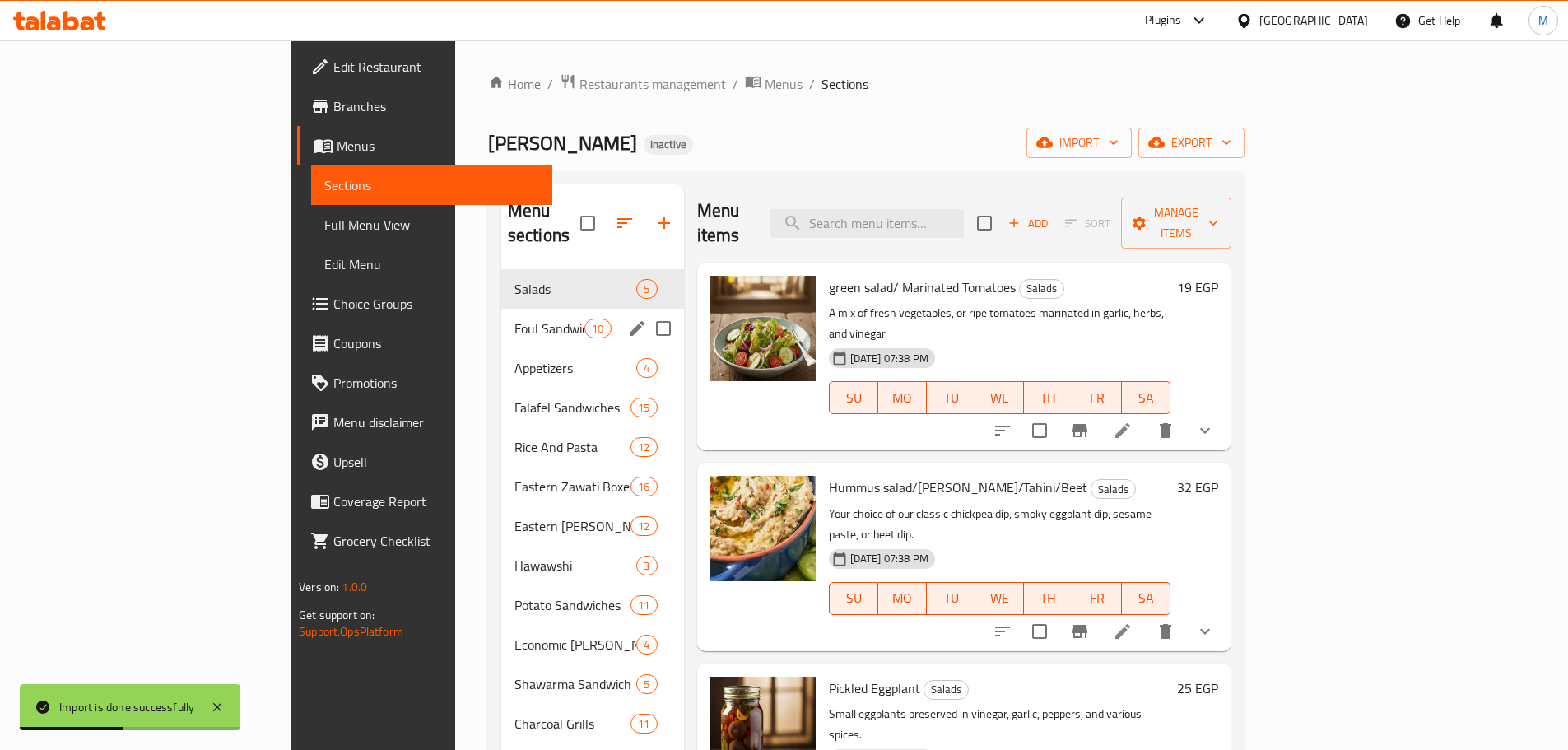
click at [514, 319] on span "Foul Sandwiches" at bounding box center [549, 329] width 70 height 20
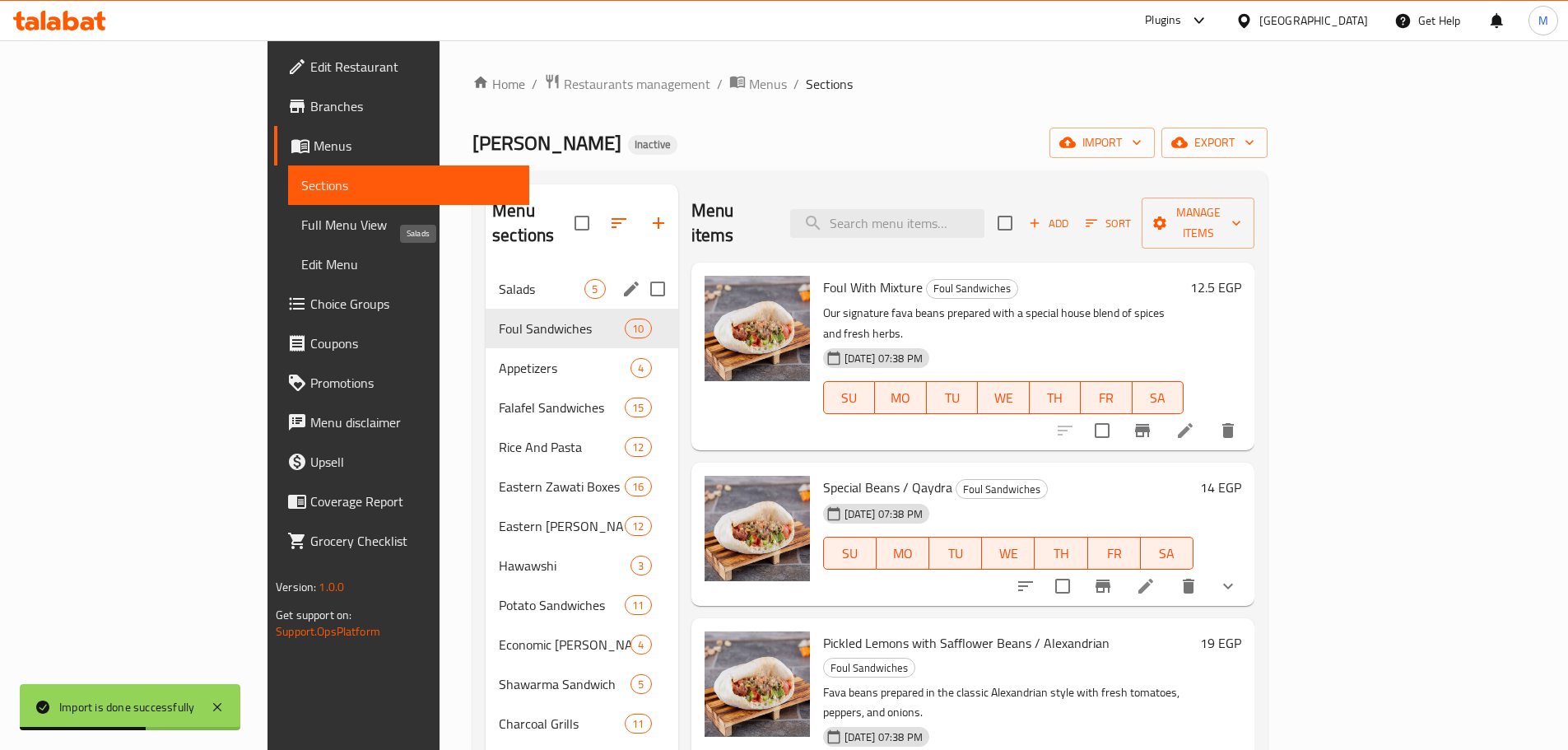
click at [498, 279] on span "Salads" at bounding box center [541, 289] width 85 height 20
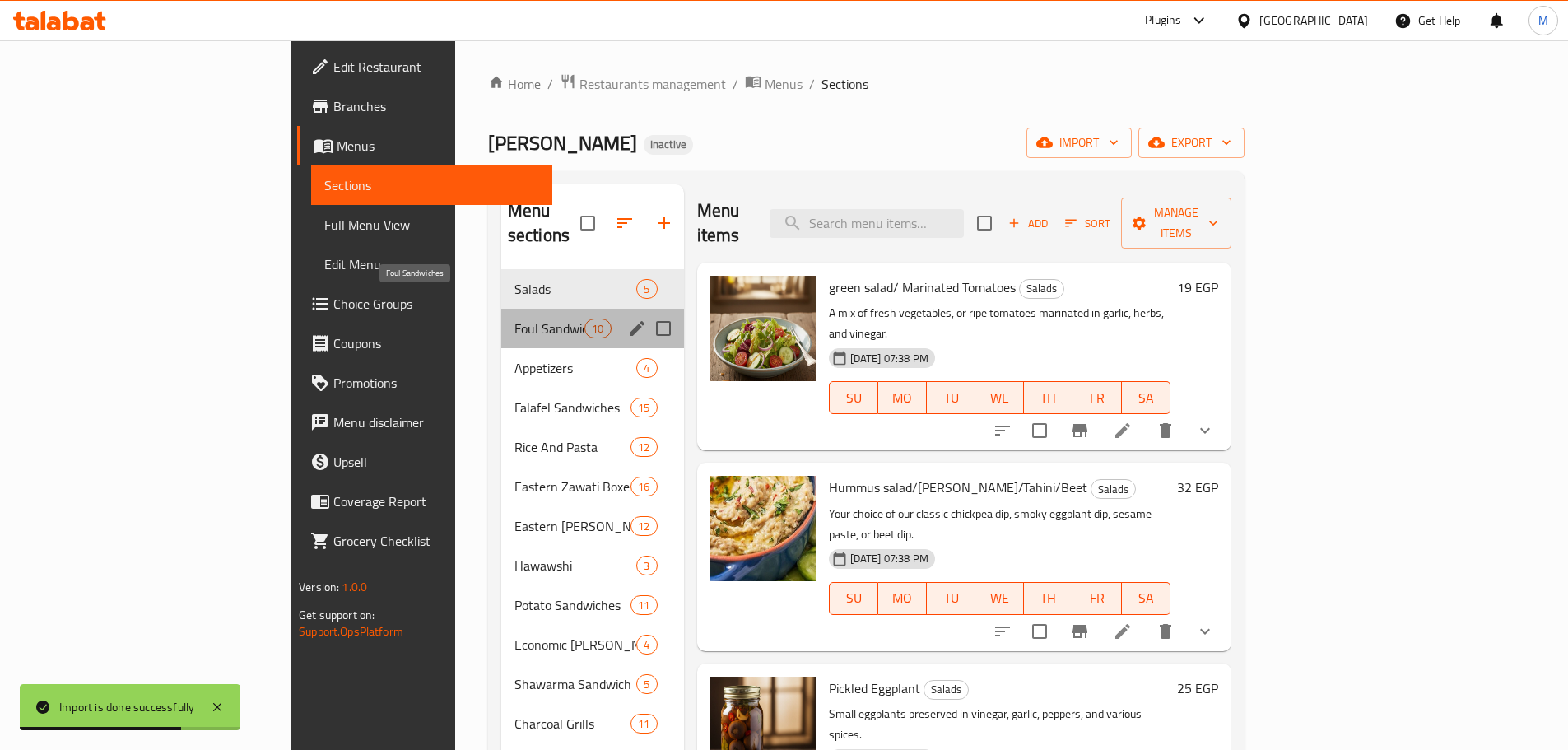
click at [514, 319] on span "Foul Sandwiches" at bounding box center [549, 329] width 70 height 20
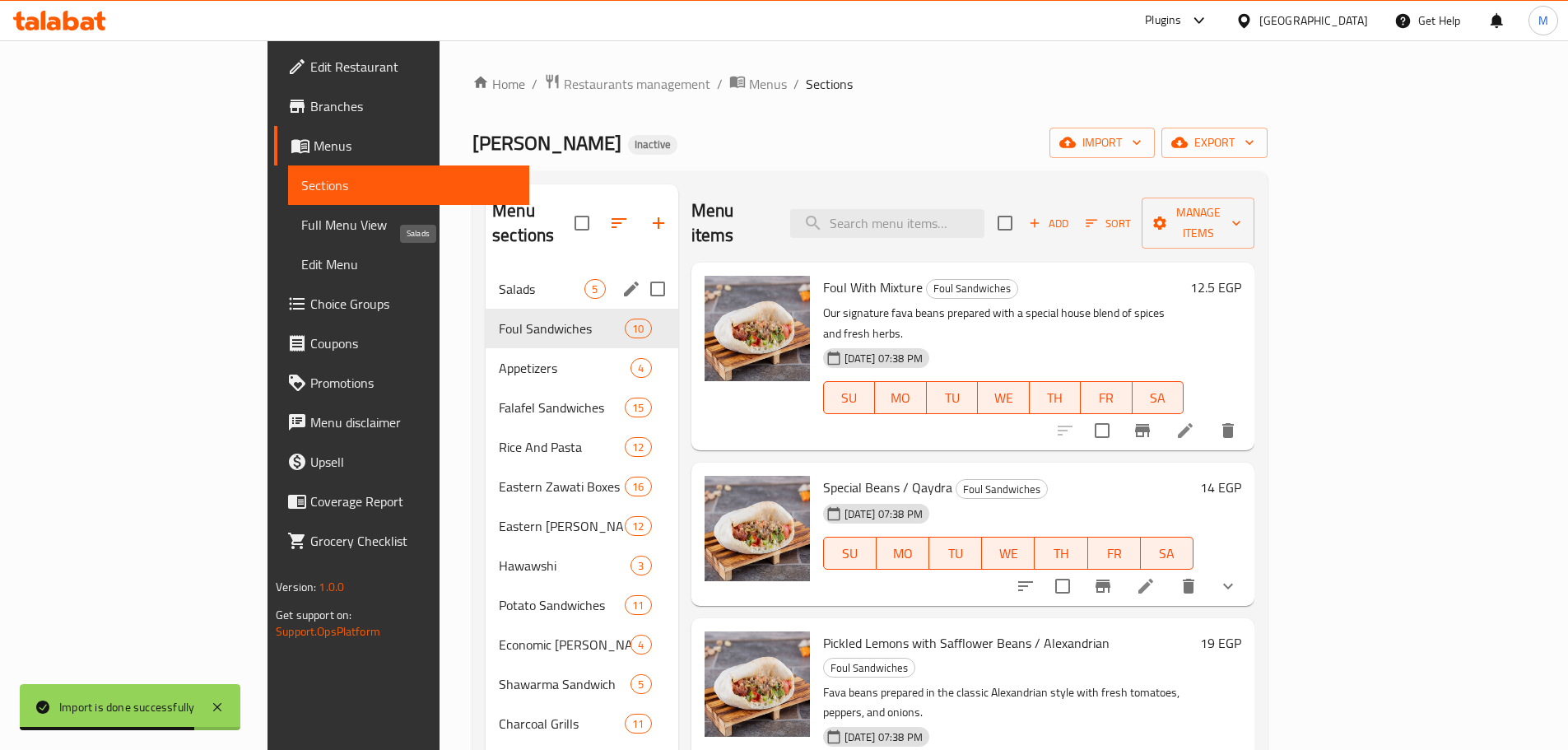
click at [498, 279] on span "Salads" at bounding box center [541, 289] width 85 height 20
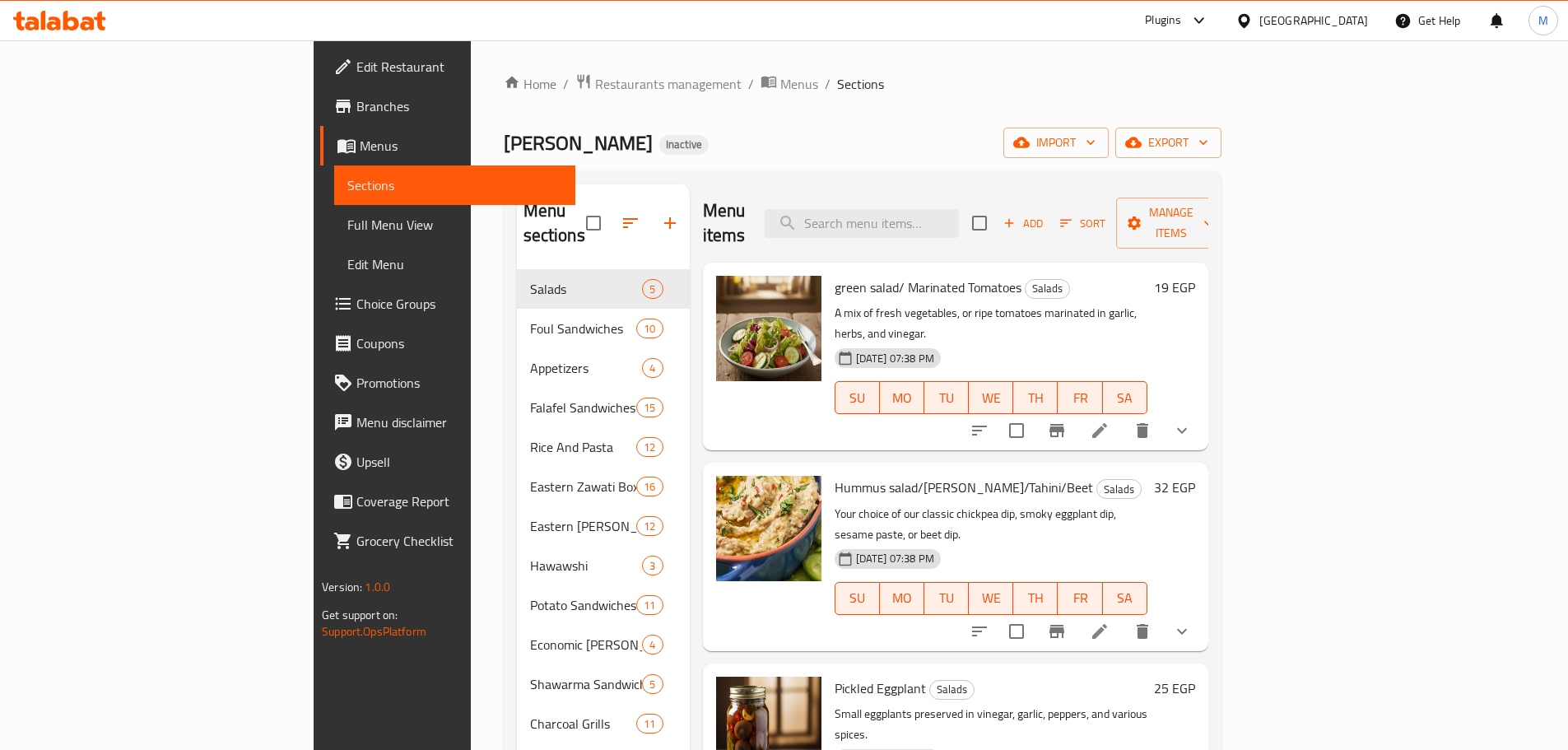
drag, startPoint x: 105, startPoint y: 222, endPoint x: 110, endPoint y: 186, distance: 36.3
click at [347, 222] on span "Full Menu View" at bounding box center [454, 225] width 215 height 20
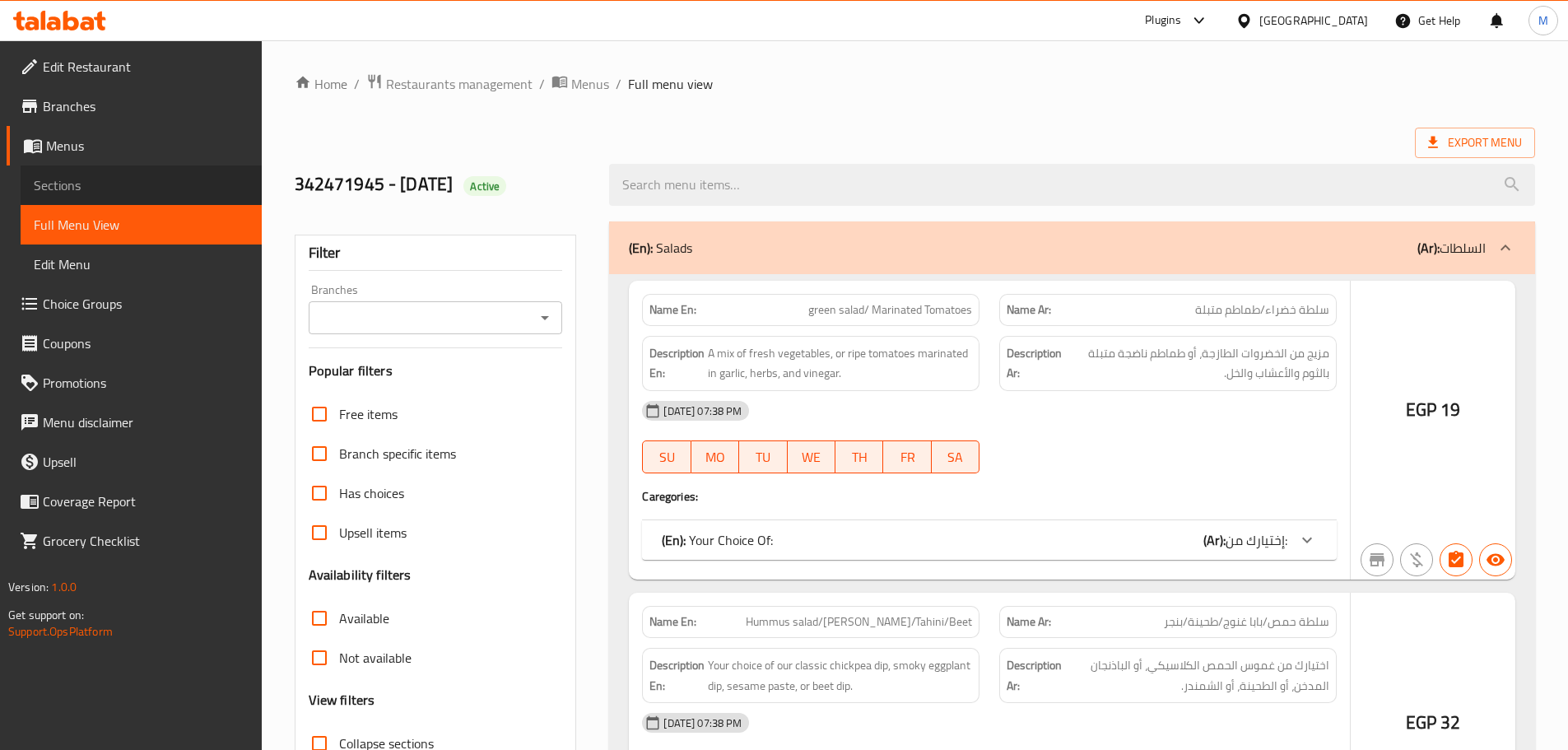
click at [110, 186] on span "Sections" at bounding box center [140, 186] width 215 height 20
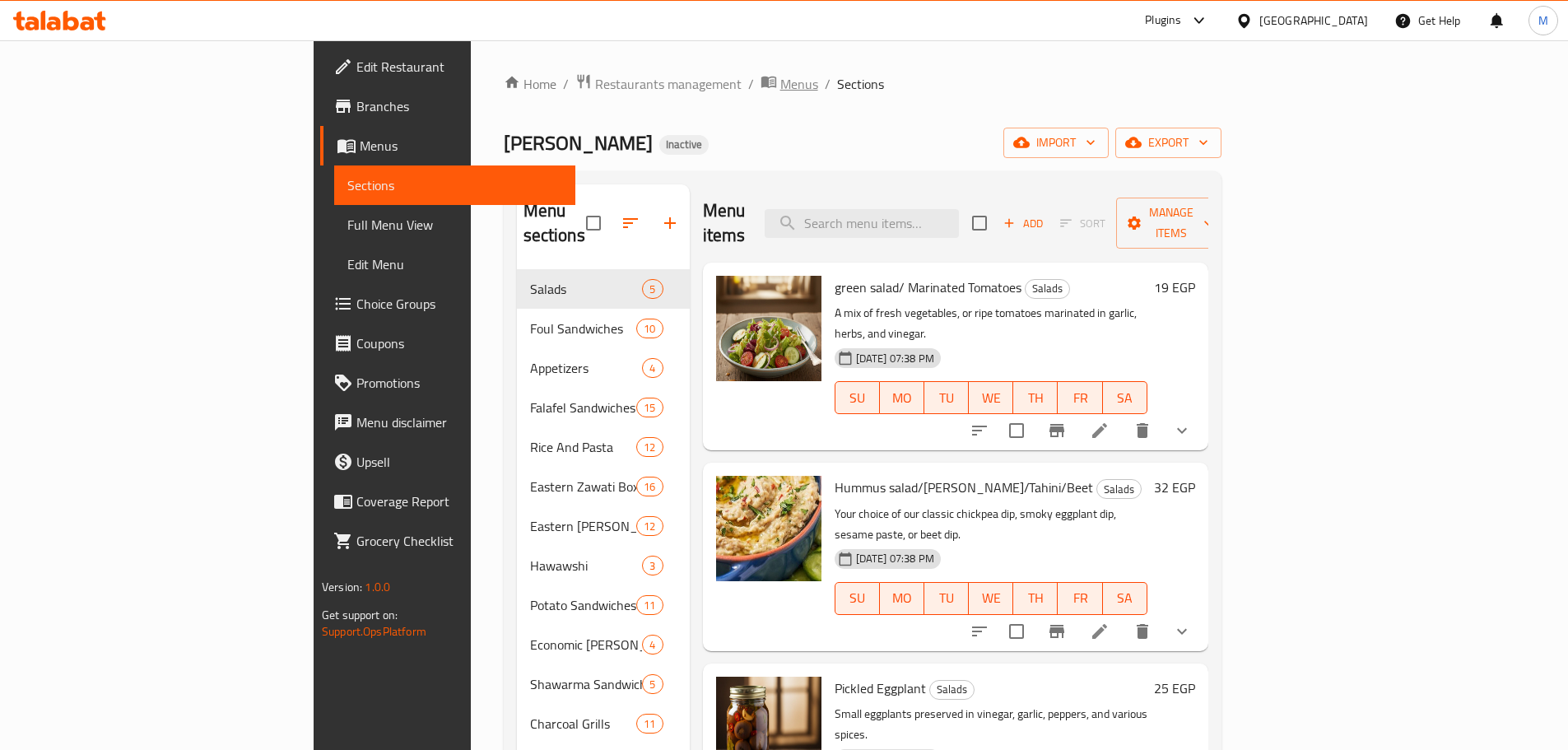
click at [780, 81] on span "Menus" at bounding box center [799, 84] width 38 height 20
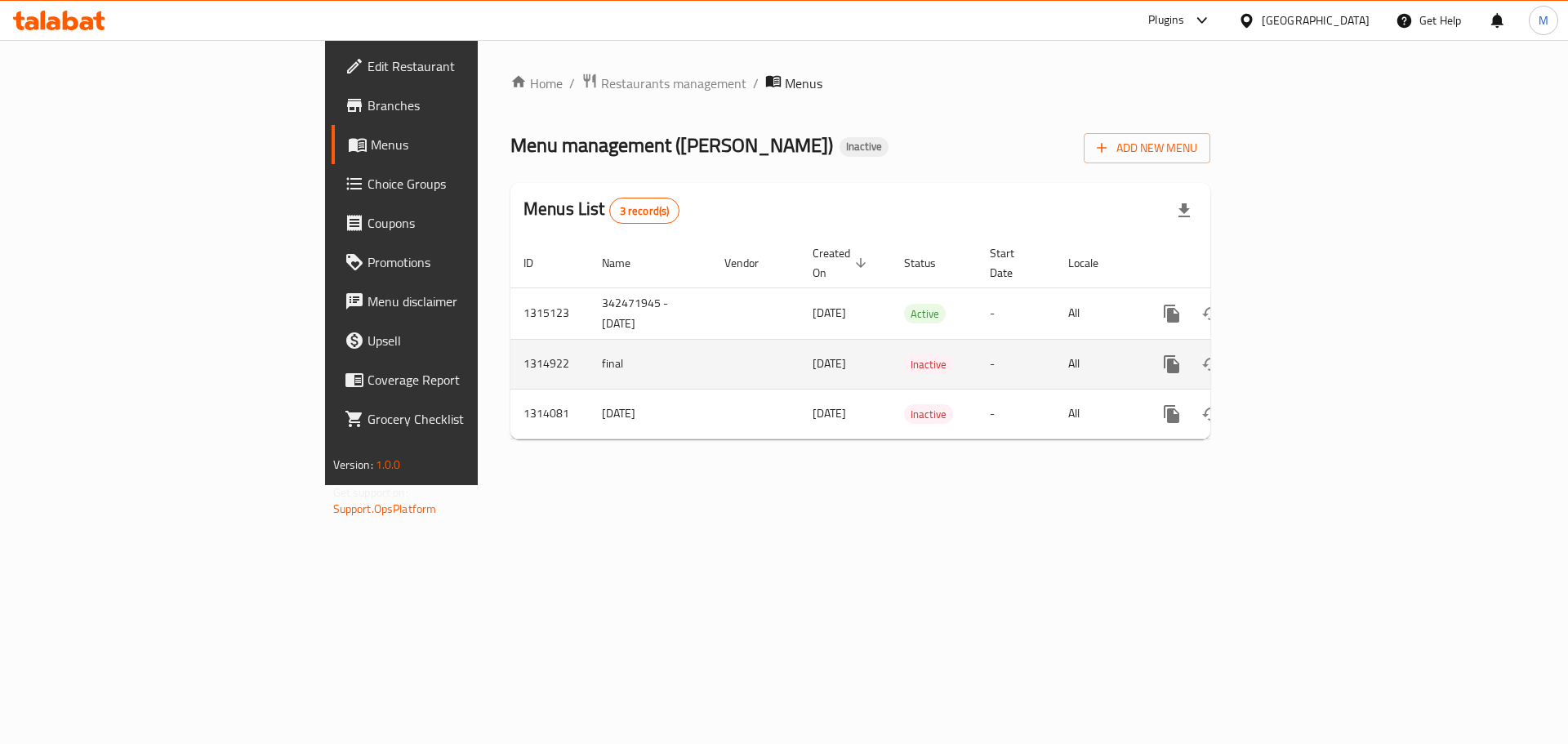
click at [1299, 354] on icon "enhanced table" at bounding box center [1289, 364] width 20 height 20
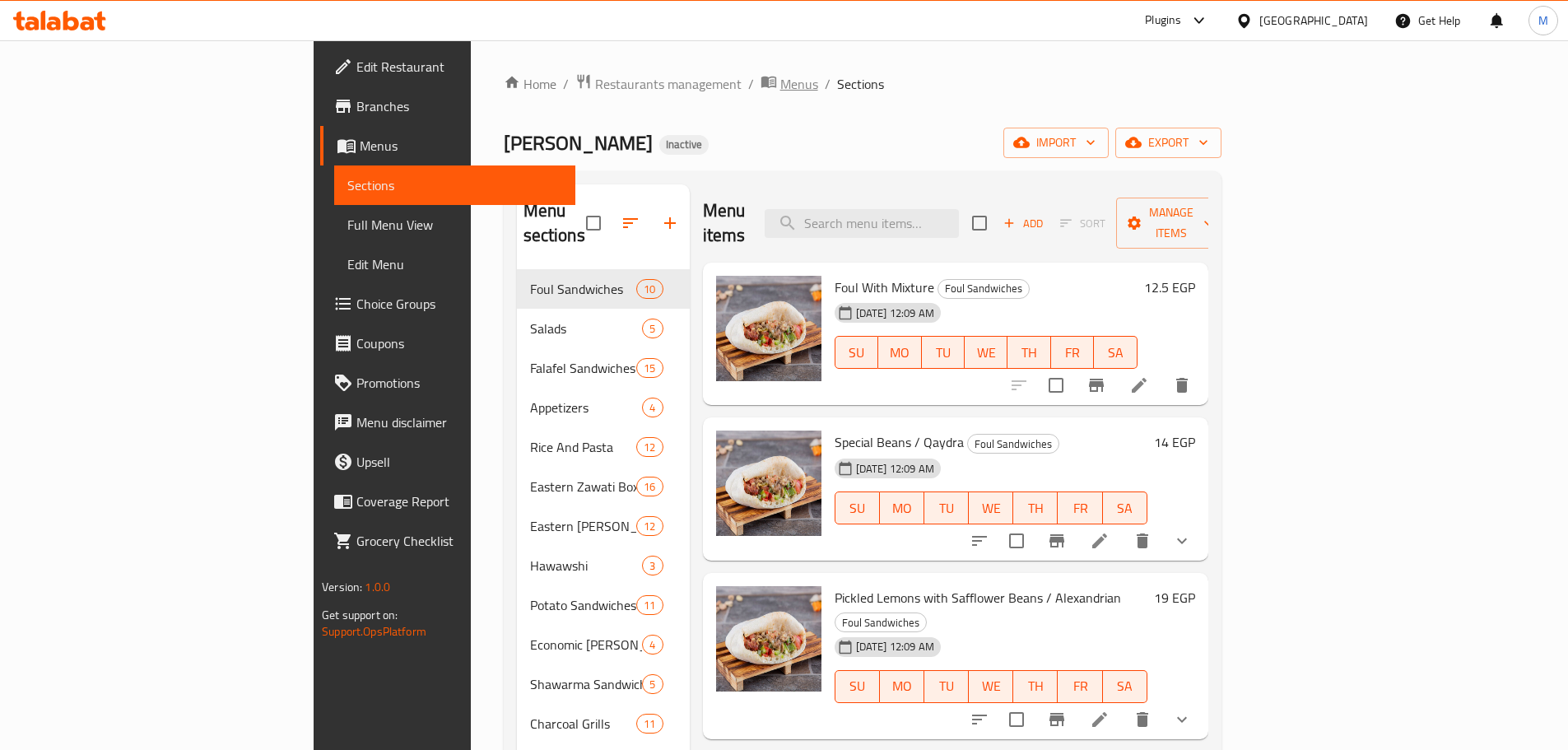
click at [780, 77] on span "Menus" at bounding box center [799, 84] width 38 height 20
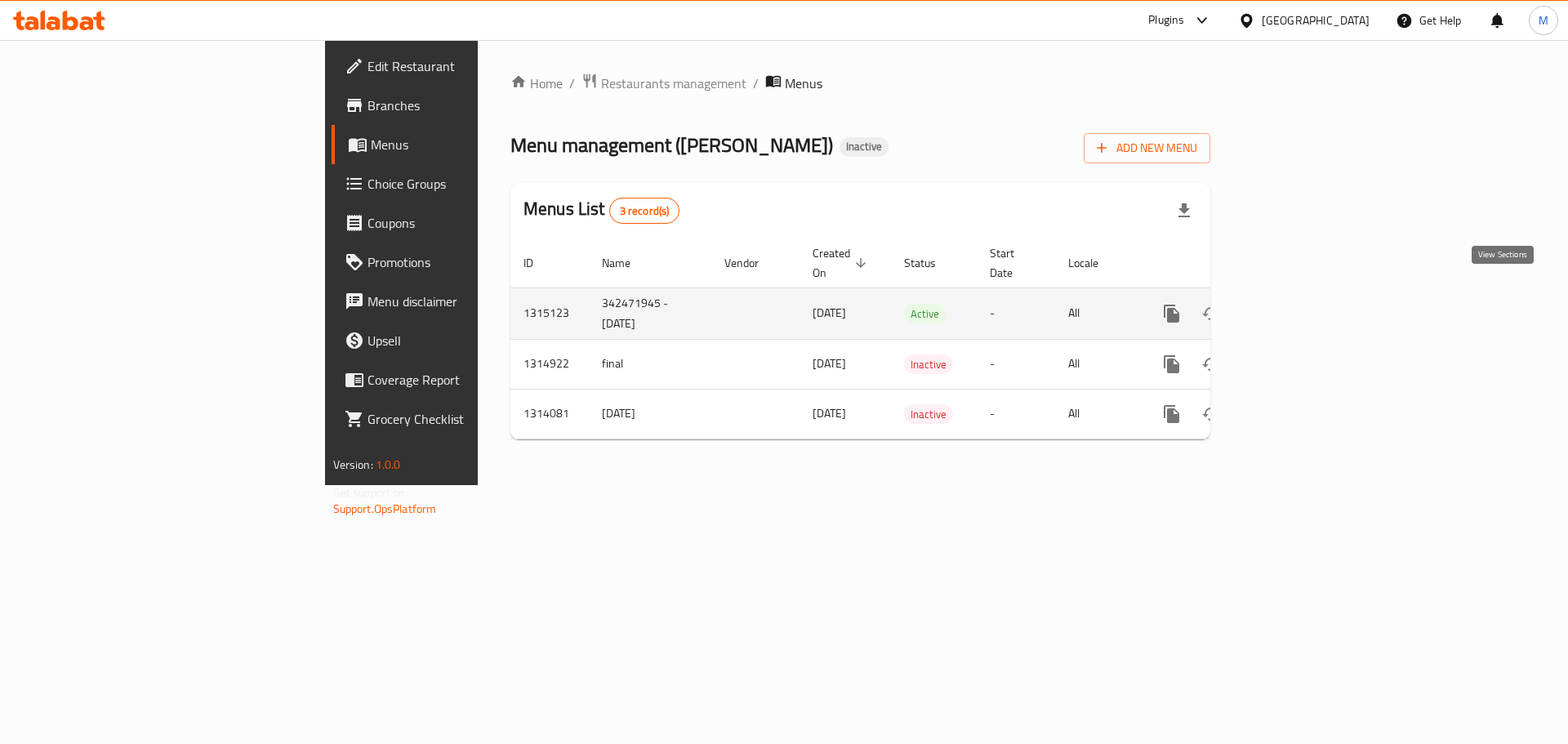
click at [1299, 304] on icon "enhanced table" at bounding box center [1289, 314] width 20 height 20
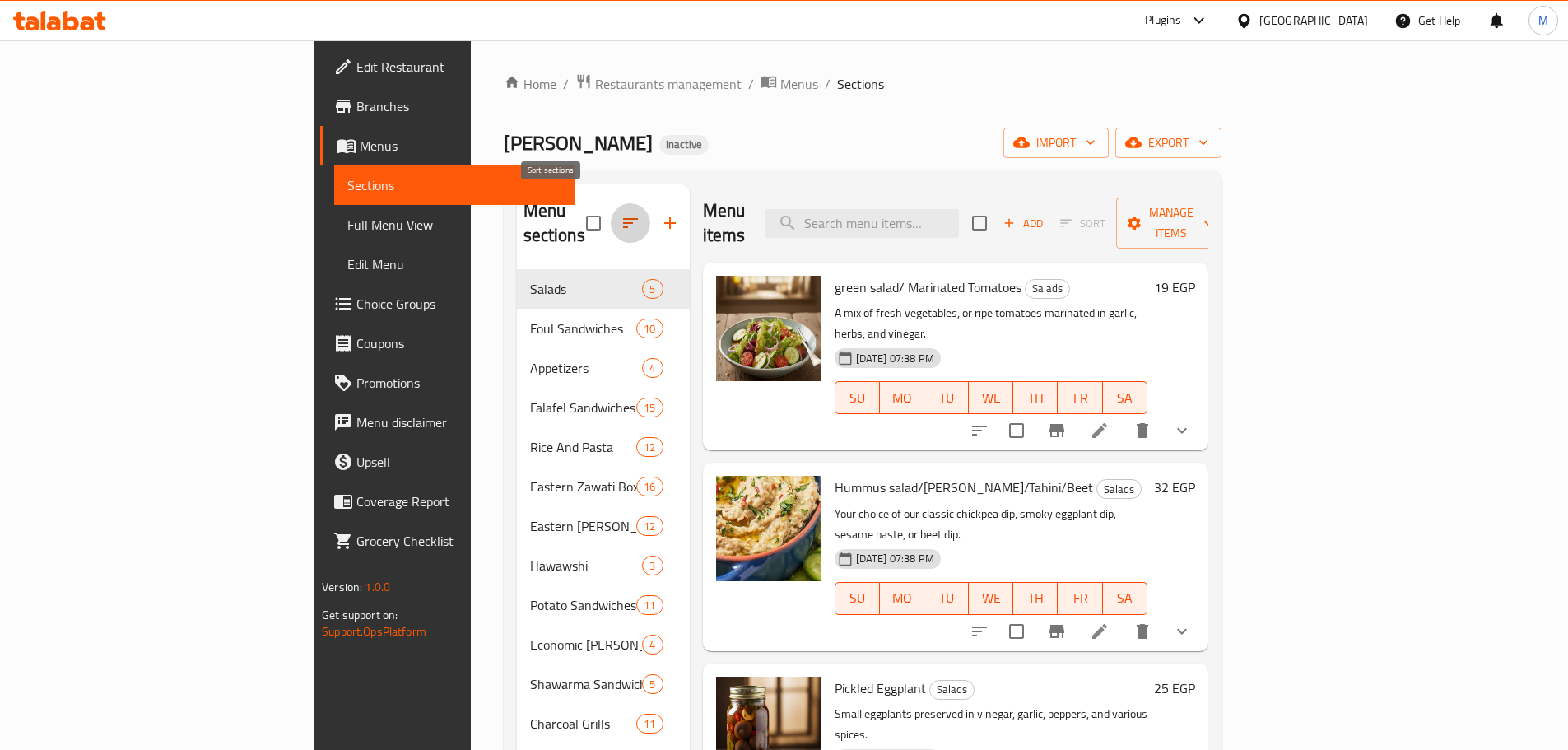
click at [621, 213] on icon "button" at bounding box center [631, 223] width 20 height 20
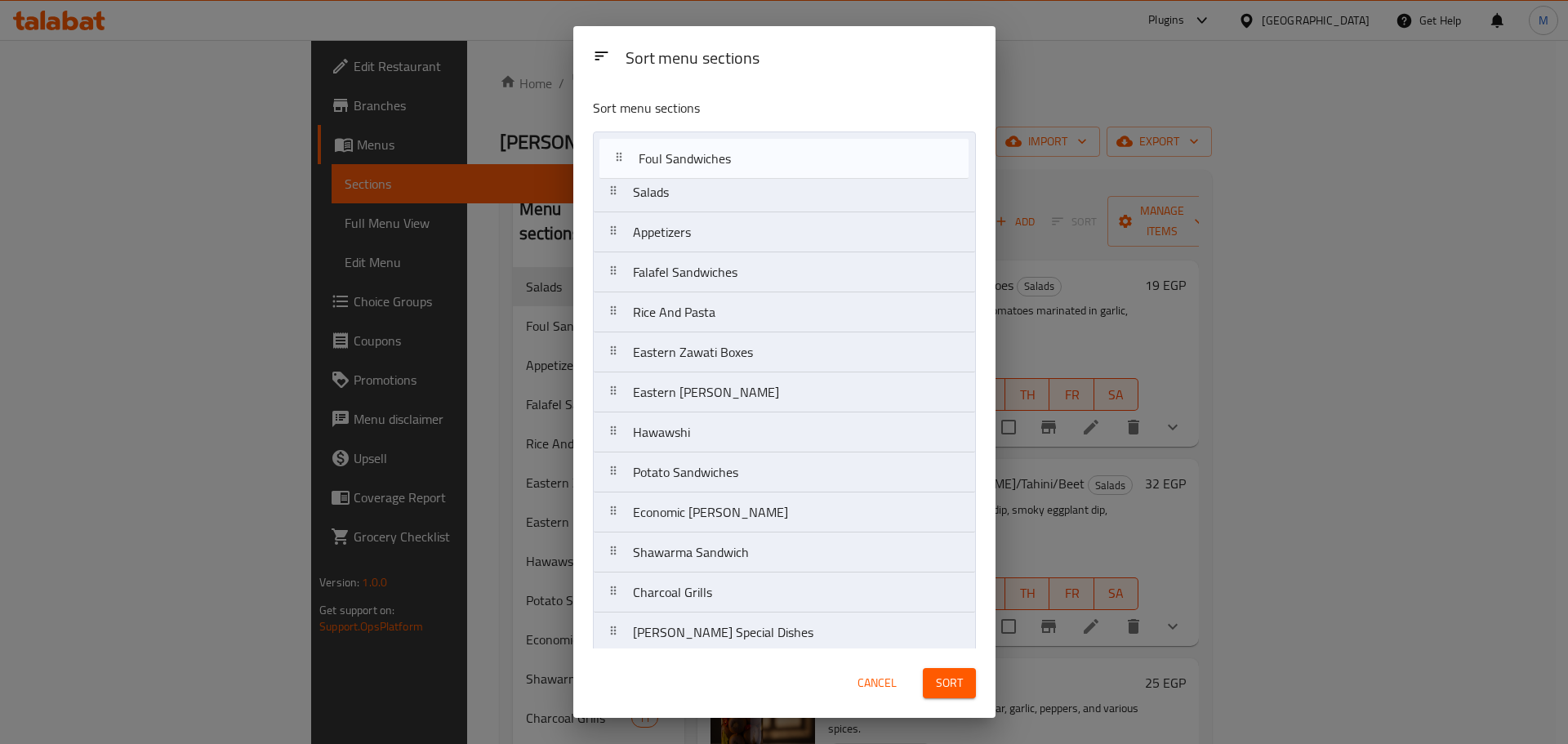
drag, startPoint x: 631, startPoint y: 203, endPoint x: 642, endPoint y: 166, distance: 38.6
click at [642, 166] on nav "Salads Foul Sandwiches Appetizers Falafel Sandwiches Rice And Pasta Eastern Zaw…" at bounding box center [784, 692] width 383 height 1121
drag, startPoint x: 644, startPoint y: 221, endPoint x: 664, endPoint y: 149, distance: 74.7
click at [664, 149] on nav "Foul Sandwiches Salads Appetizers Falafel Sandwiches Rice And Pasta Eastern Zaw…" at bounding box center [784, 692] width 383 height 1121
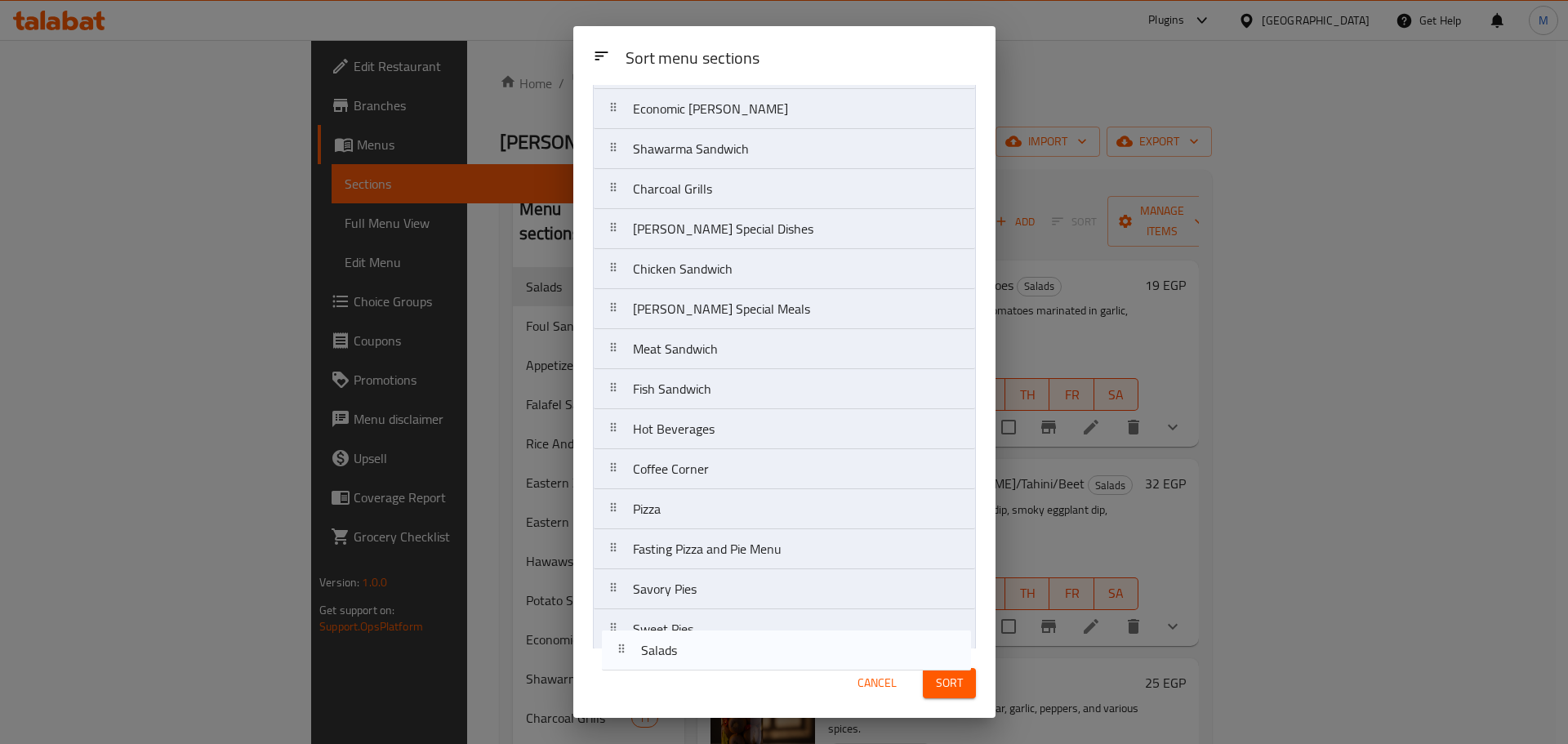
scroll to position [611, 0]
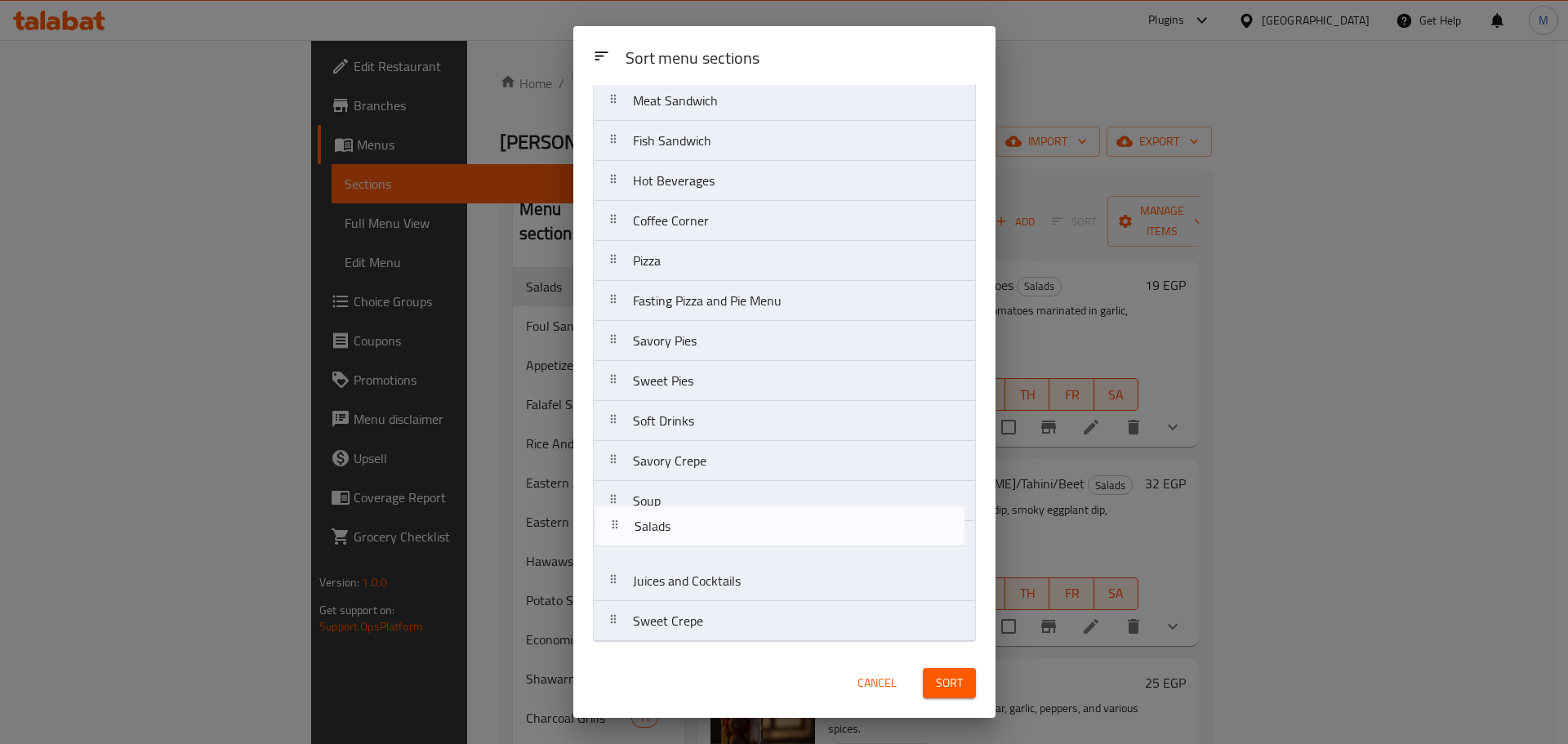
drag, startPoint x: 665, startPoint y: 240, endPoint x: 666, endPoint y: 538, distance: 298.0
click at [666, 538] on nav "Appetizers Foul Sandwiches Salads Falafel Sandwiches Rice And Pasta Eastern Zaw…" at bounding box center [784, 80] width 383 height 1121
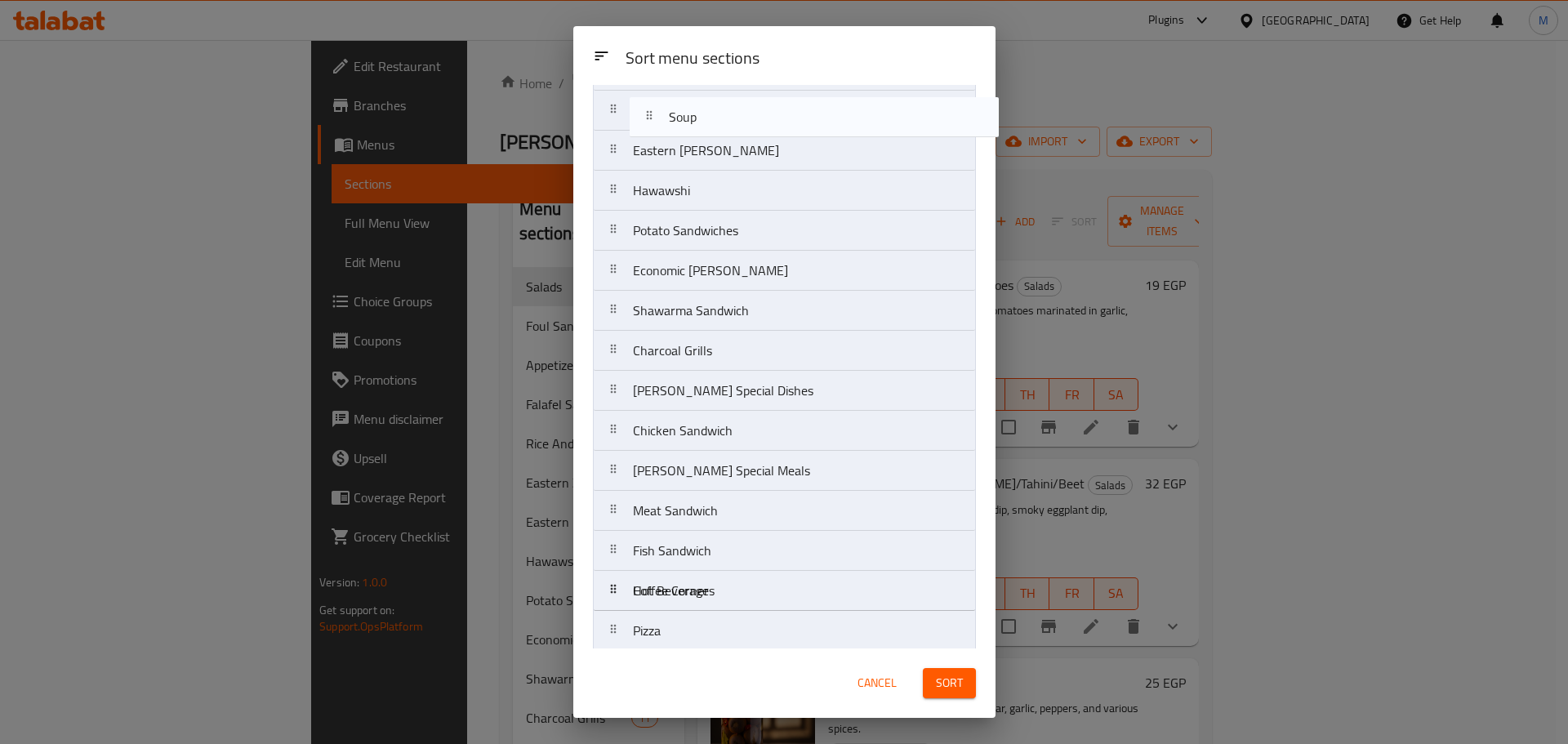
scroll to position [0, 0]
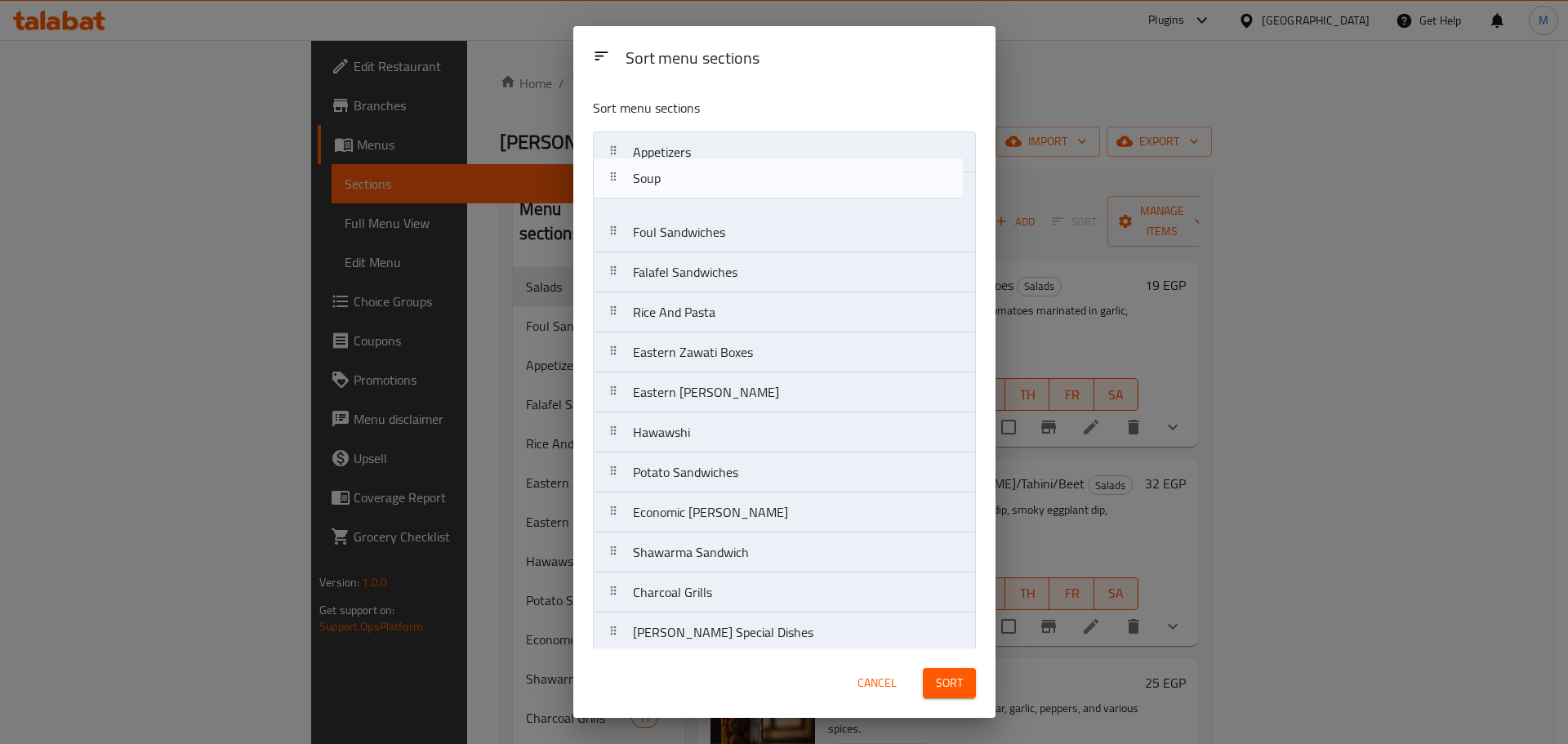
drag, startPoint x: 675, startPoint y: 515, endPoint x: 679, endPoint y: 174, distance: 341.0
click at [679, 174] on nav "Appetizers Foul Sandwiches Falafel Sandwiches Rice And Pasta Eastern Zawati Box…" at bounding box center [784, 692] width 383 height 1121
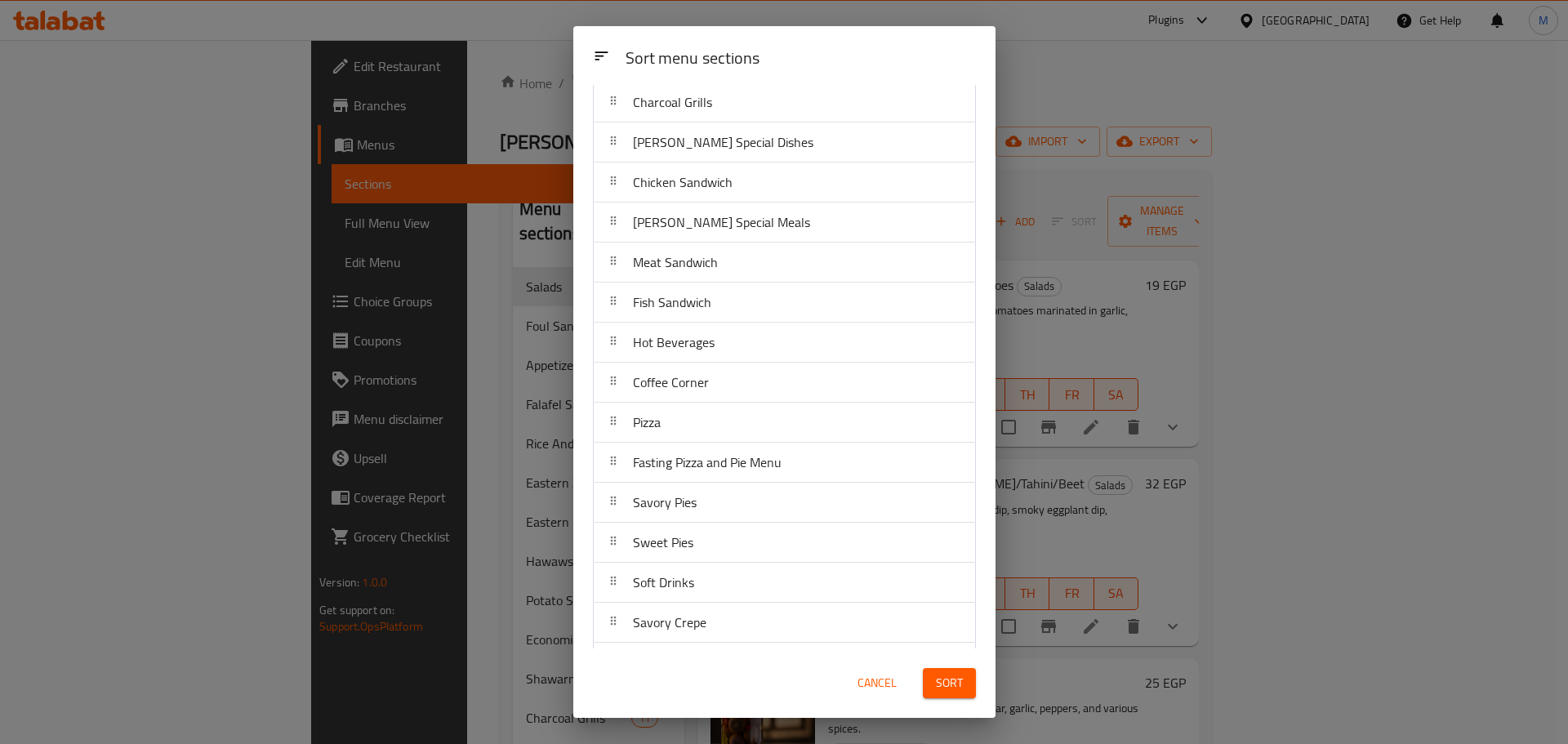
scroll to position [611, 0]
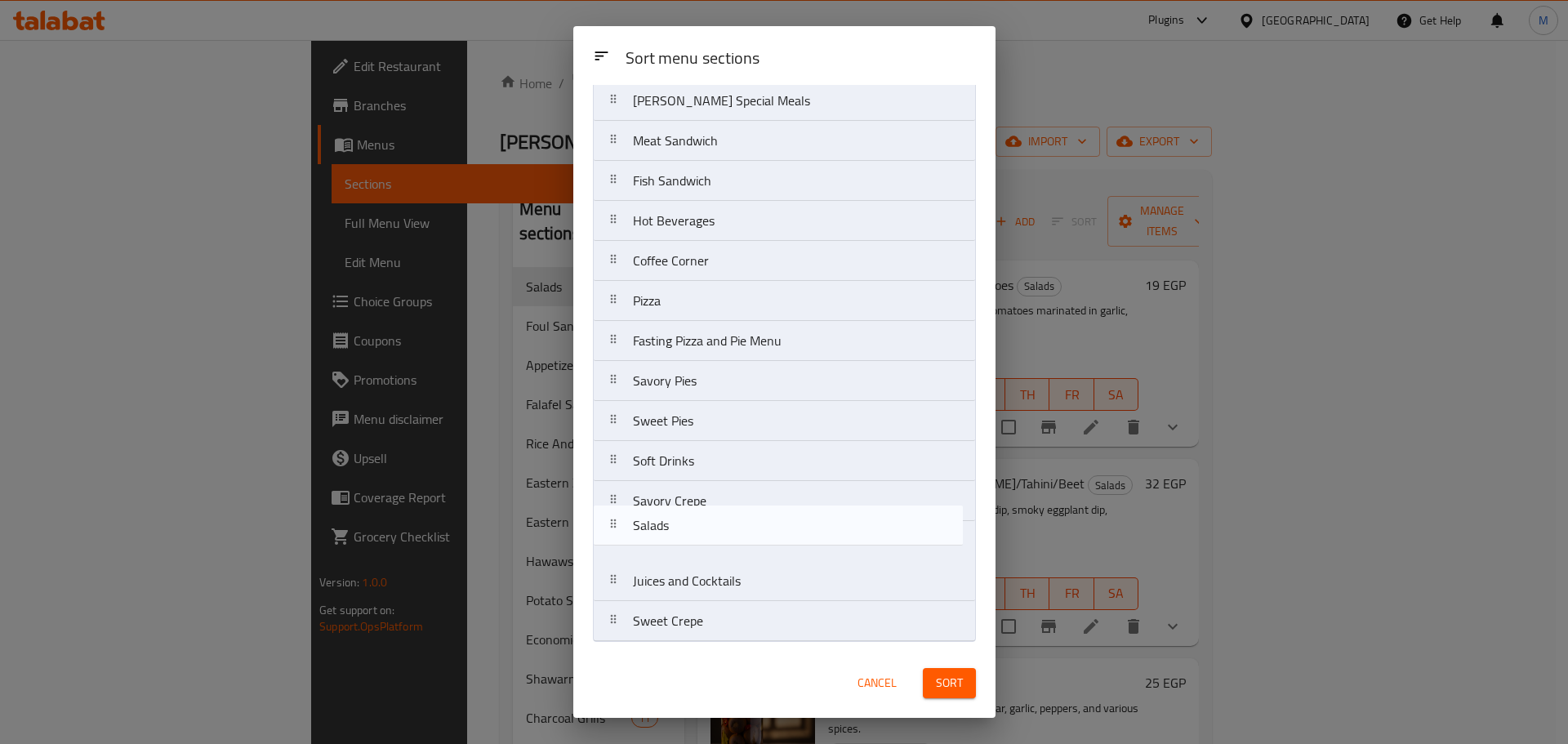
drag, startPoint x: 793, startPoint y: 545, endPoint x: 791, endPoint y: 525, distance: 20.1
click at [791, 525] on nav "Appetizers Soup Foul Sandwiches Falafel Sandwiches Rice And Pasta Eastern Zawat…" at bounding box center [784, 80] width 383 height 1121
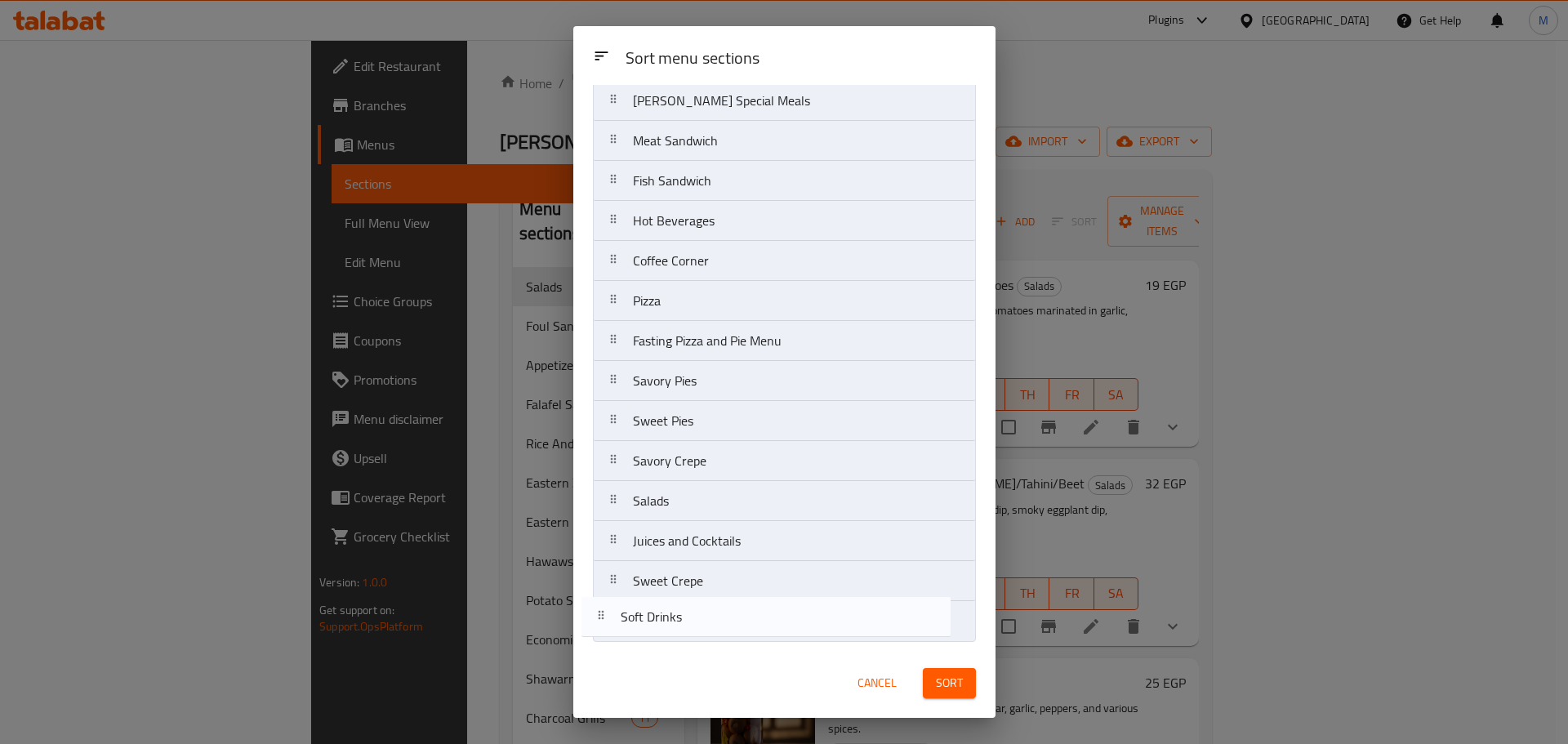
drag, startPoint x: 720, startPoint y: 473, endPoint x: 707, endPoint y: 636, distance: 163.5
click at [707, 636] on nav "Appetizers Soup Foul Sandwiches Falafel Sandwiches Rice And Pasta Eastern Zawat…" at bounding box center [784, 80] width 383 height 1121
drag, startPoint x: 724, startPoint y: 550, endPoint x: 723, endPoint y: 601, distance: 51.0
click at [723, 601] on nav "Appetizers Soup Foul Sandwiches Falafel Sandwiches Rice And Pasta Eastern Zawat…" at bounding box center [784, 80] width 383 height 1121
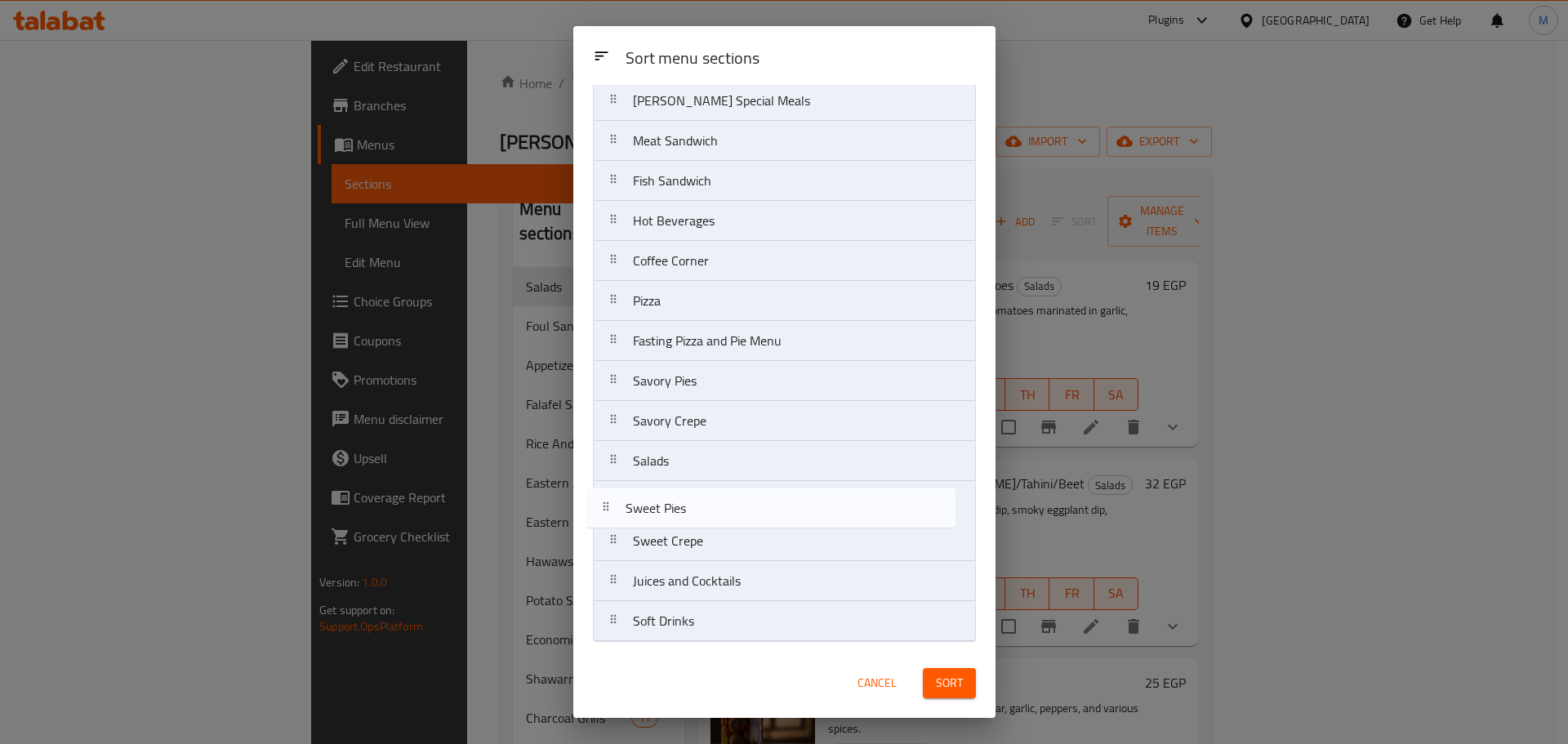
drag, startPoint x: 698, startPoint y: 425, endPoint x: 690, endPoint y: 518, distance: 93.3
click at [690, 518] on nav "Appetizers Soup Foul Sandwiches Falafel Sandwiches Rice And Pasta Eastern Zawat…" at bounding box center [784, 80] width 383 height 1121
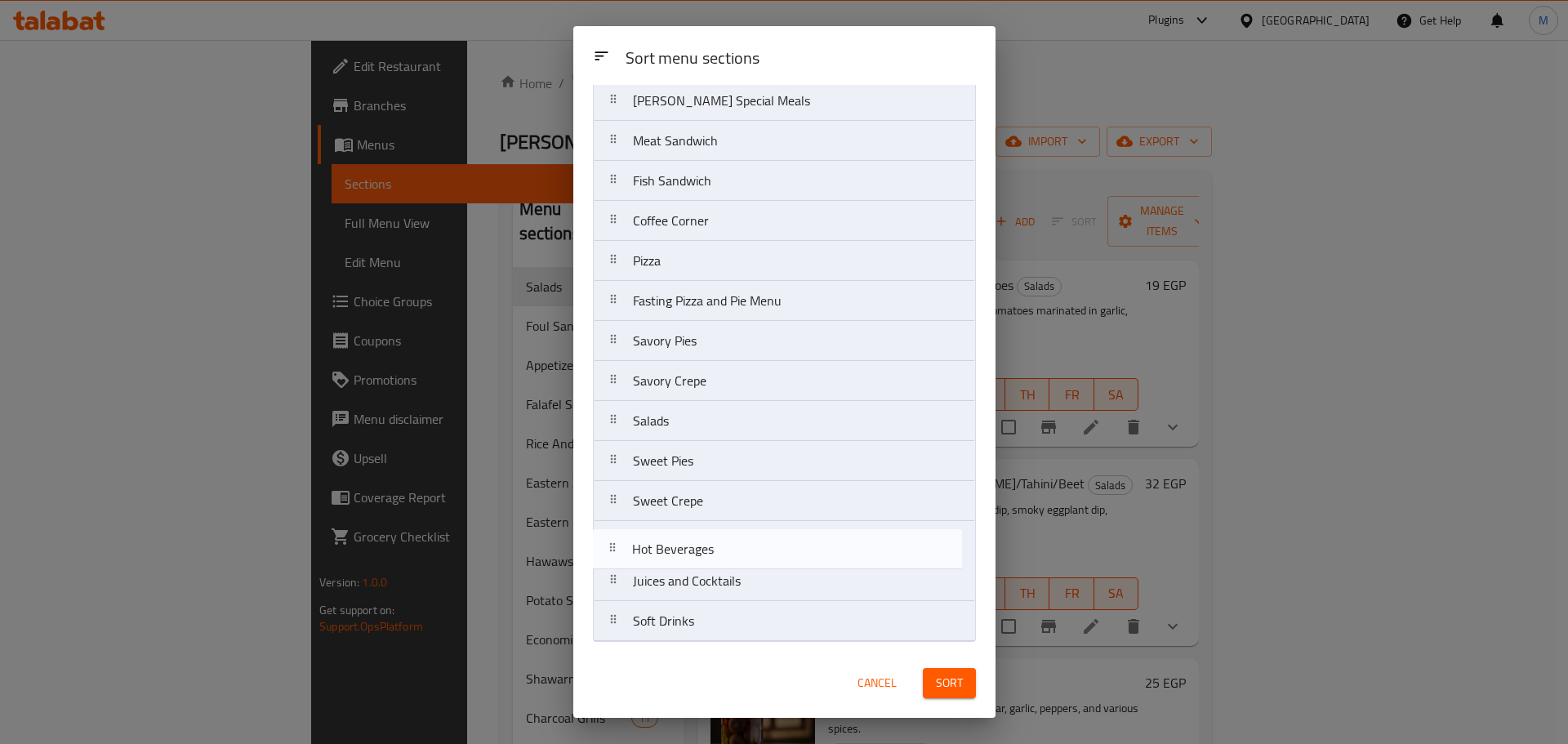
drag, startPoint x: 721, startPoint y: 226, endPoint x: 718, endPoint y: 562, distance: 336.0
click at [718, 562] on nav "Appetizers Soup Foul Sandwiches Falafel Sandwiches Rice And Pasta Eastern Zawat…" at bounding box center [784, 80] width 383 height 1121
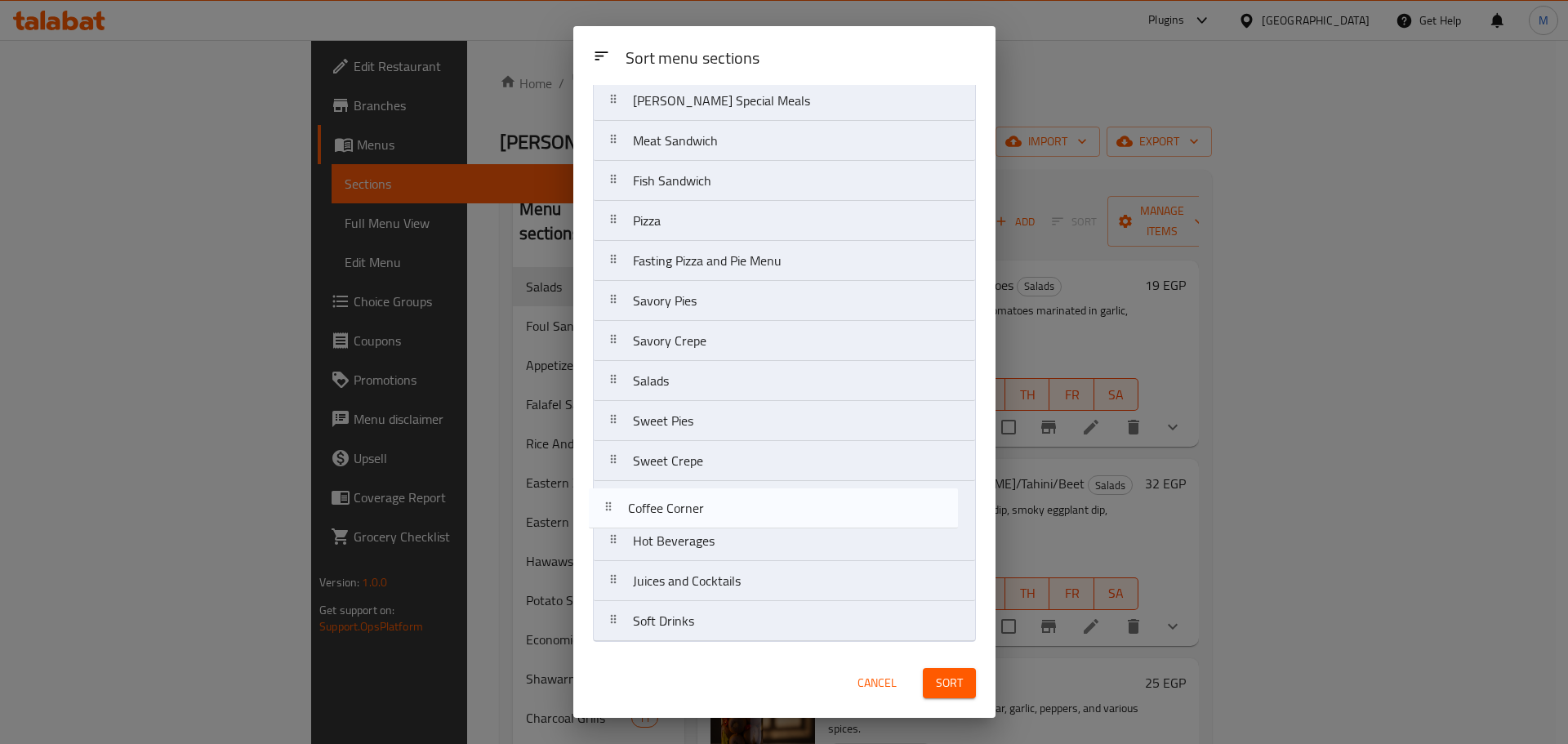
drag, startPoint x: 687, startPoint y: 299, endPoint x: 688, endPoint y: 525, distance: 226.0
click at [688, 525] on nav "Appetizers Soup Foul Sandwiches Falafel Sandwiches Rice And Pasta Eastern Zawat…" at bounding box center [784, 80] width 383 height 1121
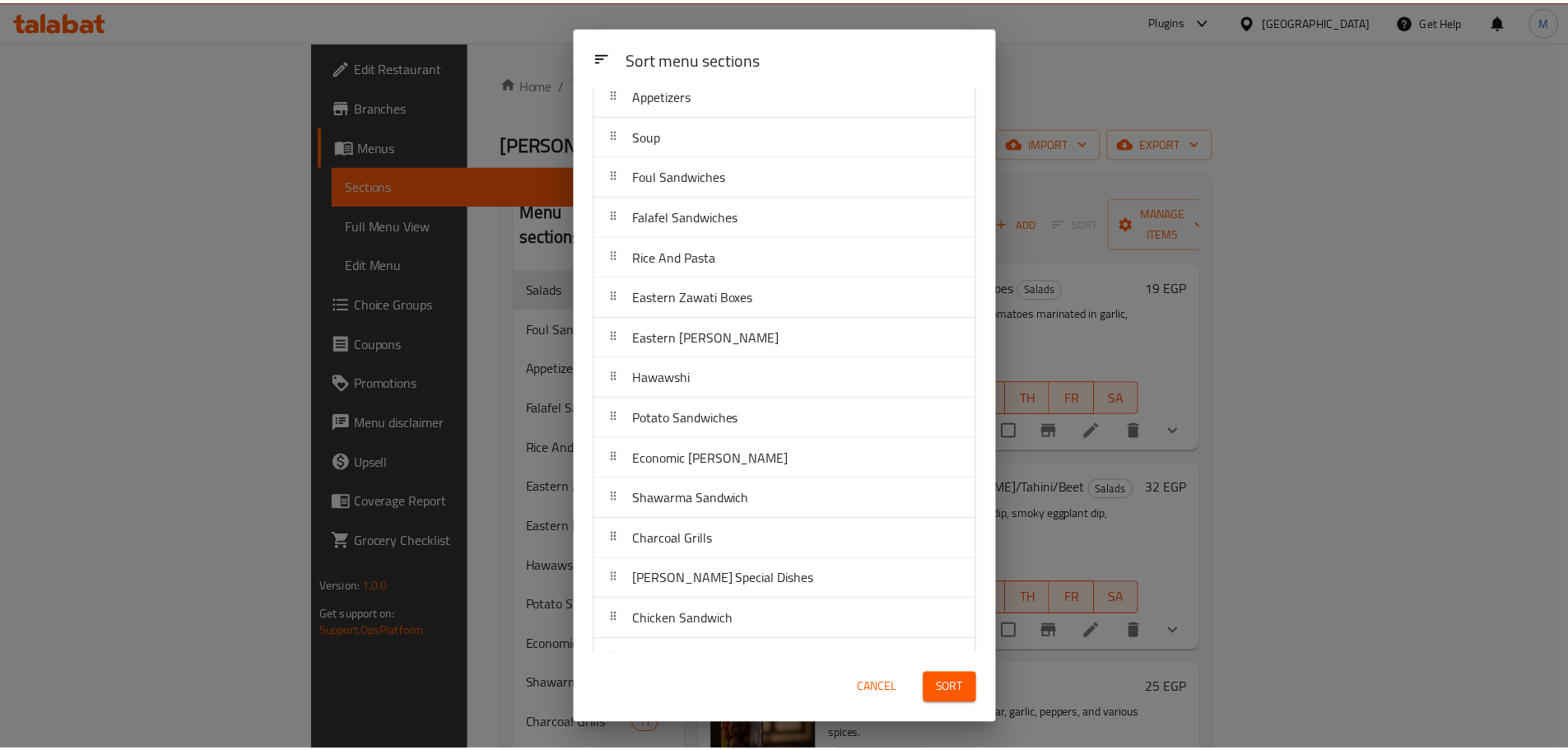
scroll to position [0, 0]
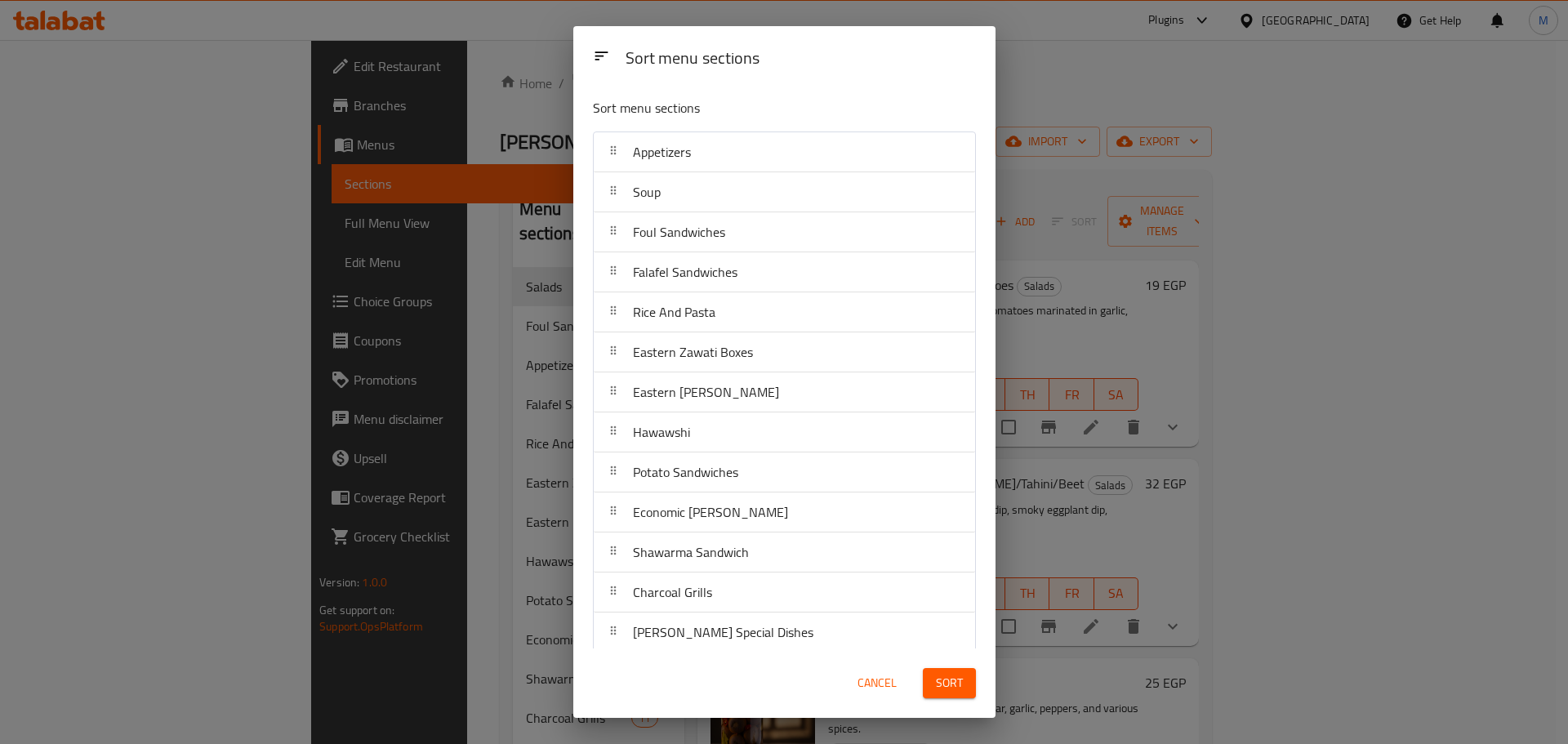
click at [968, 675] on button "Sort" at bounding box center [949, 683] width 53 height 30
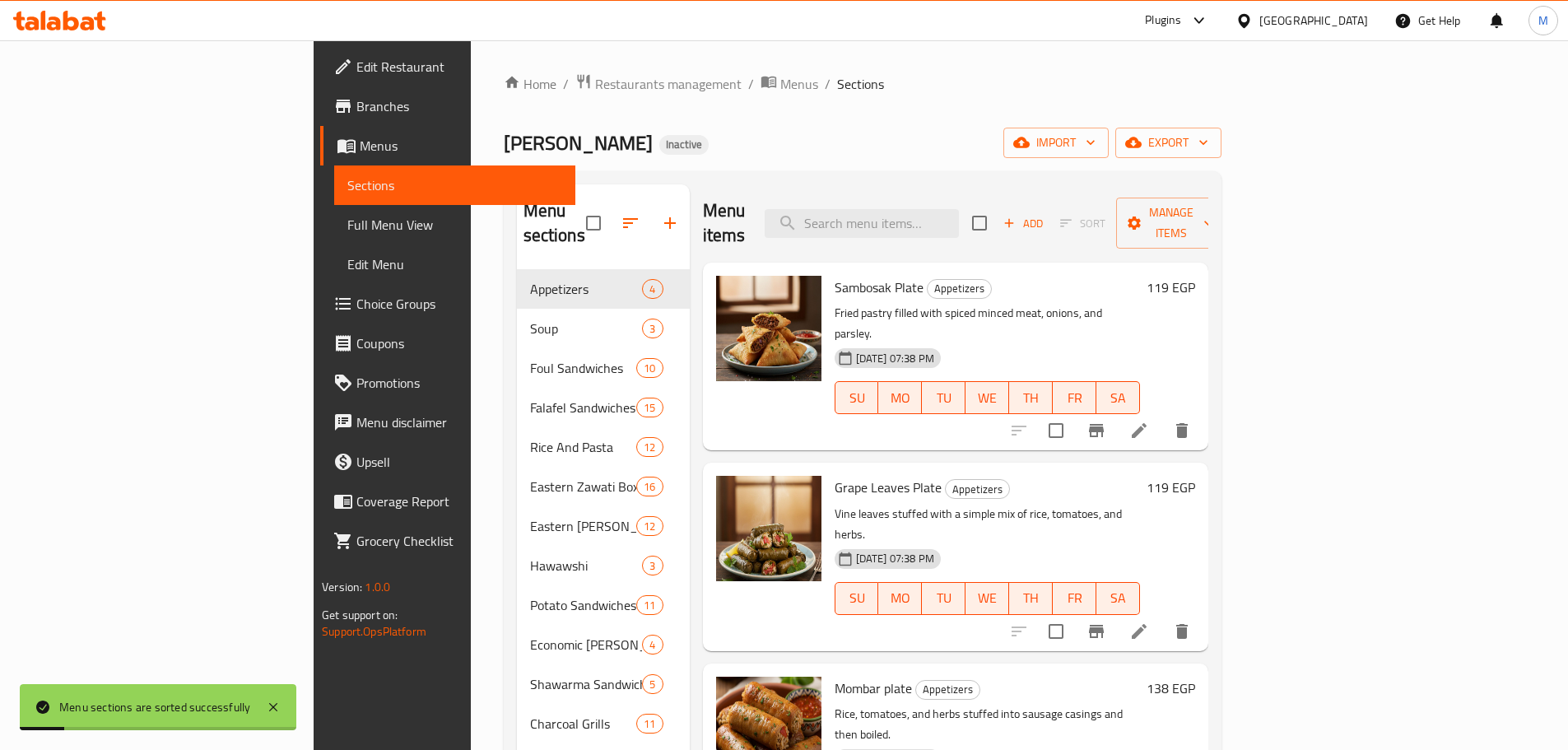
click at [881, 105] on div "Home / Restaurants management / Menus / Sections Zawati Inactive import export …" at bounding box center [862, 734] width 718 height 1322
click at [347, 223] on span "Full Menu View" at bounding box center [454, 225] width 215 height 20
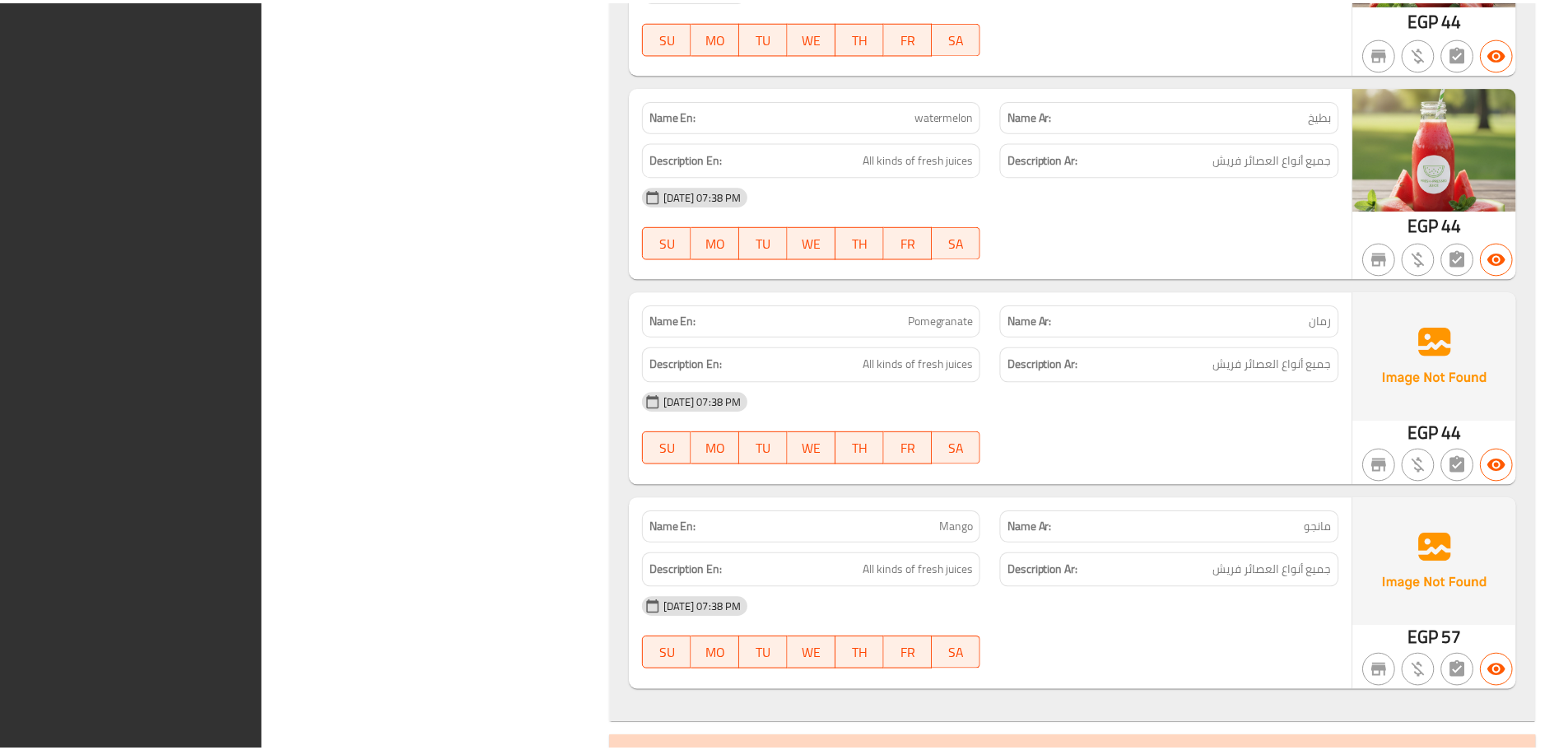
scroll to position [63385, 0]
